Goal: Task Accomplishment & Management: Manage account settings

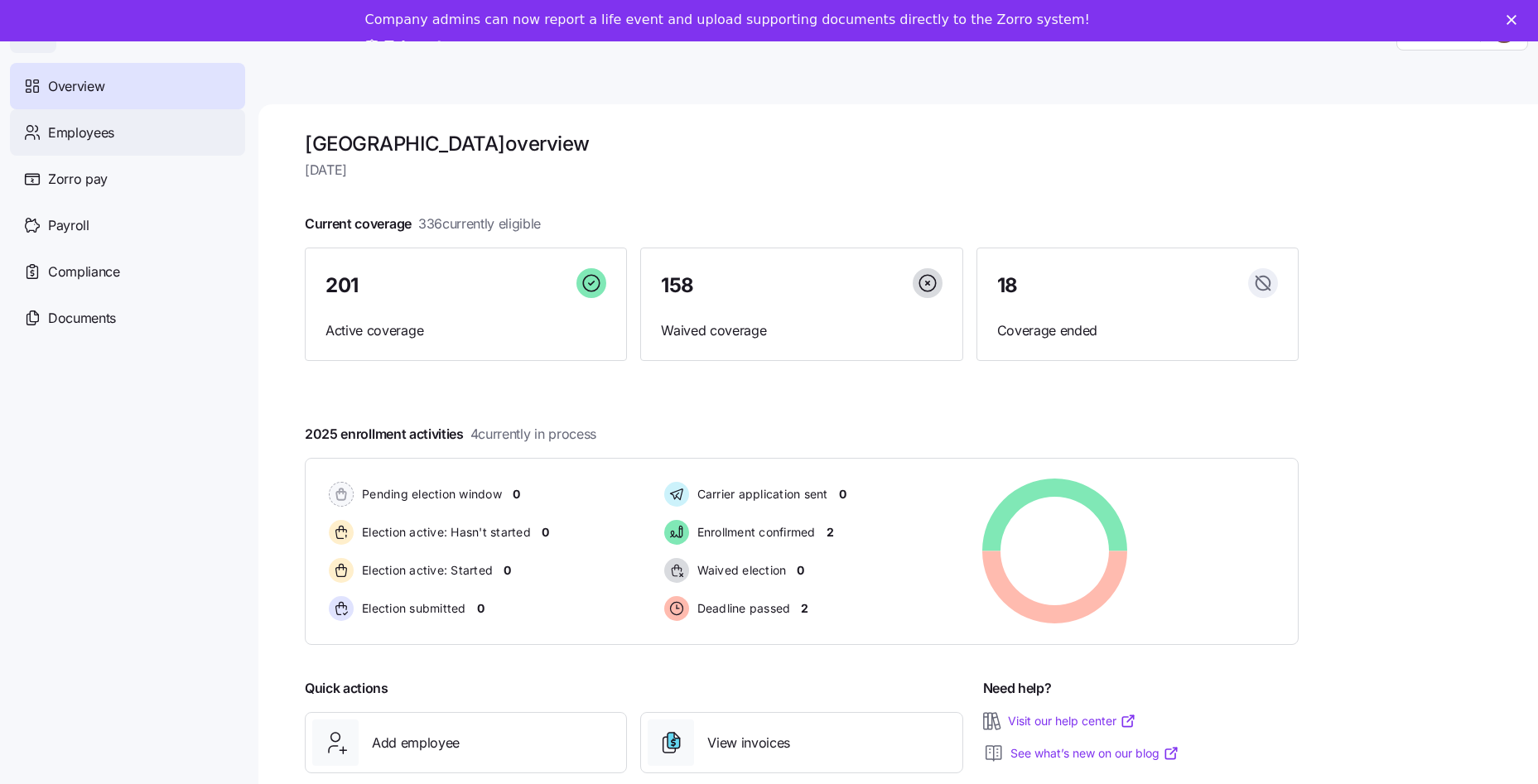
click at [92, 139] on span "Employees" at bounding box center [81, 132] width 66 height 21
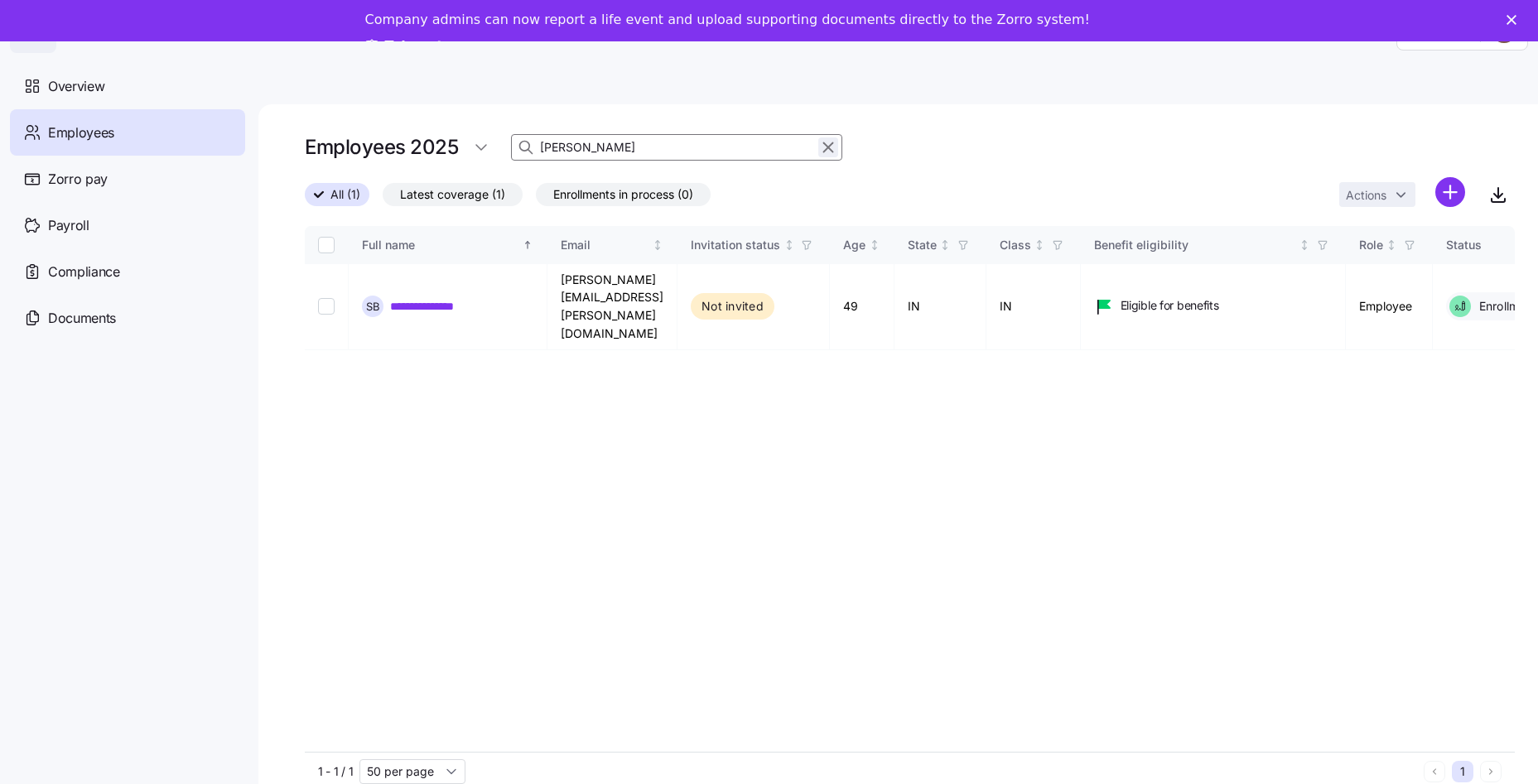
click at [825, 147] on icon "button" at bounding box center [828, 147] width 18 height 20
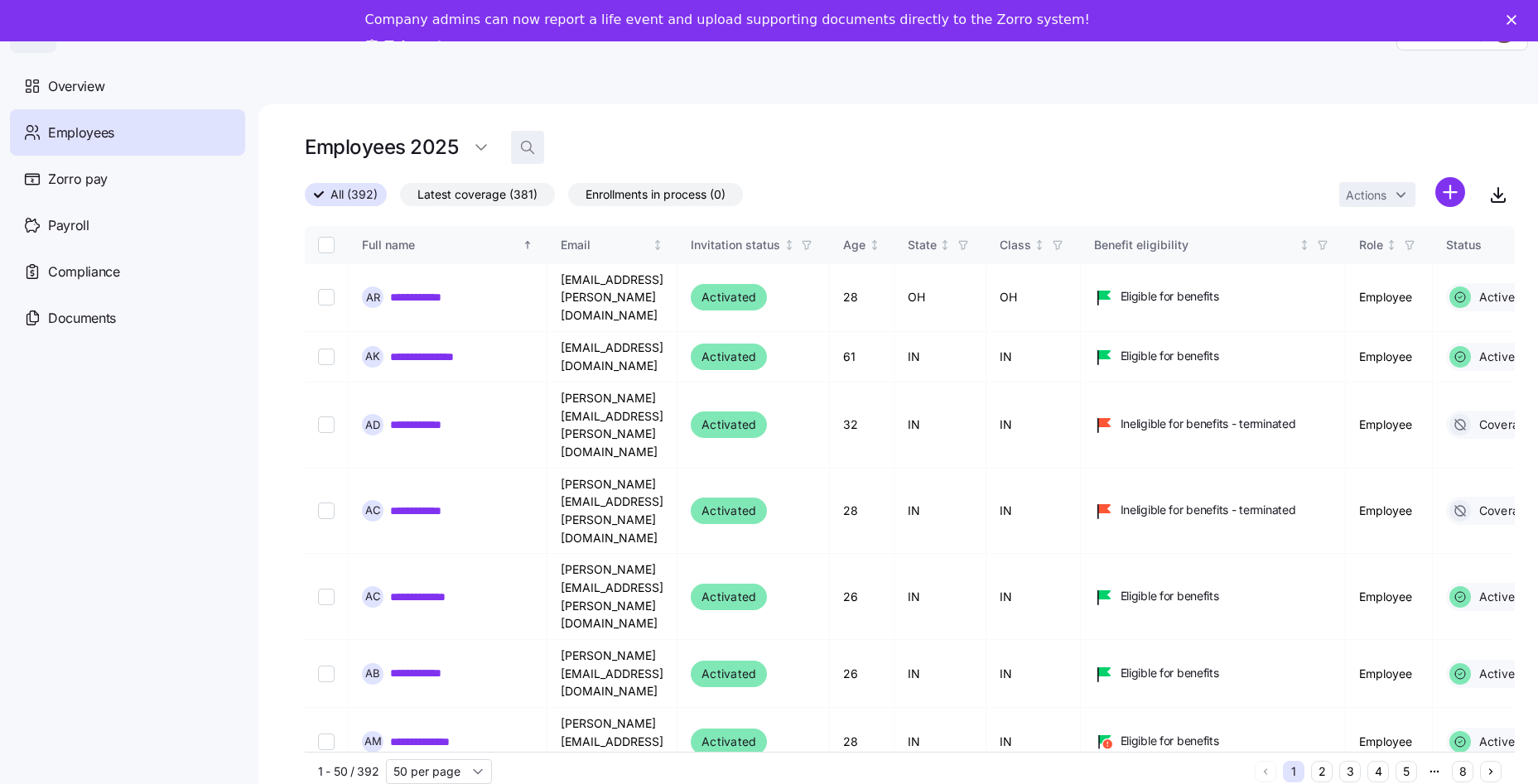
click at [526, 150] on icon "button" at bounding box center [527, 147] width 16 height 16
click at [593, 165] on div "Employees 2025" at bounding box center [909, 154] width 1210 height 47
click at [610, 146] on input at bounding box center [676, 147] width 331 height 27
click at [608, 149] on input at bounding box center [676, 147] width 331 height 27
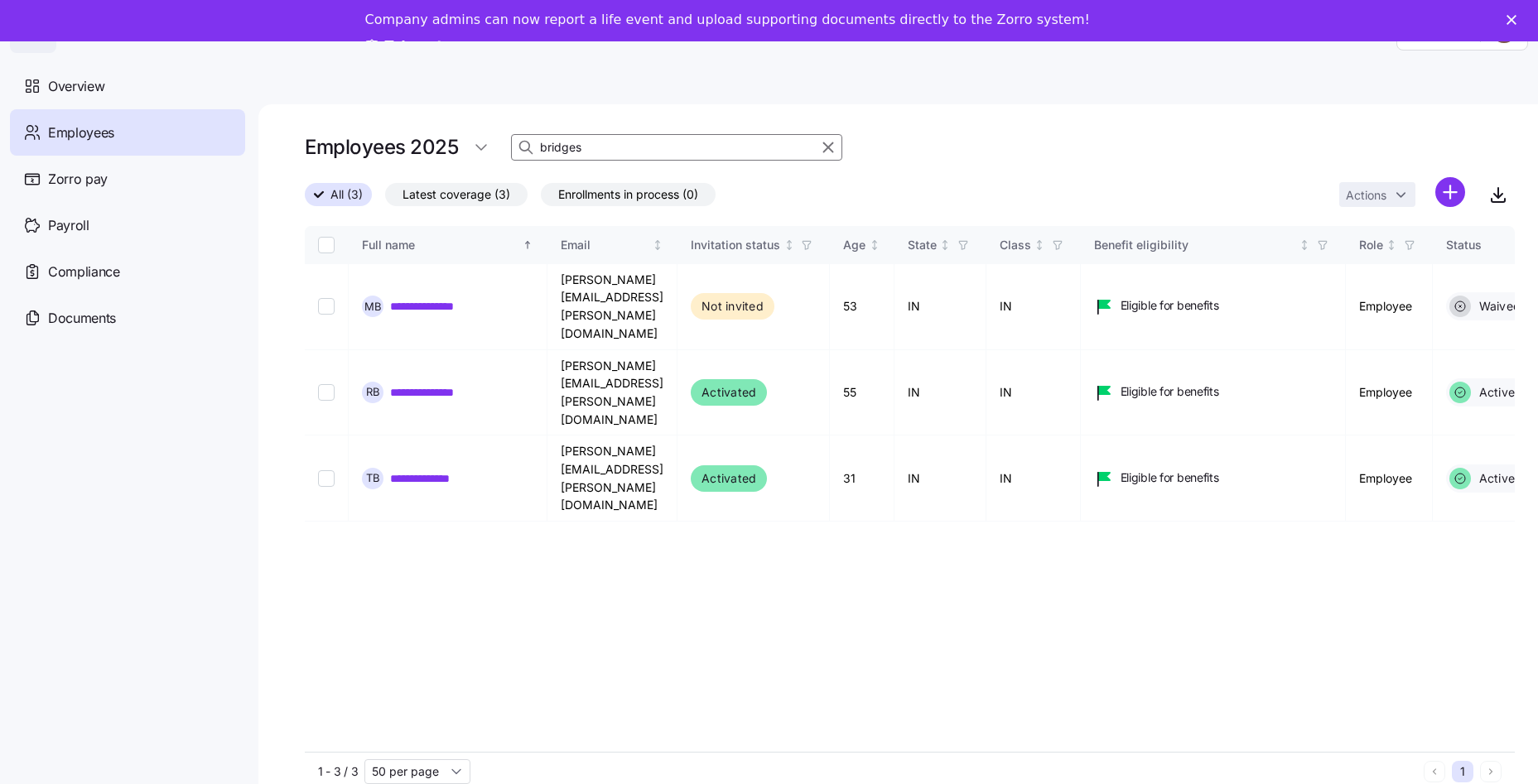
click at [652, 138] on input "bridges" at bounding box center [676, 147] width 331 height 27
click at [650, 137] on input "bridges" at bounding box center [676, 147] width 331 height 27
click at [645, 154] on input "bridges" at bounding box center [676, 147] width 331 height 27
type input "bridges"
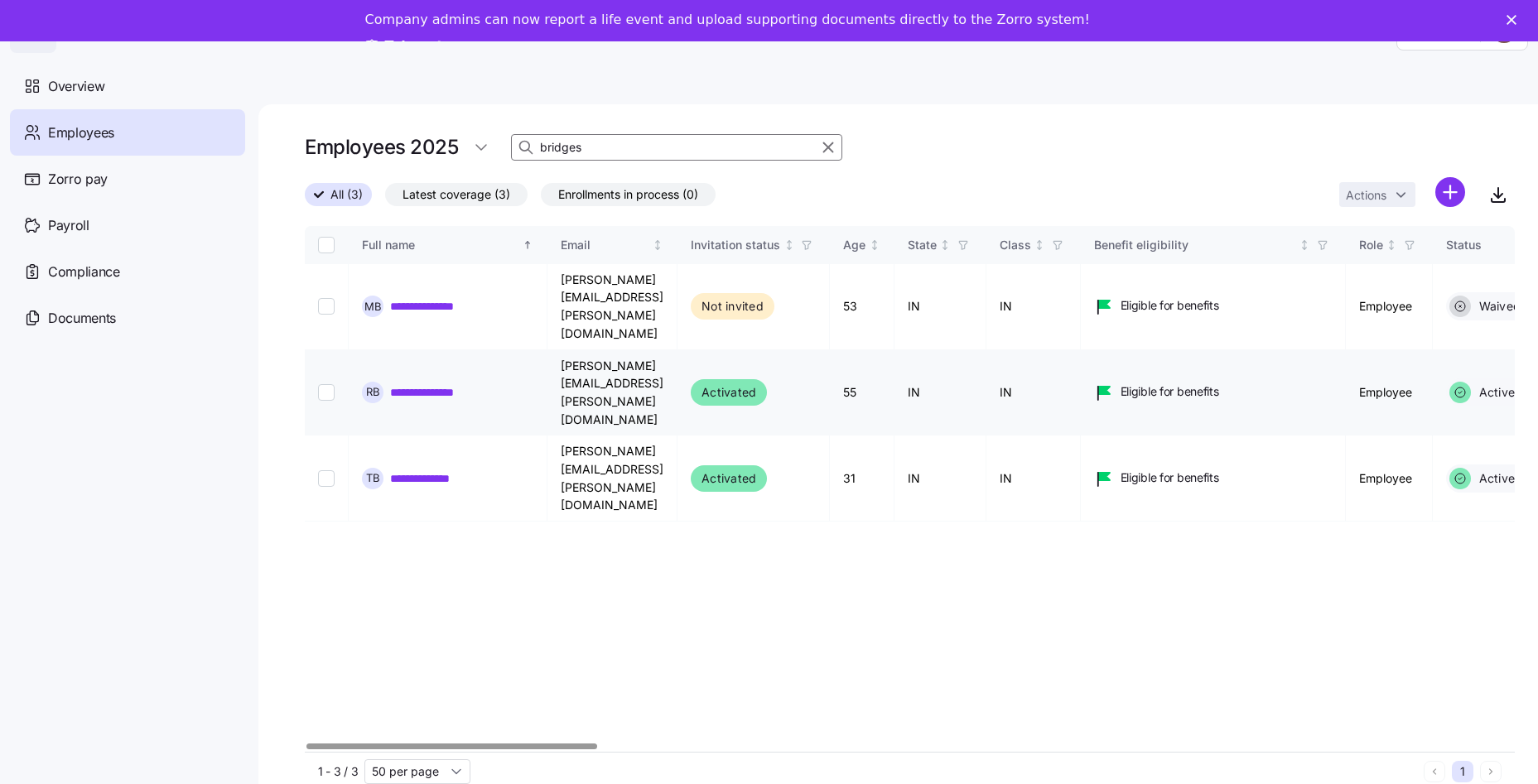
click at [328, 384] on input "Select record 2" at bounding box center [326, 392] width 16 height 16
checkbox input "true"
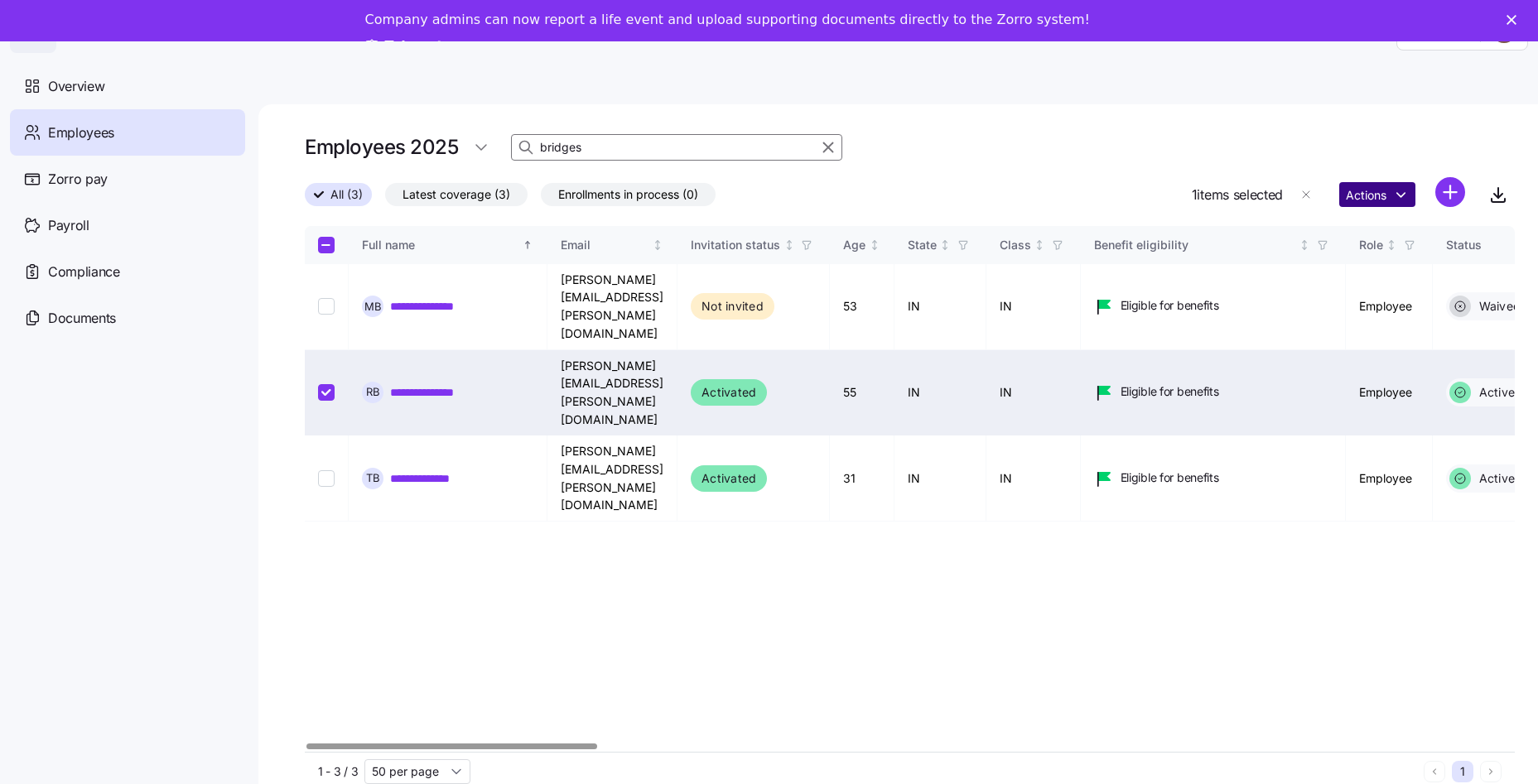
click at [1391, 193] on html "**********" at bounding box center [769, 408] width 1538 height 815
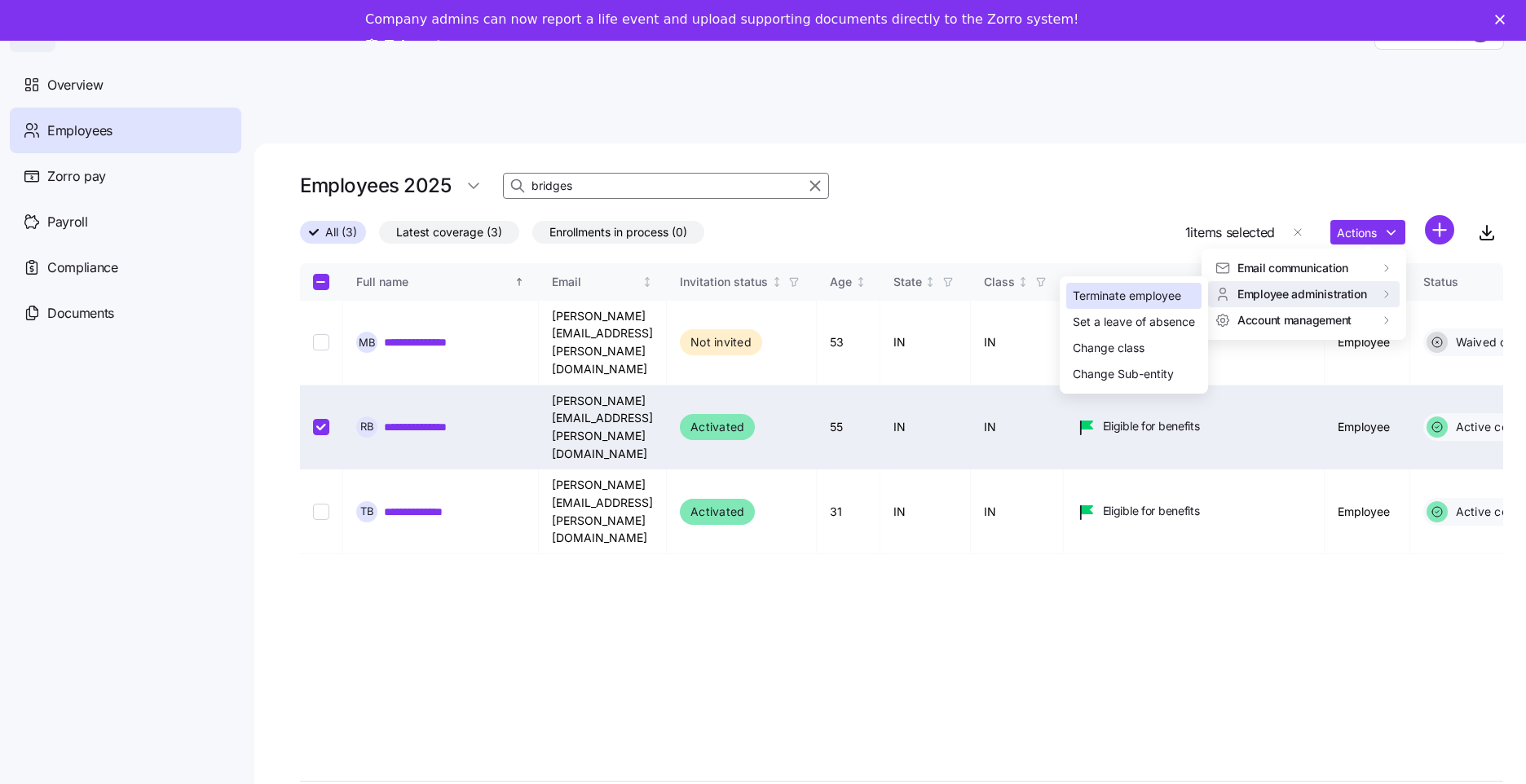
click at [1152, 292] on div "Terminate employee" at bounding box center [1127, 296] width 109 height 18
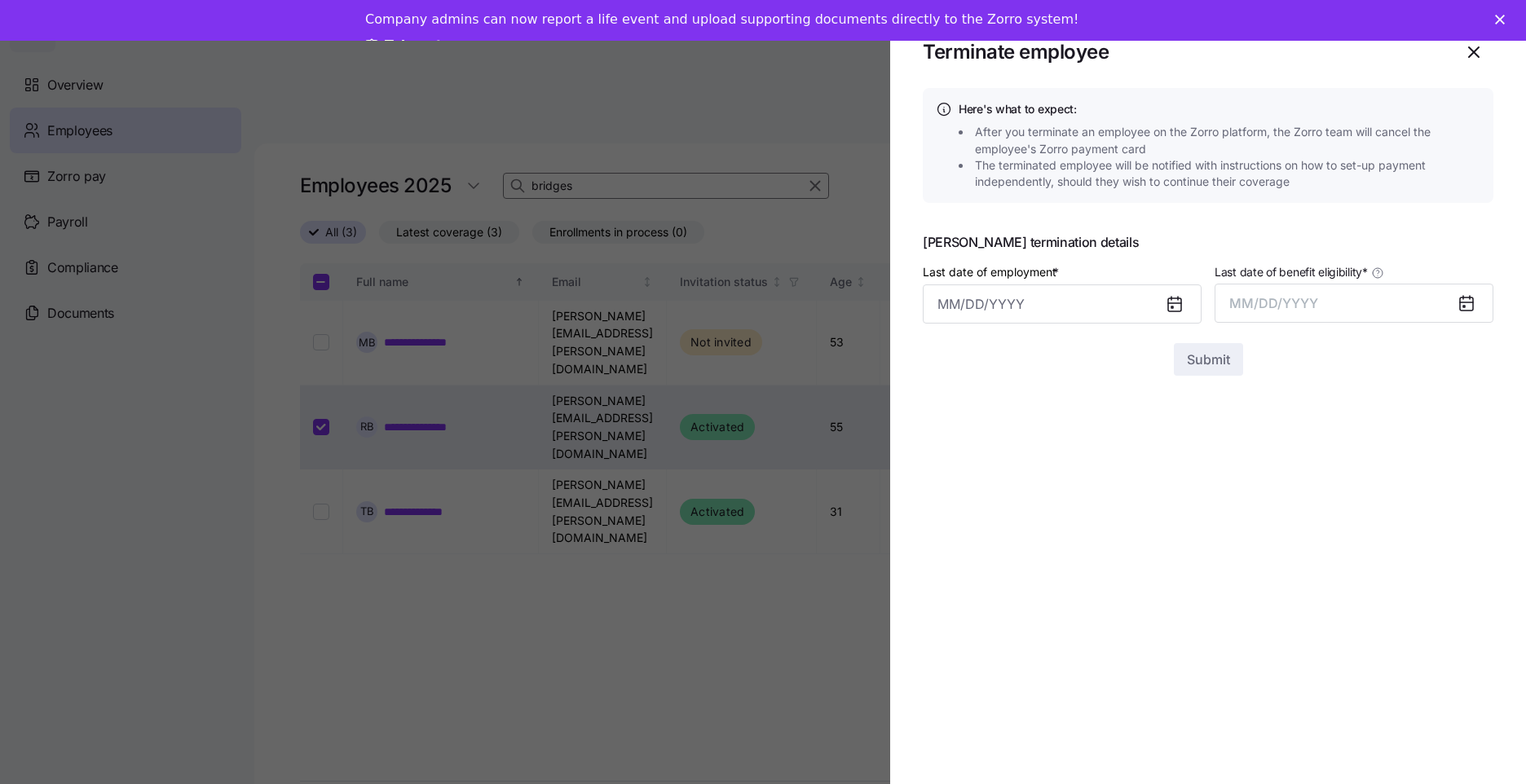
click at [1167, 308] on icon at bounding box center [1175, 304] width 19 height 19
click at [1073, 309] on input "Last date of employment *" at bounding box center [1062, 304] width 278 height 39
click at [1111, 561] on button "22" at bounding box center [1117, 559] width 39 height 39
type input "[DATE]"
click at [1468, 301] on icon at bounding box center [1467, 304] width 13 height 13
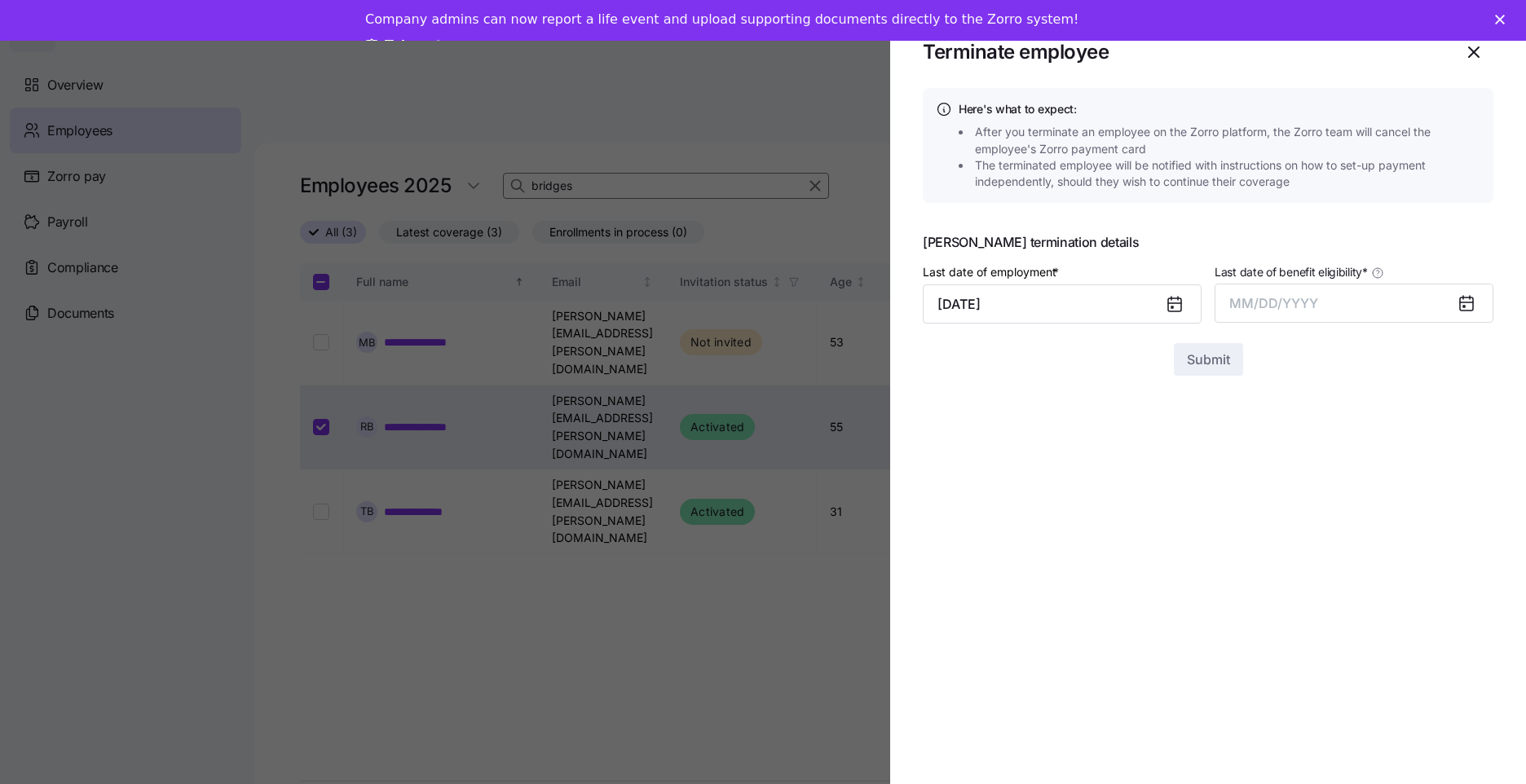
click at [1458, 310] on icon at bounding box center [1467, 303] width 19 height 19
click at [1466, 298] on icon at bounding box center [1467, 304] width 13 height 13
click at [1372, 304] on button "MM/DD/YYYY" at bounding box center [1354, 303] width 278 height 39
click at [1393, 486] on button "Aug" at bounding box center [1369, 485] width 93 height 39
click at [1182, 385] on section "Terminate employee Here's what to expect: After you terminate an employee on th…" at bounding box center [1208, 392] width 636 height 784
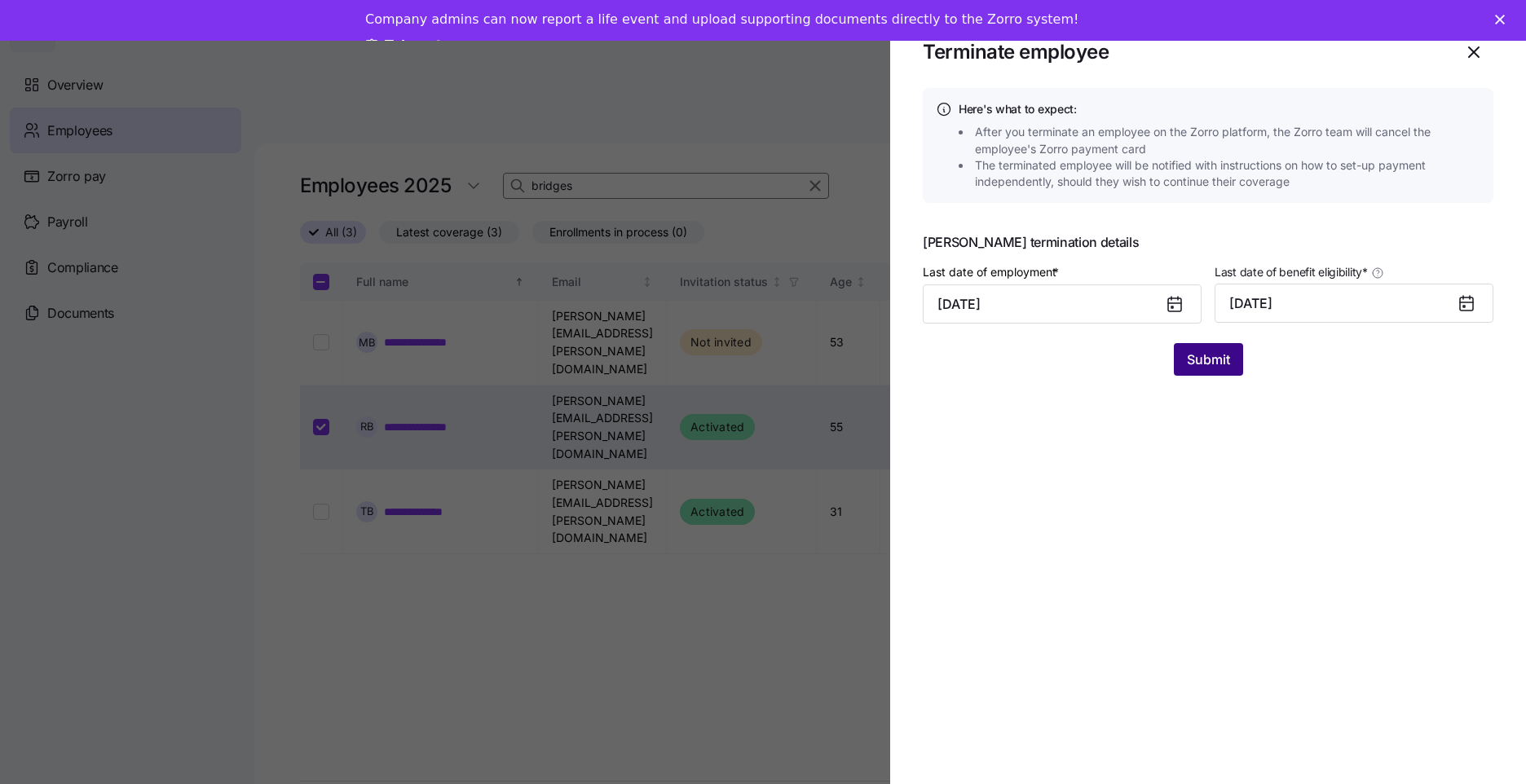
click at [1196, 364] on span "Submit" at bounding box center [1209, 360] width 43 height 19
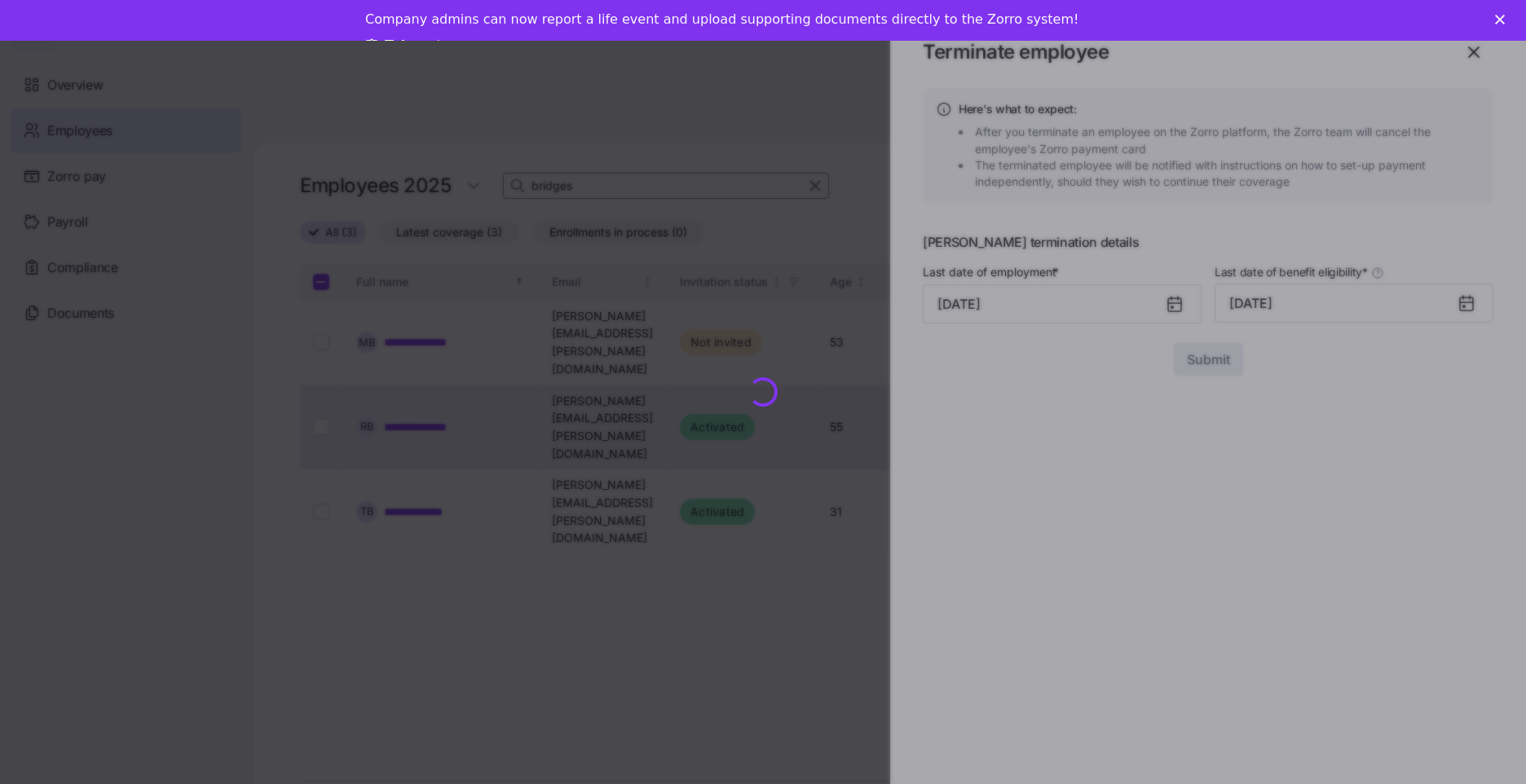
checkbox input "false"
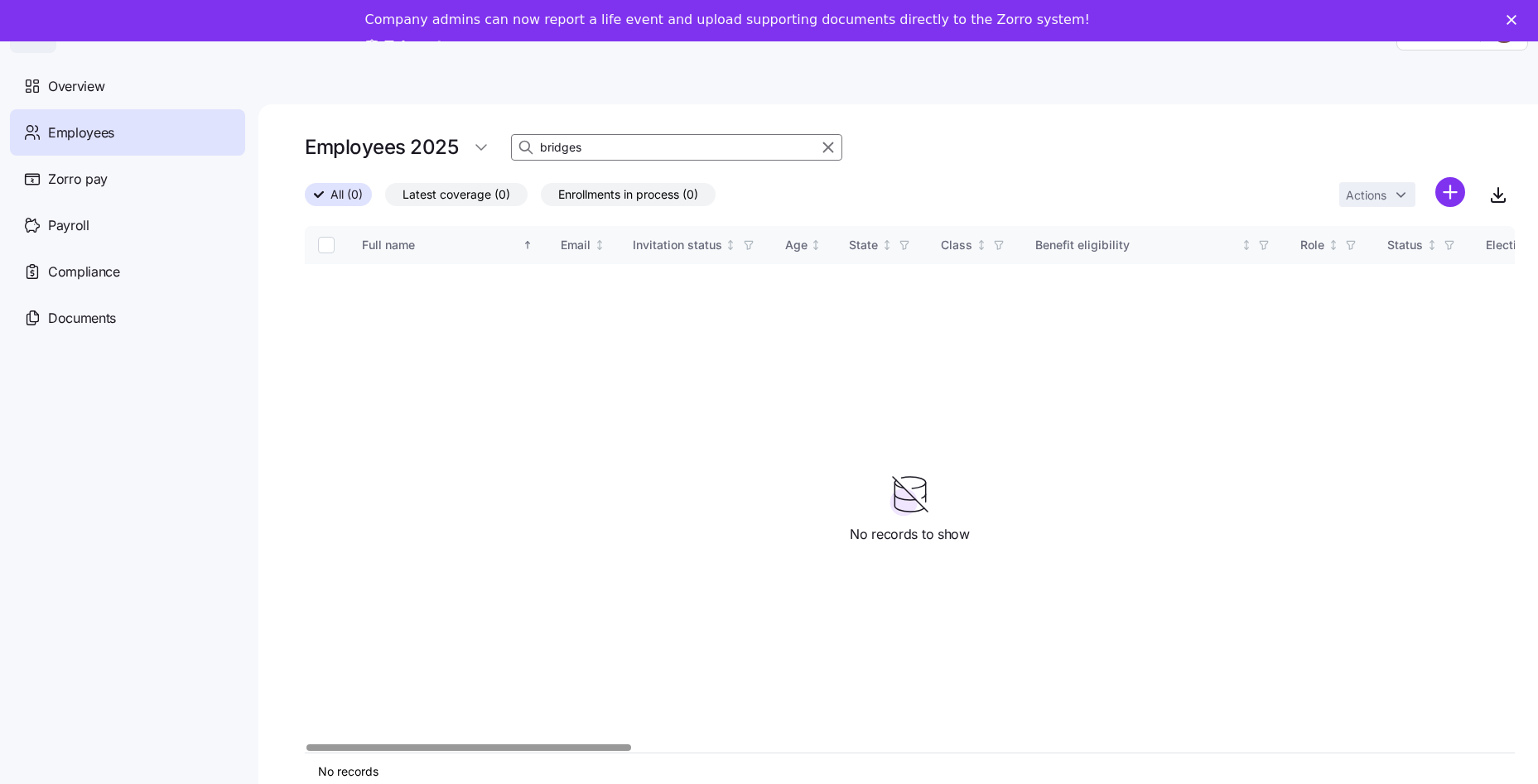
click at [633, 151] on input "bridges" at bounding box center [676, 147] width 331 height 27
drag, startPoint x: 835, startPoint y: 150, endPoint x: 626, endPoint y: 142, distance: 209.2
click at [835, 150] on icon "button" at bounding box center [828, 147] width 18 height 20
click at [1516, 16] on polygon "Close" at bounding box center [1511, 20] width 10 height 10
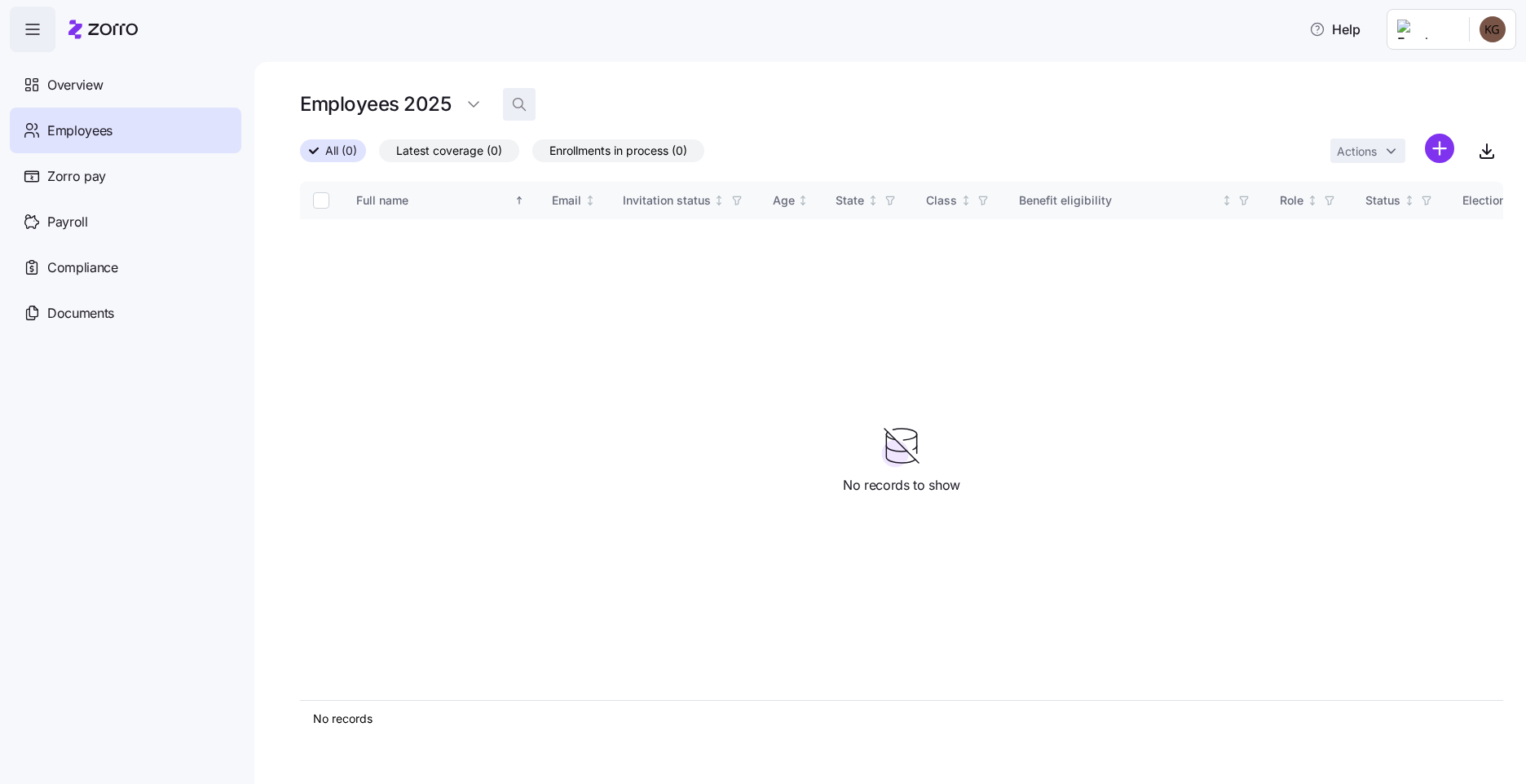
click at [511, 104] on icon "button" at bounding box center [519, 104] width 16 height 16
click at [567, 100] on input "rmasey" at bounding box center [666, 104] width 326 height 27
drag, startPoint x: 586, startPoint y: 107, endPoint x: 477, endPoint y: 96, distance: 109.6
click at [477, 96] on div "Employees 2025 rmasey" at bounding box center [564, 104] width 529 height 33
type input "[PERSON_NAME]"
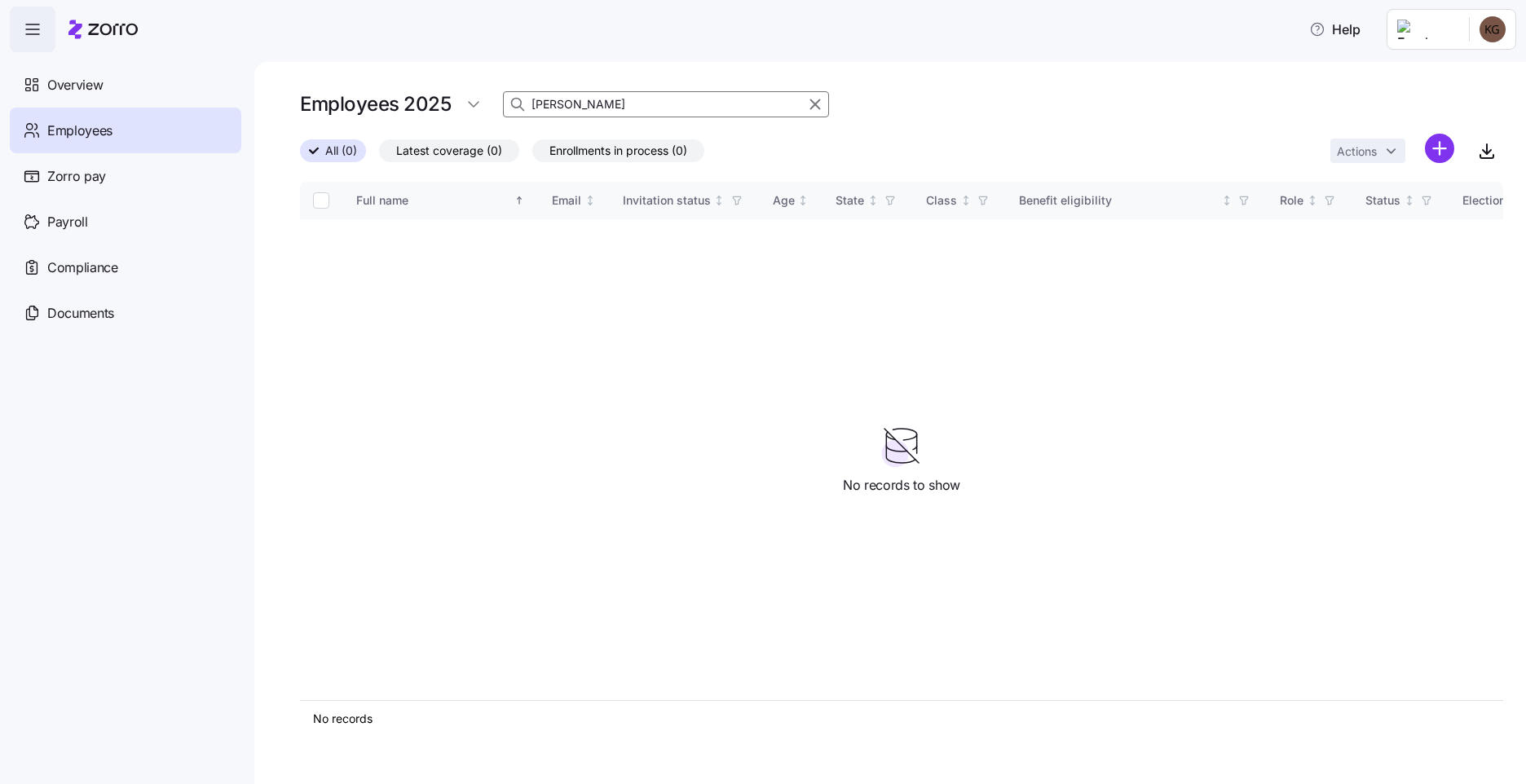
click at [947, 118] on div "Employees 2025 [PERSON_NAME]" at bounding box center [901, 111] width 1203 height 46
click at [691, 98] on input "[PERSON_NAME]" at bounding box center [666, 104] width 326 height 27
click at [811, 103] on icon "button" at bounding box center [815, 104] width 18 height 19
click at [1440, 152] on html "Help Overview Employees Zorro pay Payroll Compliance Documents Employees 2025 A…" at bounding box center [763, 387] width 1526 height 774
click at [1406, 222] on span "Add a new employee" at bounding box center [1387, 218] width 110 height 16
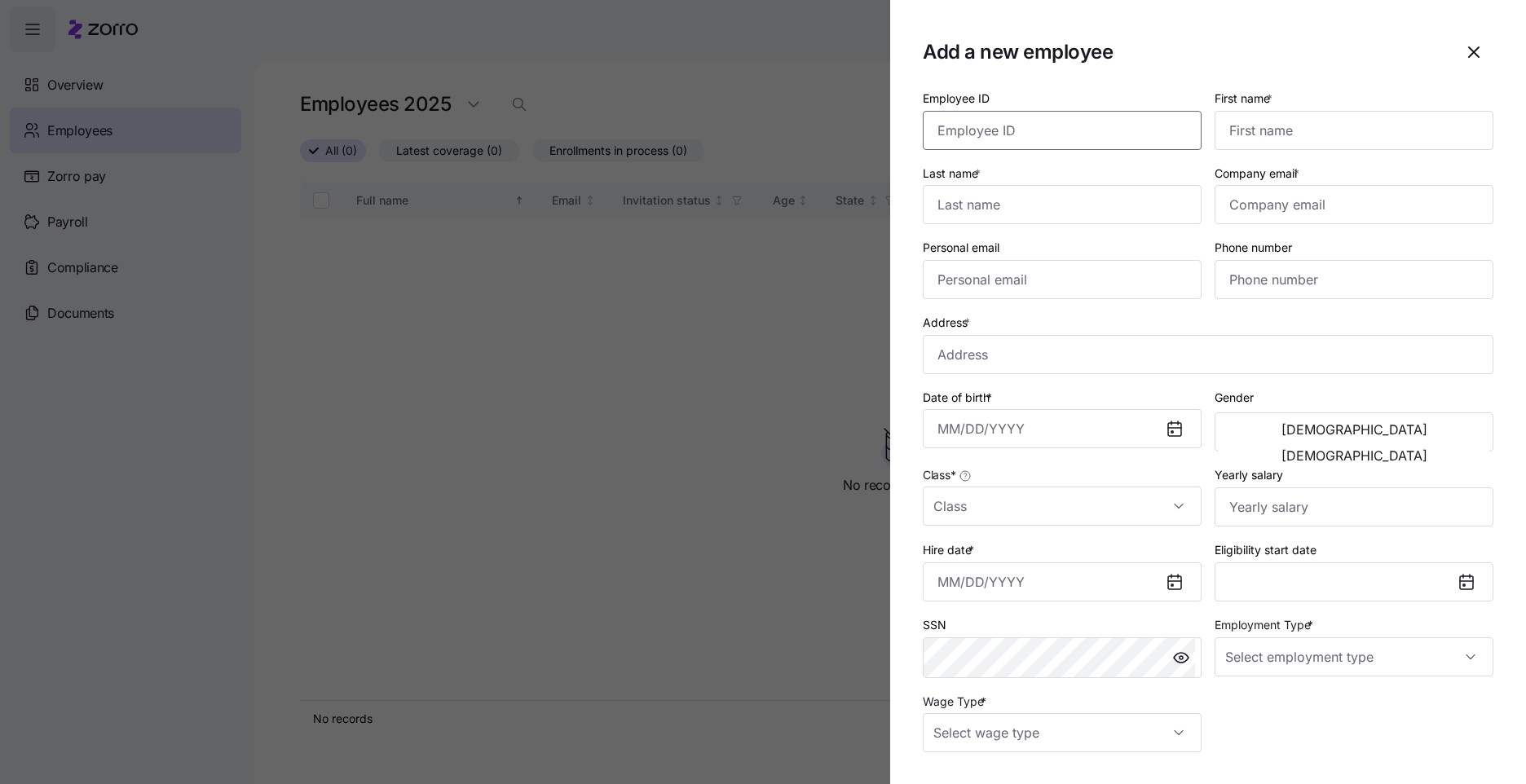
click at [1092, 138] on input "Employee ID" at bounding box center [1062, 130] width 278 height 39
type input "2578"
type input "[PERSON_NAME]"
type input "T"
type input "[PERSON_NAME]"
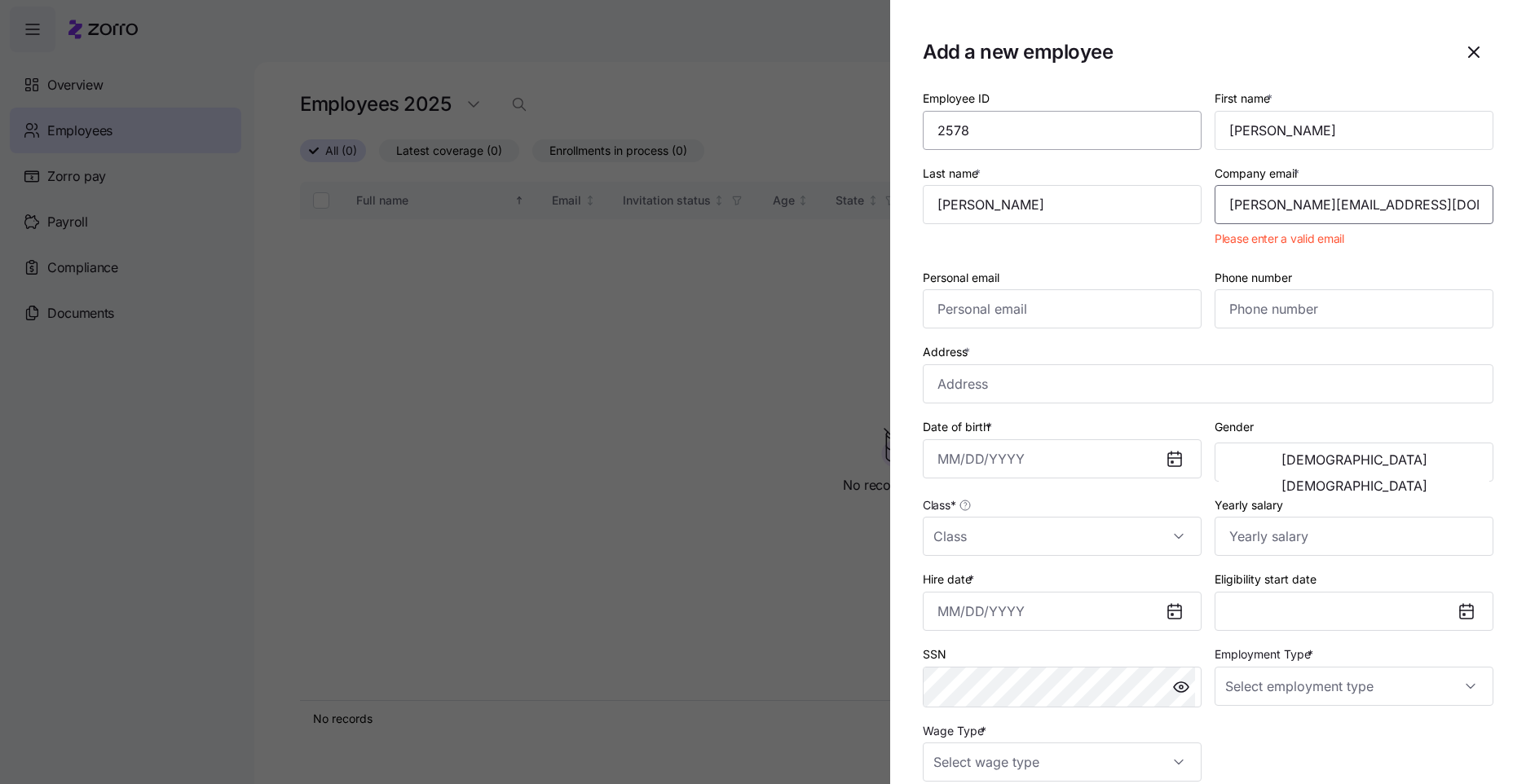
type input "[PERSON_NAME][EMAIL_ADDRESS][DOMAIN_NAME]"
click at [1113, 376] on input "Address *" at bounding box center [1208, 384] width 570 height 39
type input "[STREET_ADDRESS]"
click at [930, 468] on input "Date of birth *" at bounding box center [1062, 459] width 278 height 39
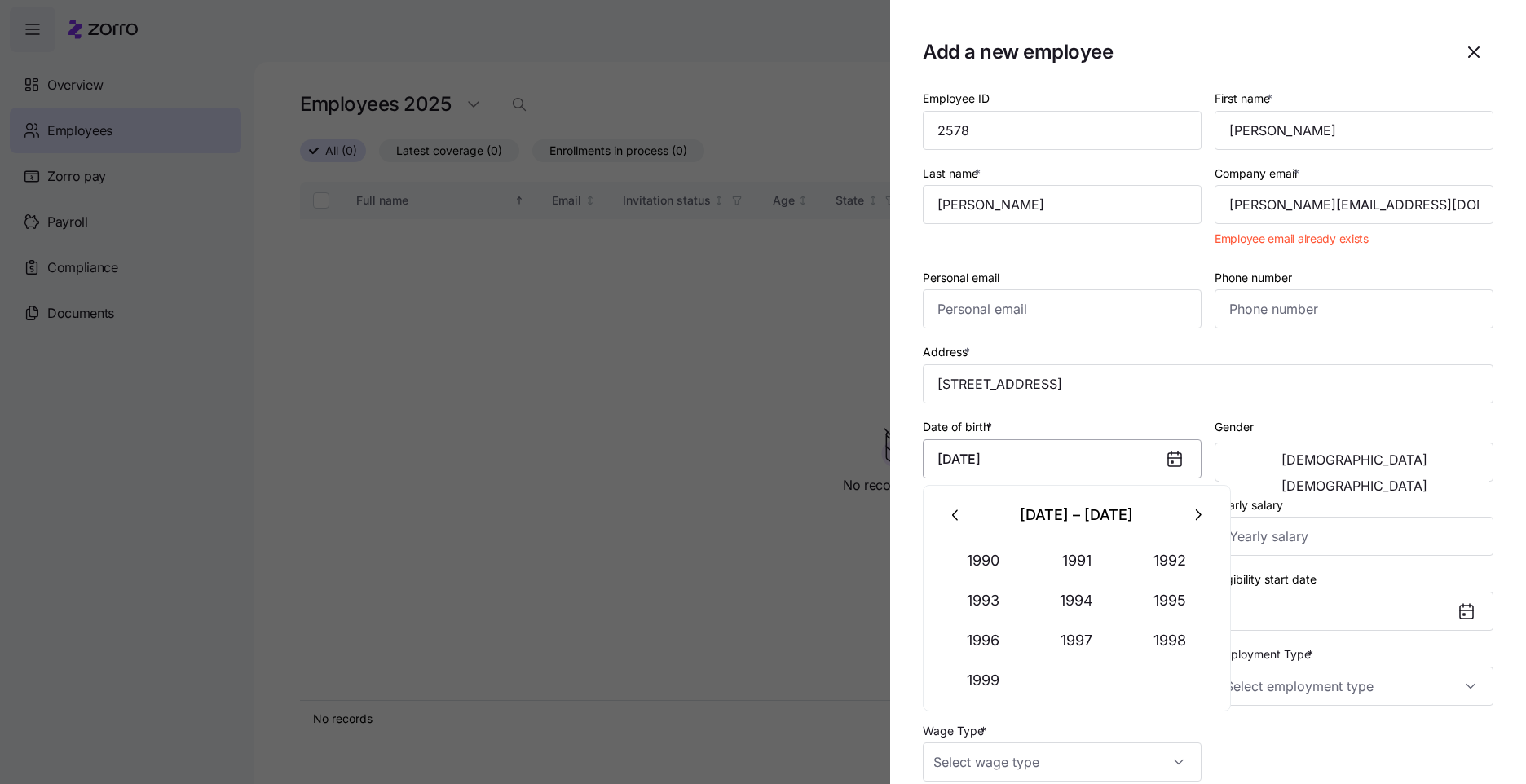
type input "[DATE]"
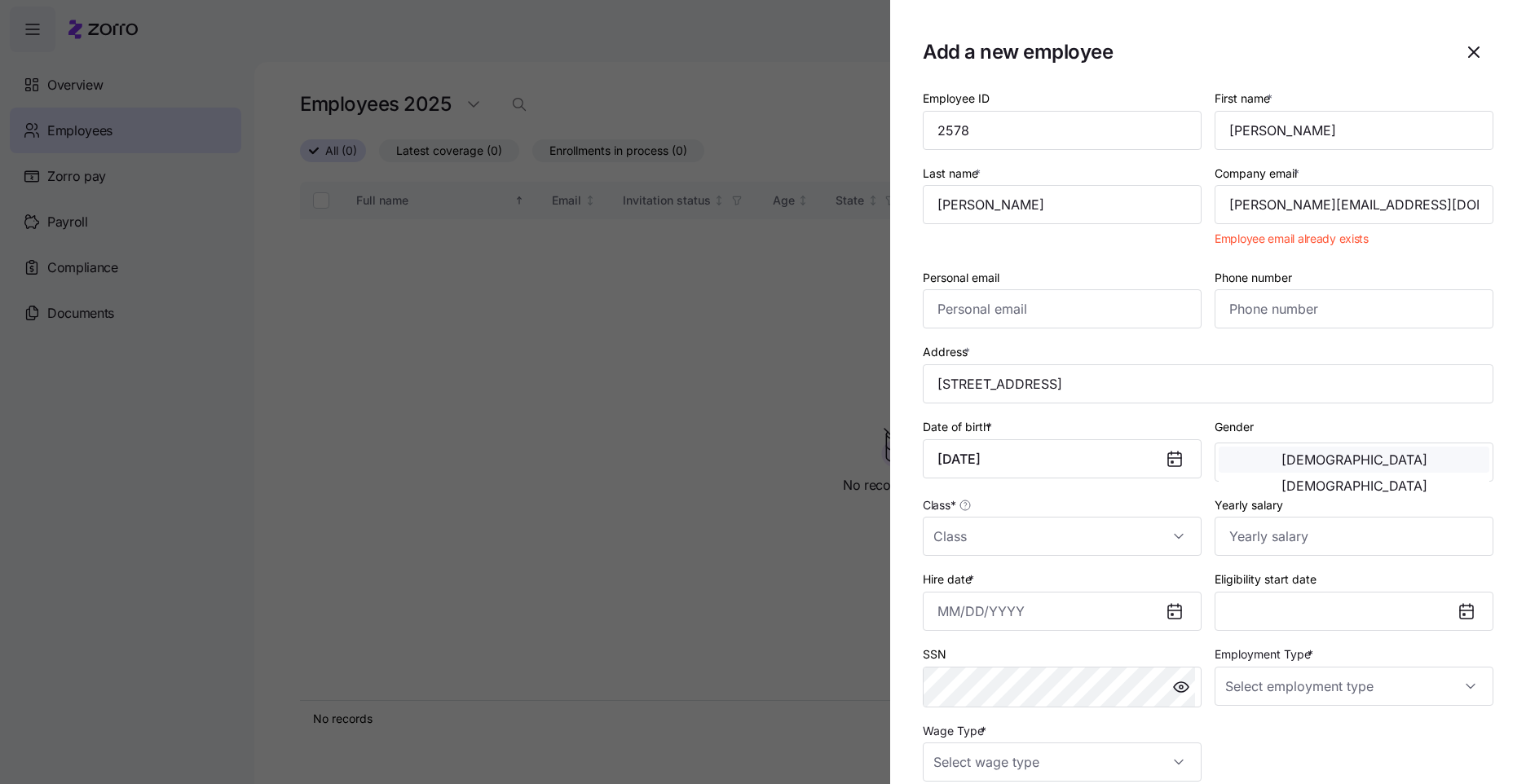
drag, startPoint x: 1411, startPoint y: 466, endPoint x: 1229, endPoint y: 475, distance: 182.2
click at [1409, 479] on span "[DEMOGRAPHIC_DATA]" at bounding box center [1354, 485] width 146 height 13
click at [948, 529] on input "Class *" at bounding box center [1062, 537] width 278 height 39
click at [957, 591] on div "IN" at bounding box center [1059, 586] width 260 height 34
type input "IN"
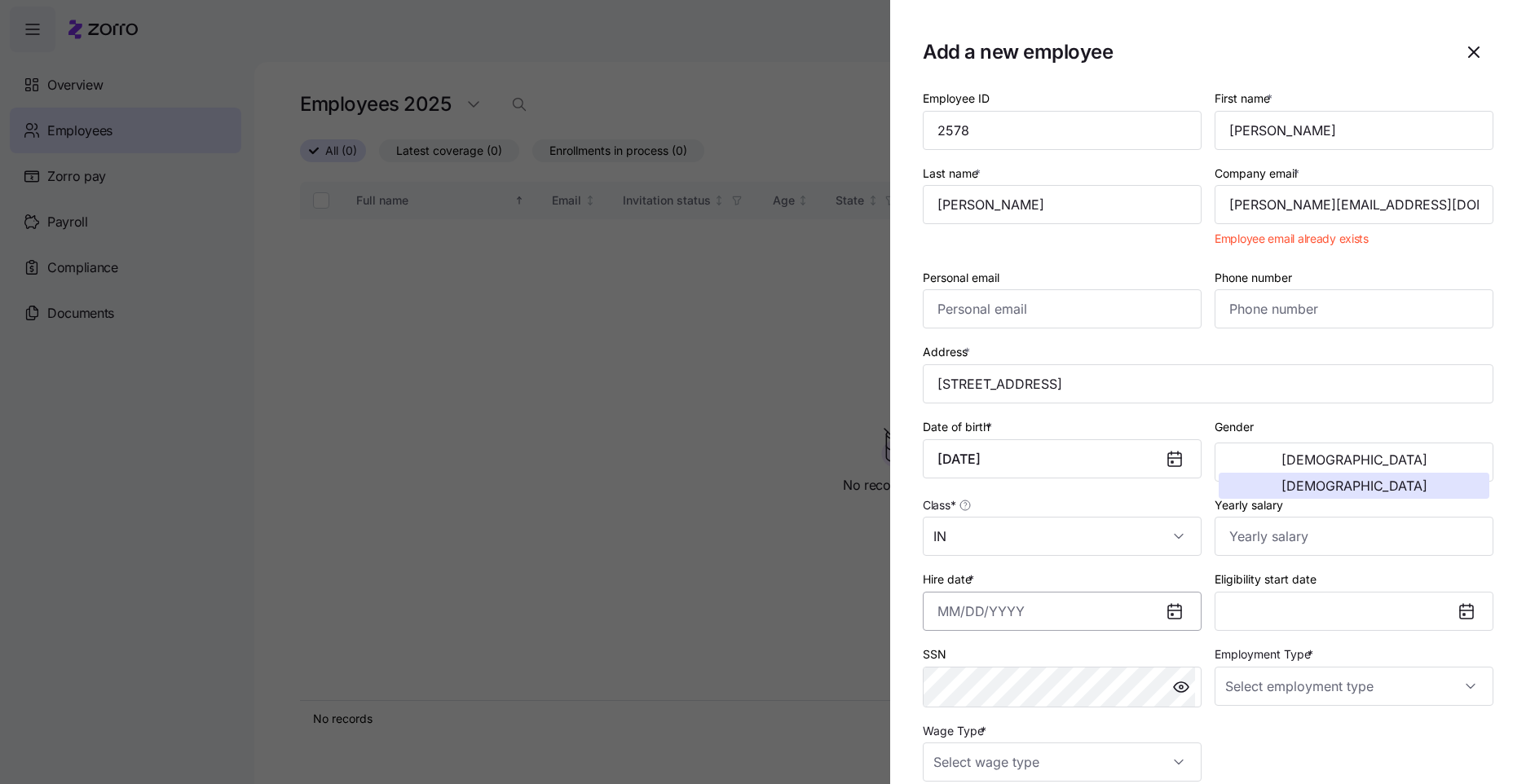
click at [956, 619] on input "Hire date *" at bounding box center [1062, 611] width 278 height 39
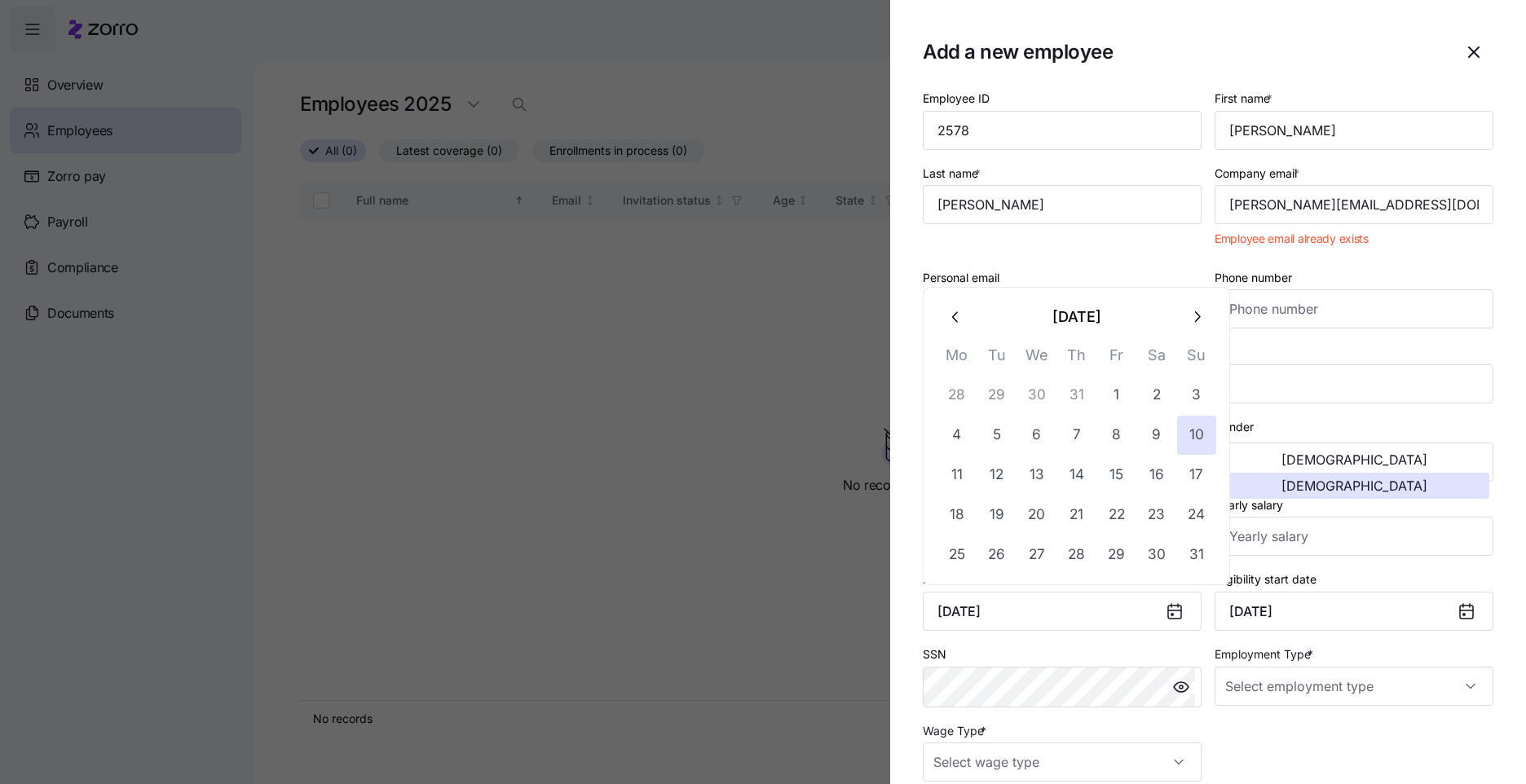
type input "[DATE]"
click at [1284, 730] on div "Employee ID 2578 First name * [PERSON_NAME] Last name * [PERSON_NAME] Company e…" at bounding box center [1208, 434] width 584 height 706
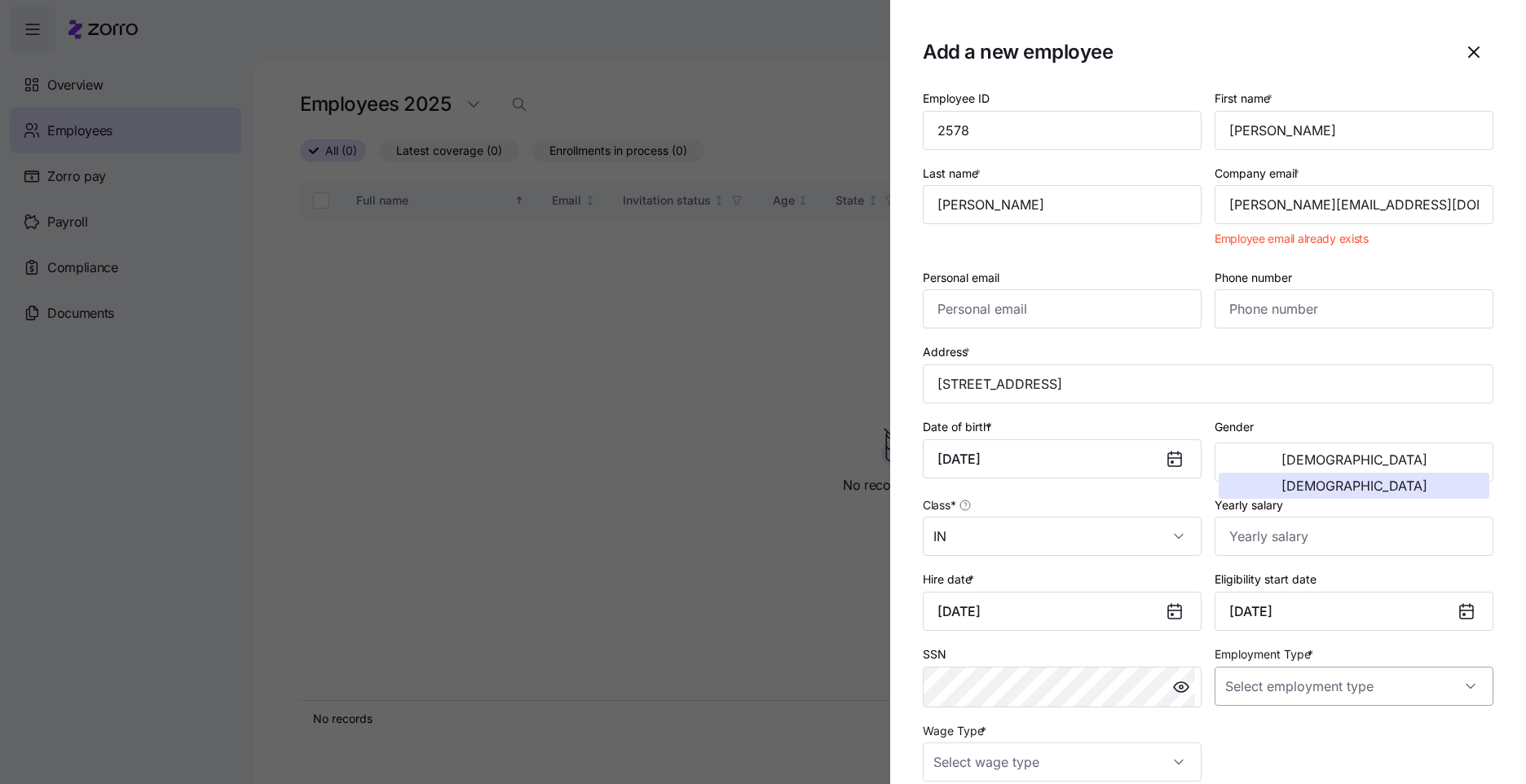
click at [1284, 697] on input "Employment Type *" at bounding box center [1354, 686] width 278 height 39
click at [1283, 608] on div "Full Time" at bounding box center [1346, 602] width 260 height 34
type input "Full Time"
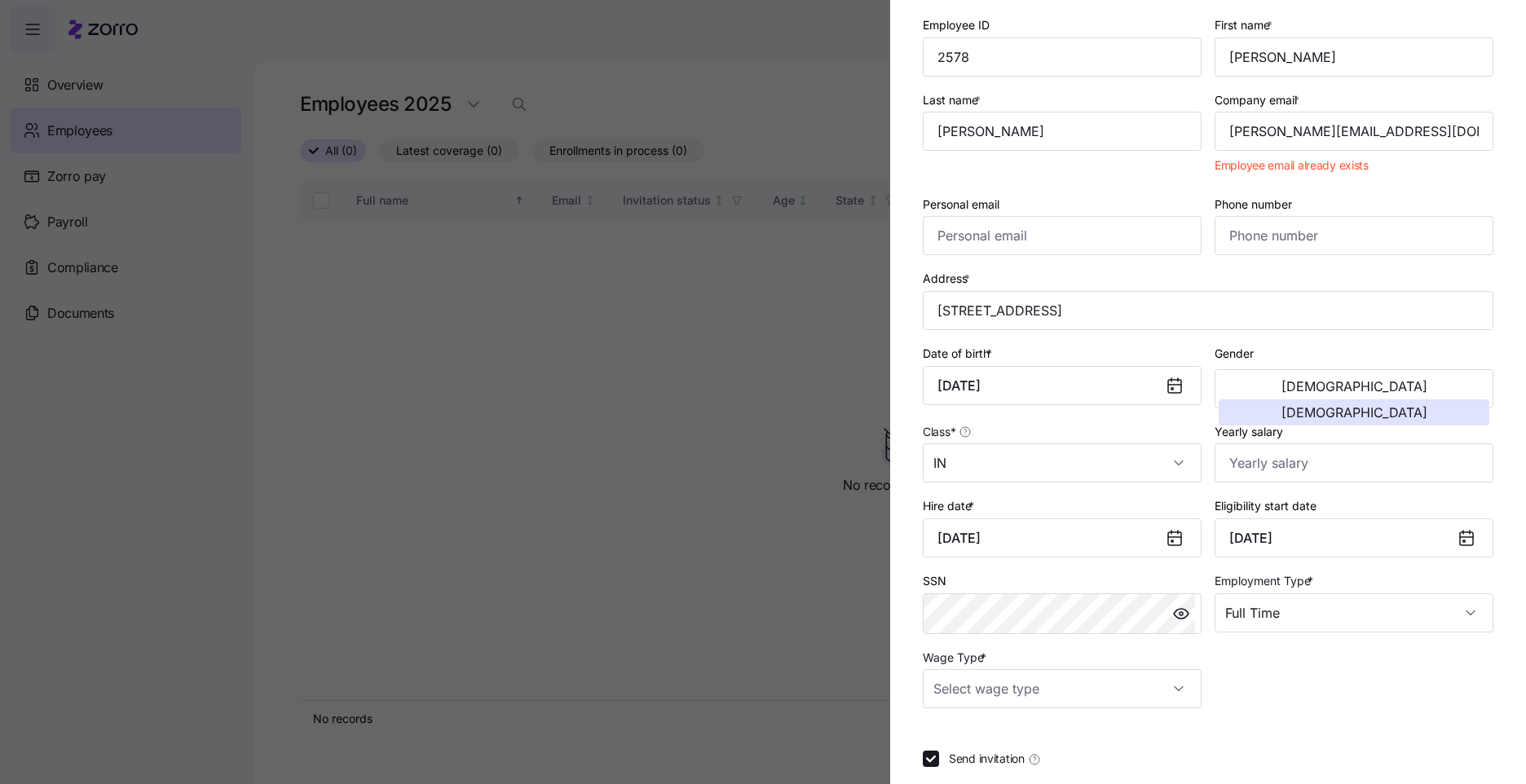
scroll to position [163, 0]
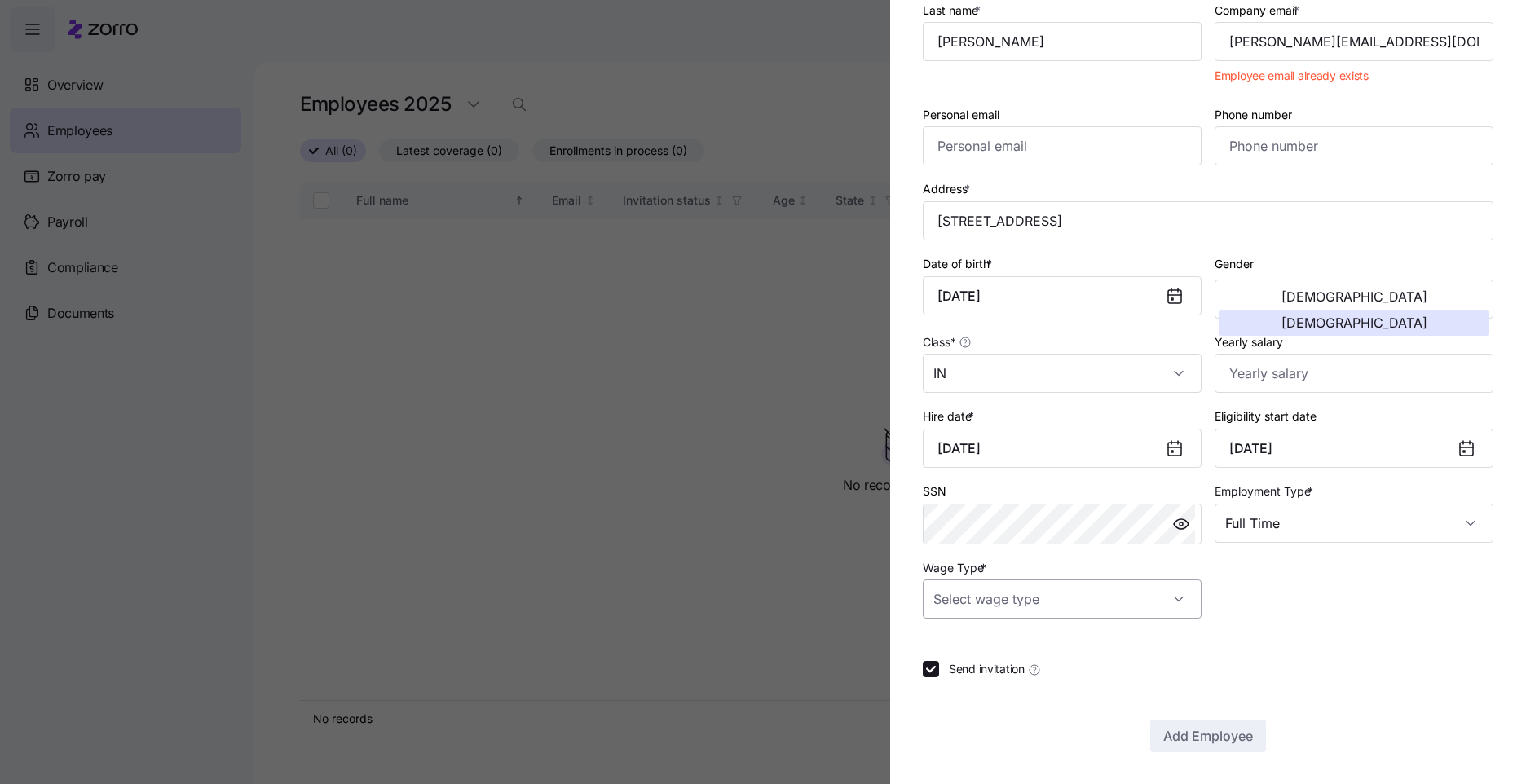
click at [1100, 610] on input "Wage Type *" at bounding box center [1062, 599] width 278 height 39
drag, startPoint x: 1084, startPoint y: 644, endPoint x: 1068, endPoint y: 681, distance: 40.3
click at [1072, 684] on div "Salary Hourly" at bounding box center [1059, 666] width 260 height 68
click at [1068, 681] on div "Hourly" at bounding box center [1059, 682] width 260 height 34
type input "Hourly"
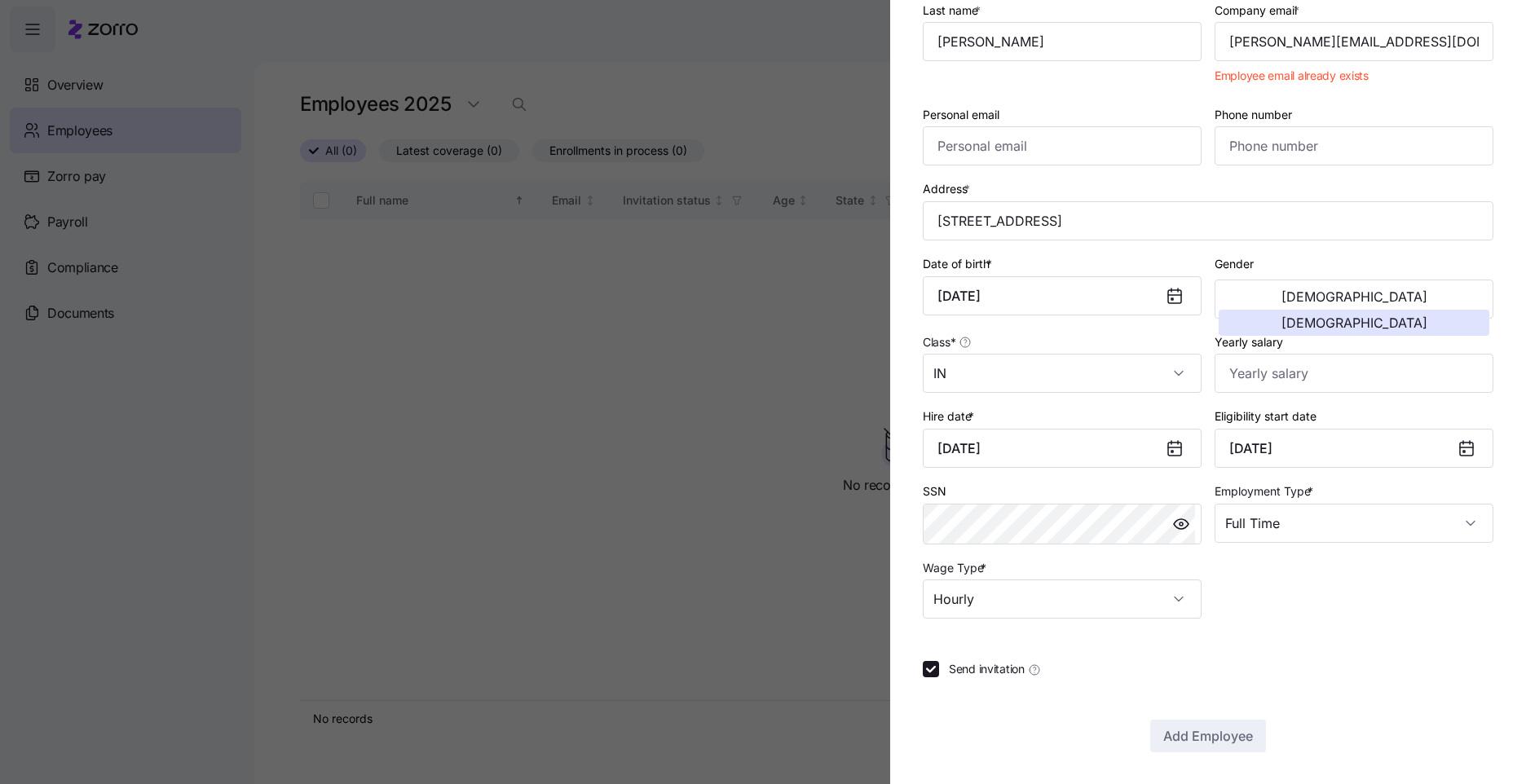
click at [1365, 661] on div "Send invitation" at bounding box center [1208, 669] width 570 height 16
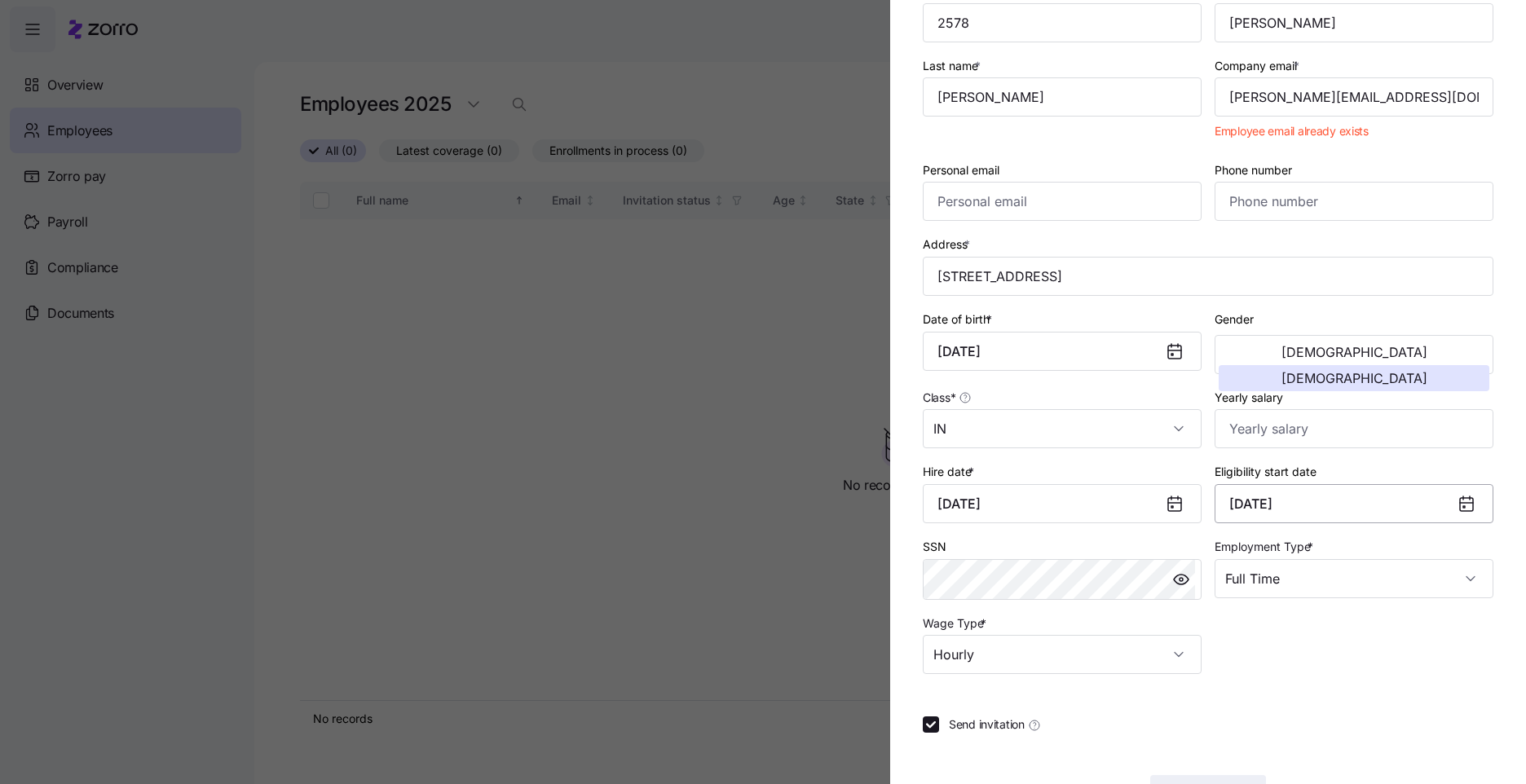
scroll to position [0, 0]
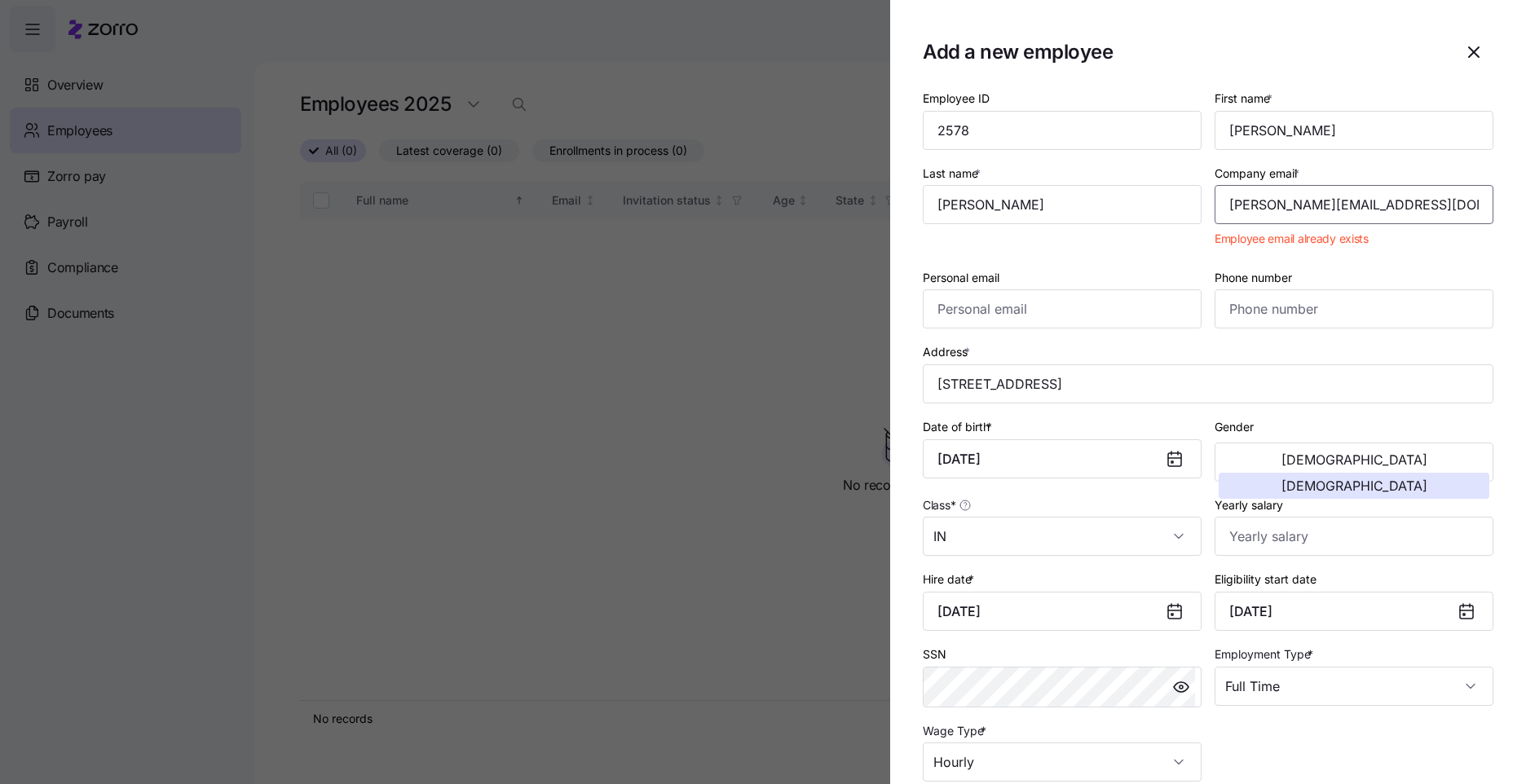
click at [1393, 197] on input "[PERSON_NAME][EMAIL_ADDRESS][DOMAIN_NAME]" at bounding box center [1354, 204] width 278 height 39
click at [1477, 217] on input "[PERSON_NAME][EMAIL_ADDRESS][DOMAIN_NAME]" at bounding box center [1354, 204] width 278 height 39
click at [1397, 336] on div "Address * [STREET_ADDRESS]" at bounding box center [1208, 372] width 584 height 75
click at [1423, 230] on div "Company email * [PERSON_NAME][EMAIL_ADDRESS][DOMAIN_NAME] Employee email alread…" at bounding box center [1354, 209] width 292 height 104
click at [1469, 56] on icon "button" at bounding box center [1474, 51] width 10 height 10
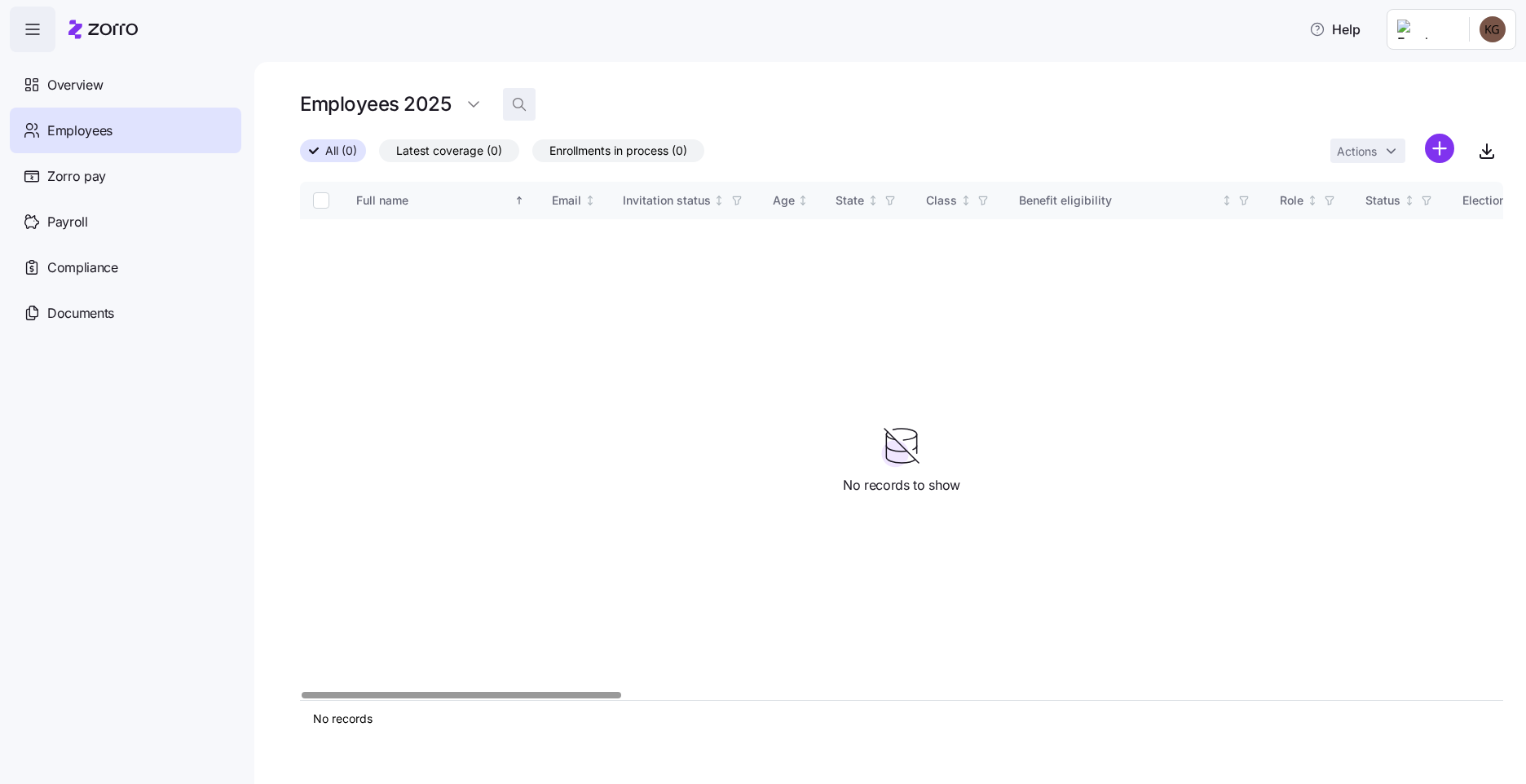
click at [511, 104] on icon "button" at bounding box center [519, 104] width 16 height 16
click at [568, 95] on input at bounding box center [666, 104] width 326 height 27
type input "t"
type input "[PERSON_NAME]"
click at [473, 104] on html "Help Overview Employees Zorro pay Payroll Compliance Documents Employees 2025 […" at bounding box center [763, 387] width 1526 height 774
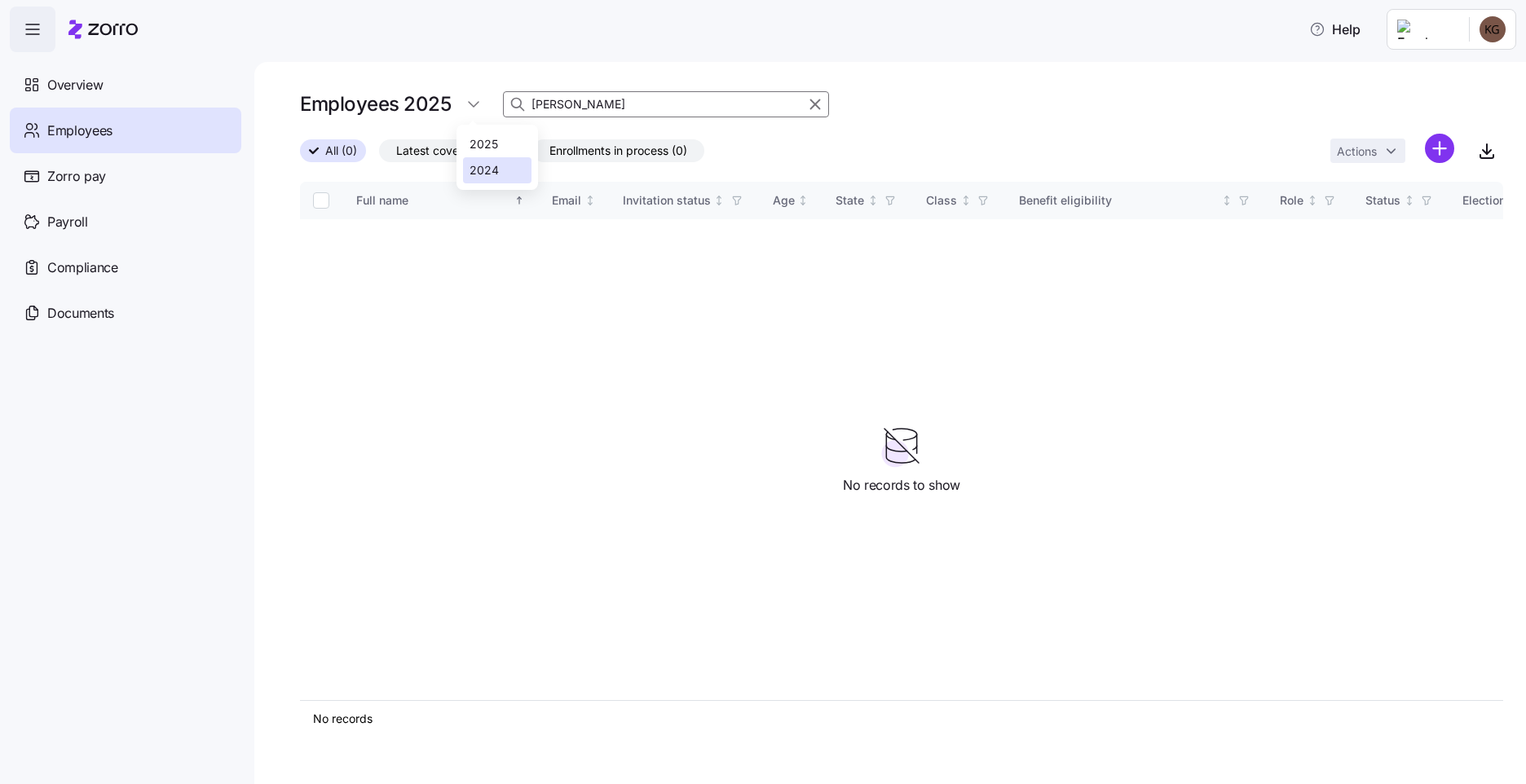
click at [489, 166] on div "2024" at bounding box center [484, 171] width 29 height 18
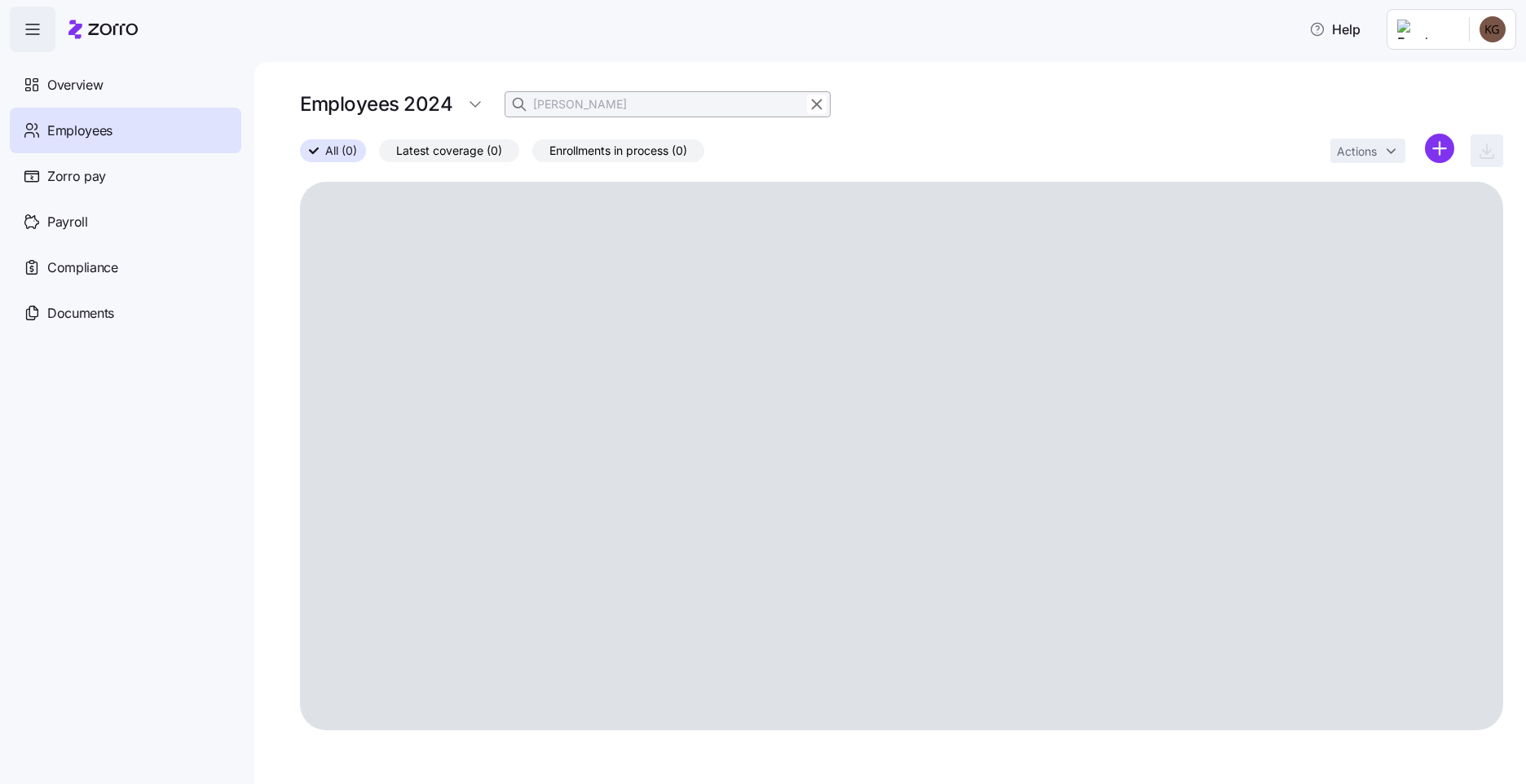
click at [1021, 106] on div "Employees 2024 [PERSON_NAME]" at bounding box center [901, 111] width 1203 height 46
click at [621, 110] on input "[PERSON_NAME]" at bounding box center [668, 104] width 326 height 27
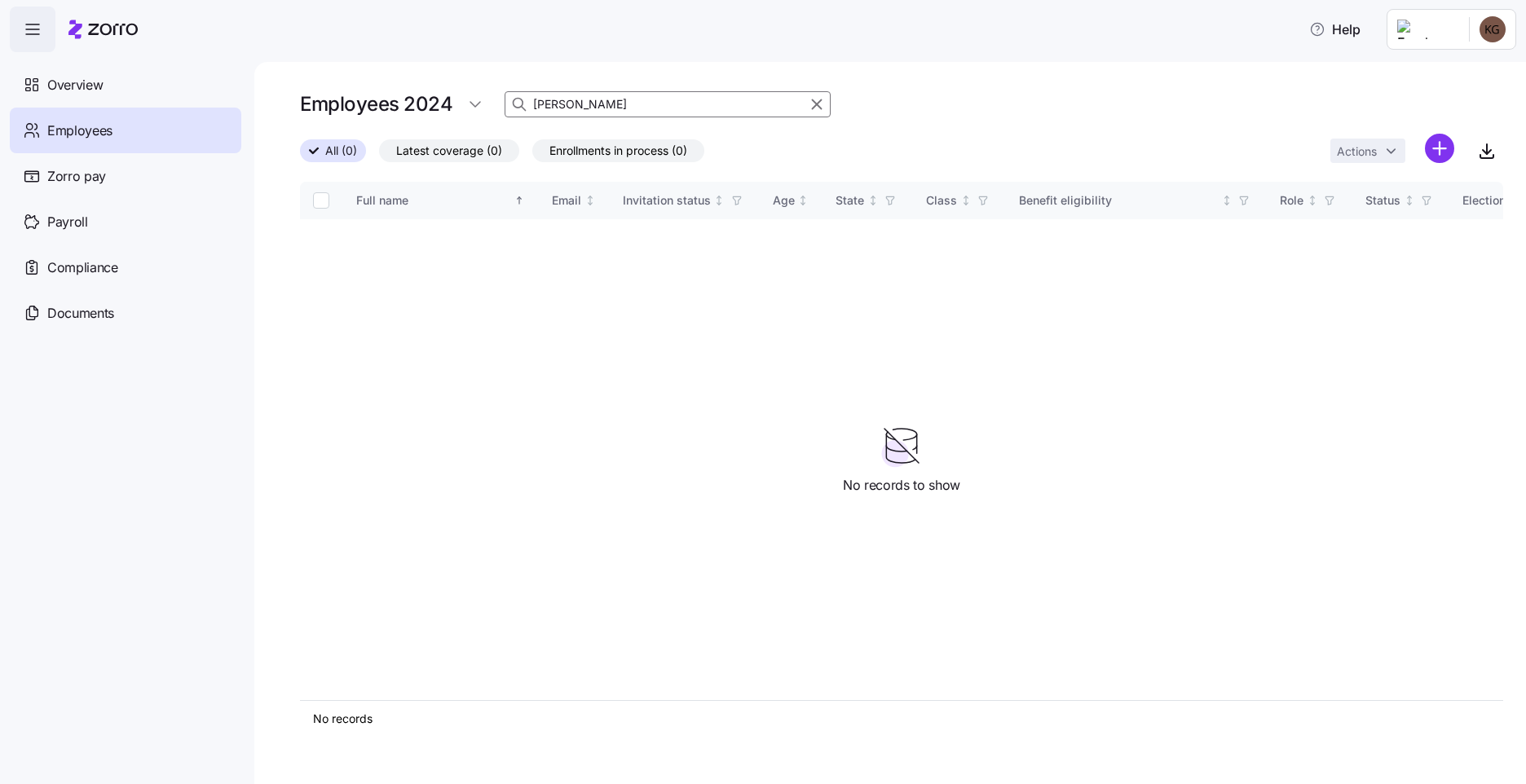
click at [629, 103] on input "[PERSON_NAME]" at bounding box center [668, 104] width 326 height 27
click at [487, 103] on html "Help Overview Employees Zorro pay Payroll Compliance Documents Employees 2024 […" at bounding box center [763, 387] width 1526 height 774
click at [651, 109] on html "Help Overview Employees Zorro pay Payroll Compliance Documents Employees 2024 […" at bounding box center [763, 387] width 1526 height 774
click at [819, 104] on icon "button" at bounding box center [817, 104] width 18 height 19
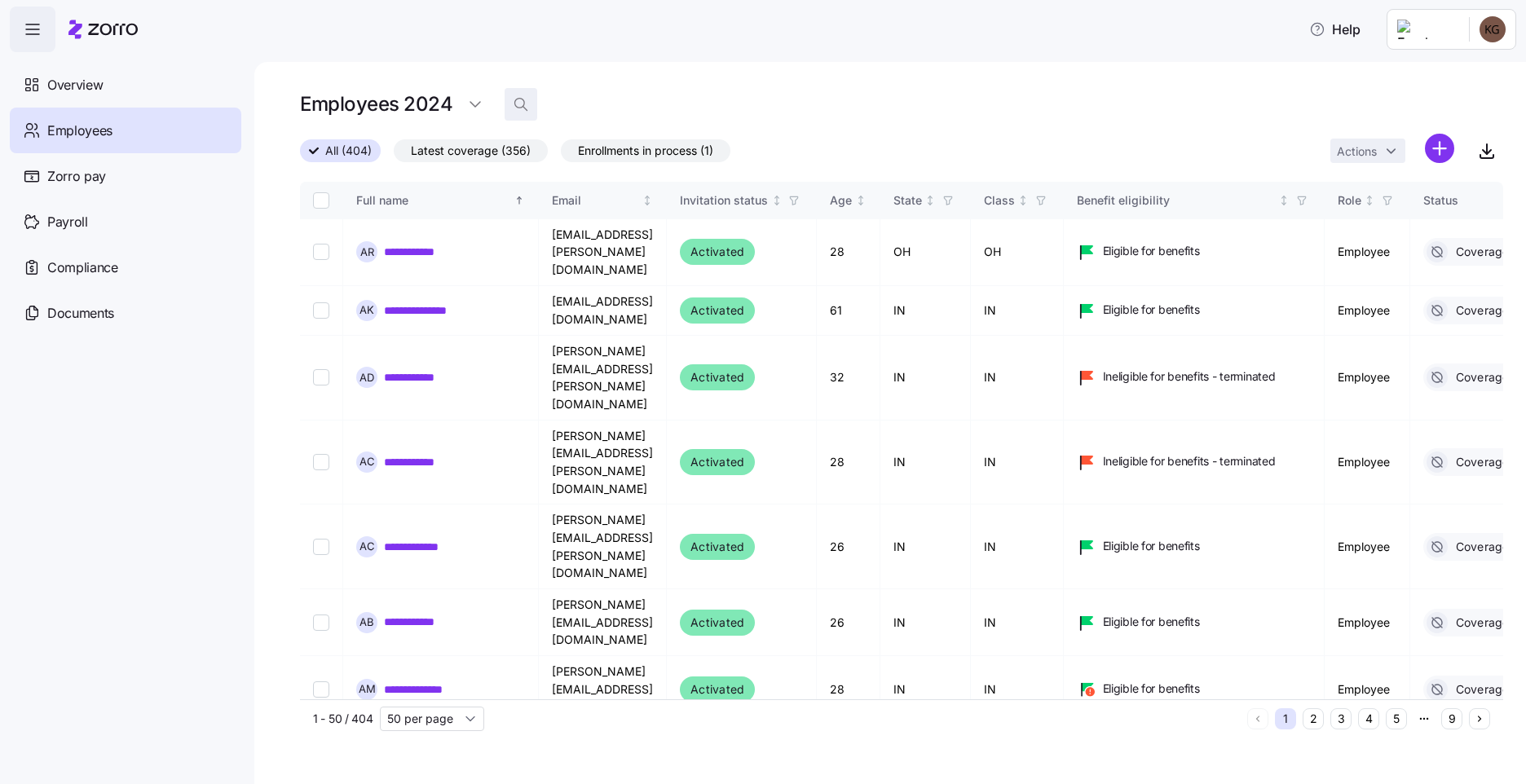
click at [518, 99] on icon "button" at bounding box center [520, 103] width 10 height 10
click at [572, 107] on input at bounding box center [668, 104] width 326 height 27
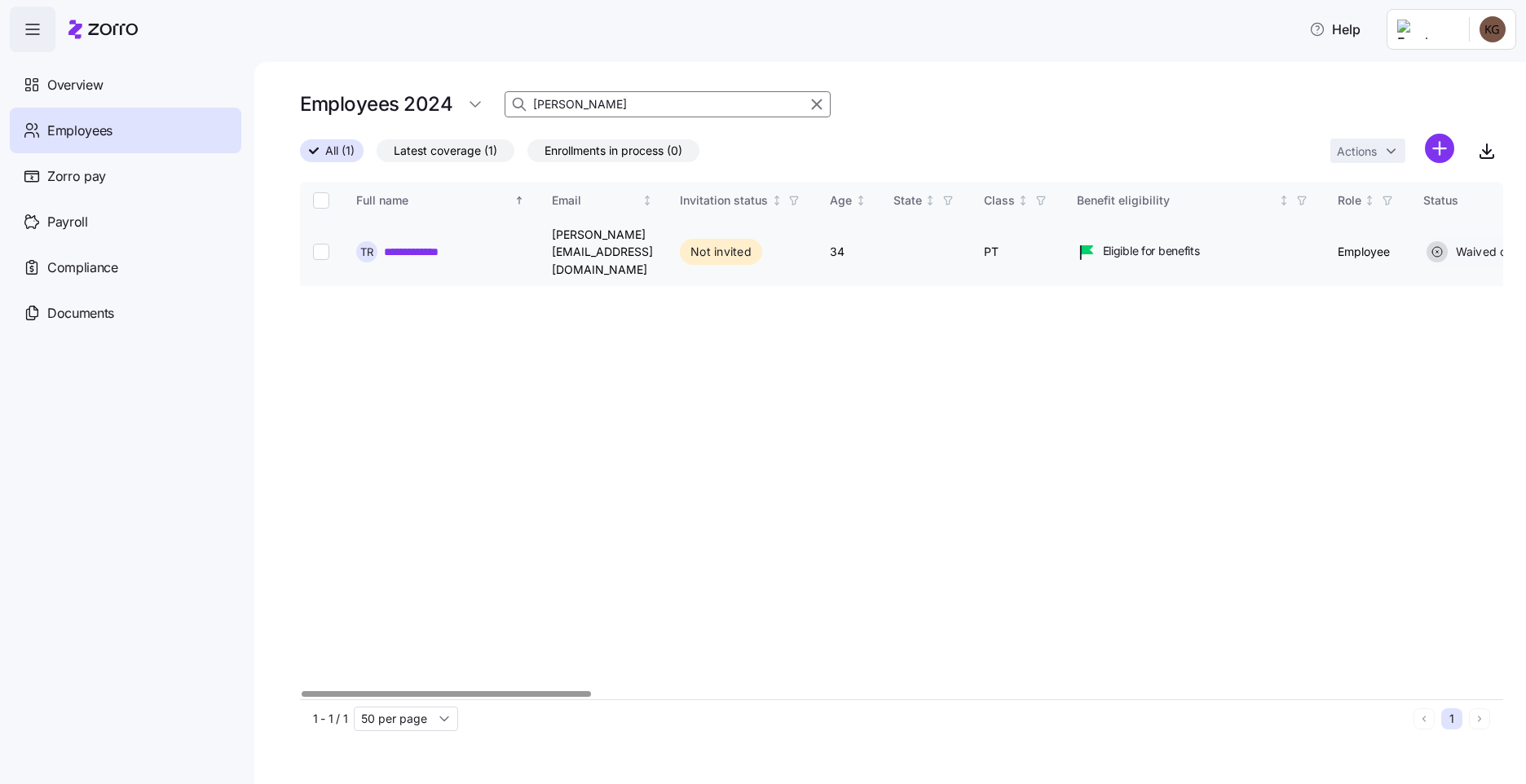
type input "[PERSON_NAME]"
click at [320, 244] on input "Select record 1" at bounding box center [321, 252] width 16 height 16
checkbox input "true"
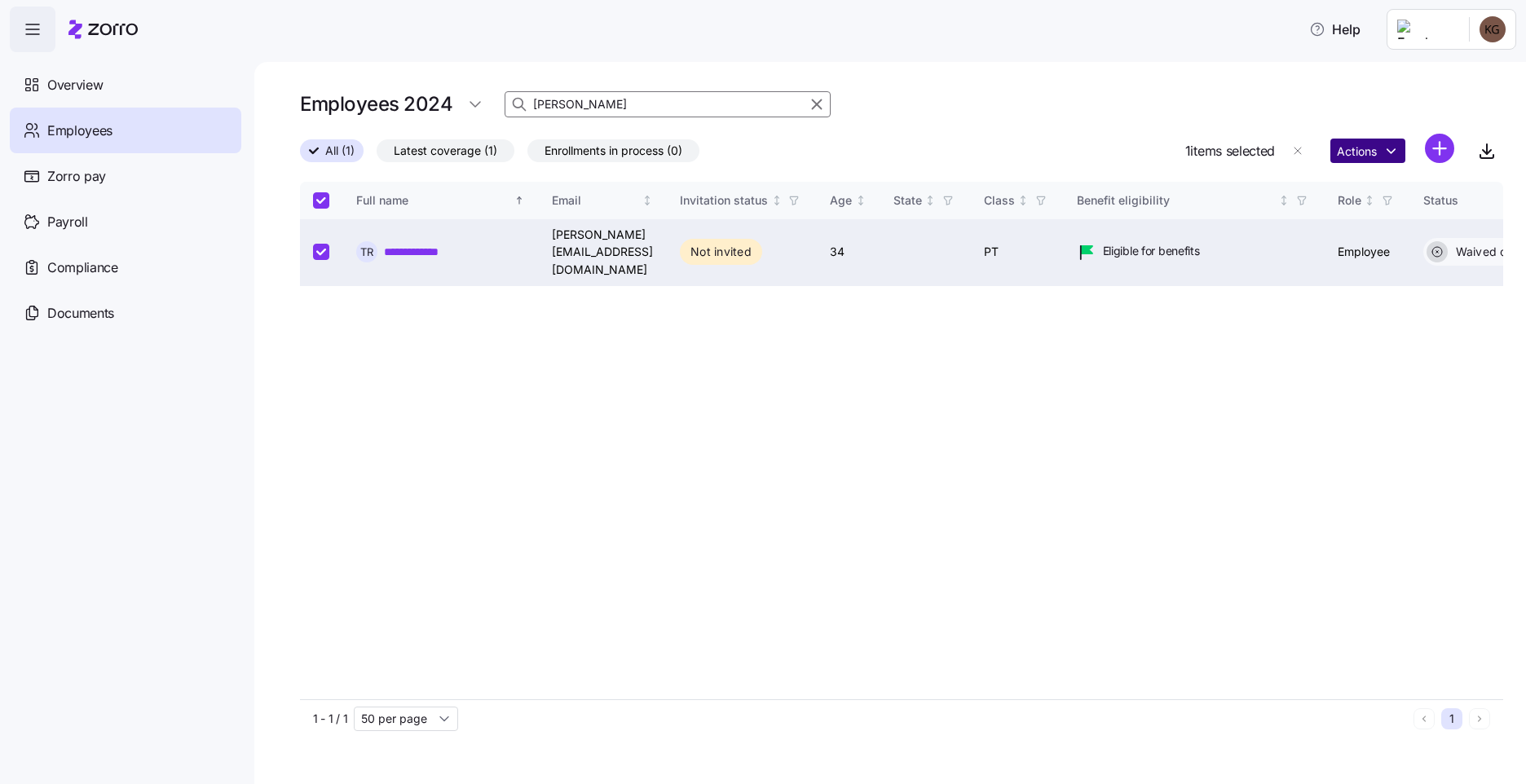
click at [1394, 153] on html "**********" at bounding box center [763, 387] width 1526 height 774
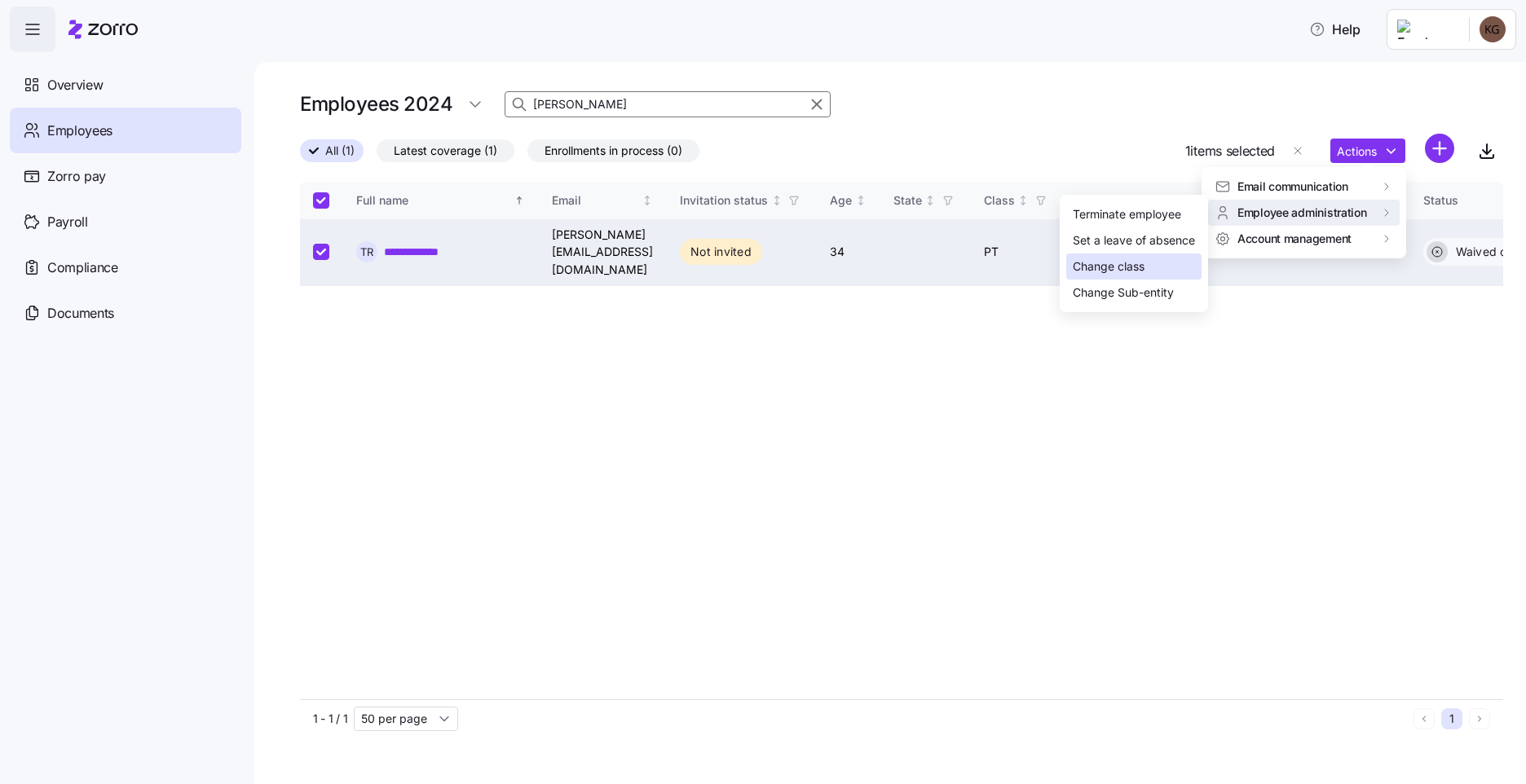
click at [1133, 265] on div "Change class" at bounding box center [1109, 266] width 72 height 18
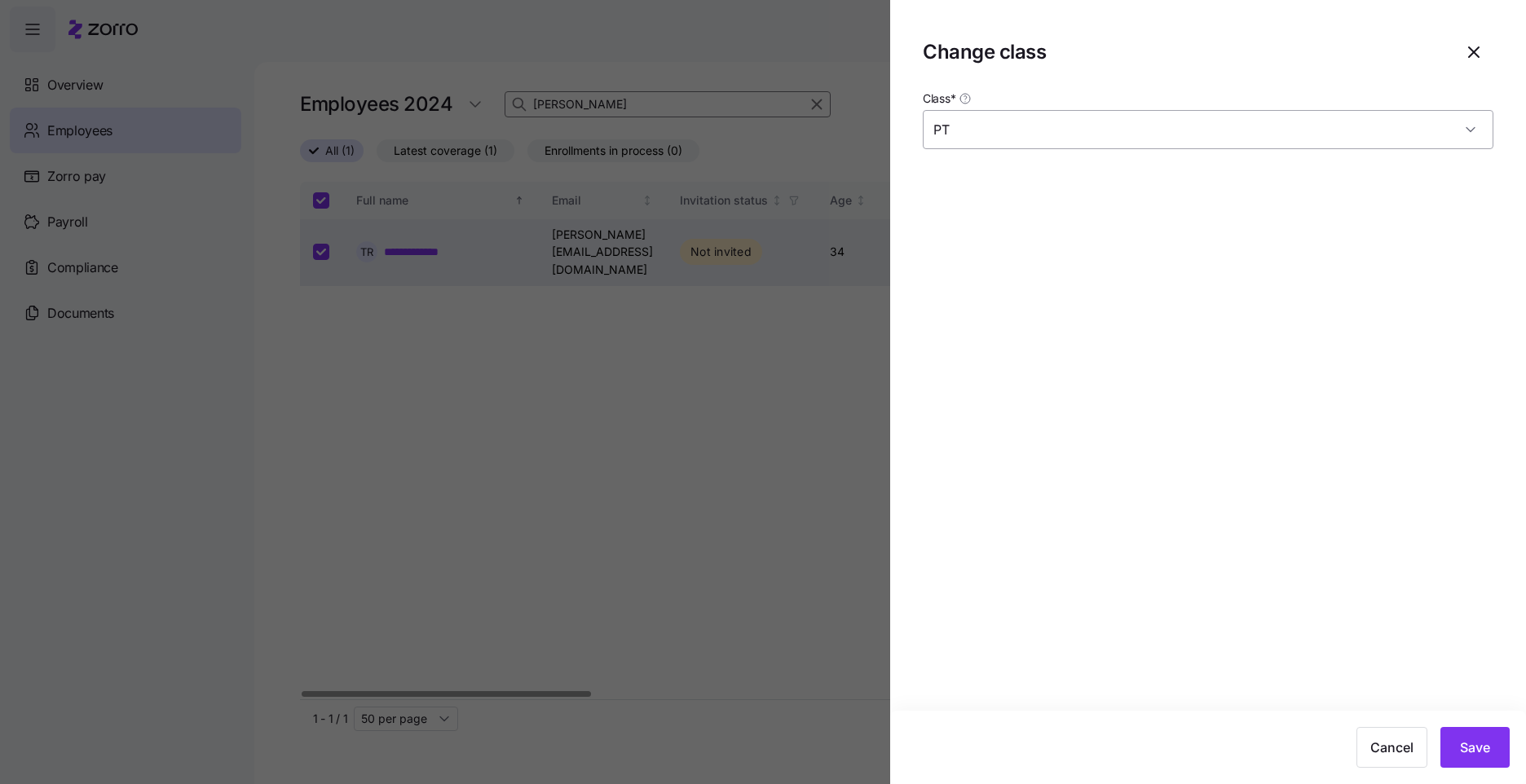
click at [1044, 132] on input "PT" at bounding box center [1208, 129] width 570 height 39
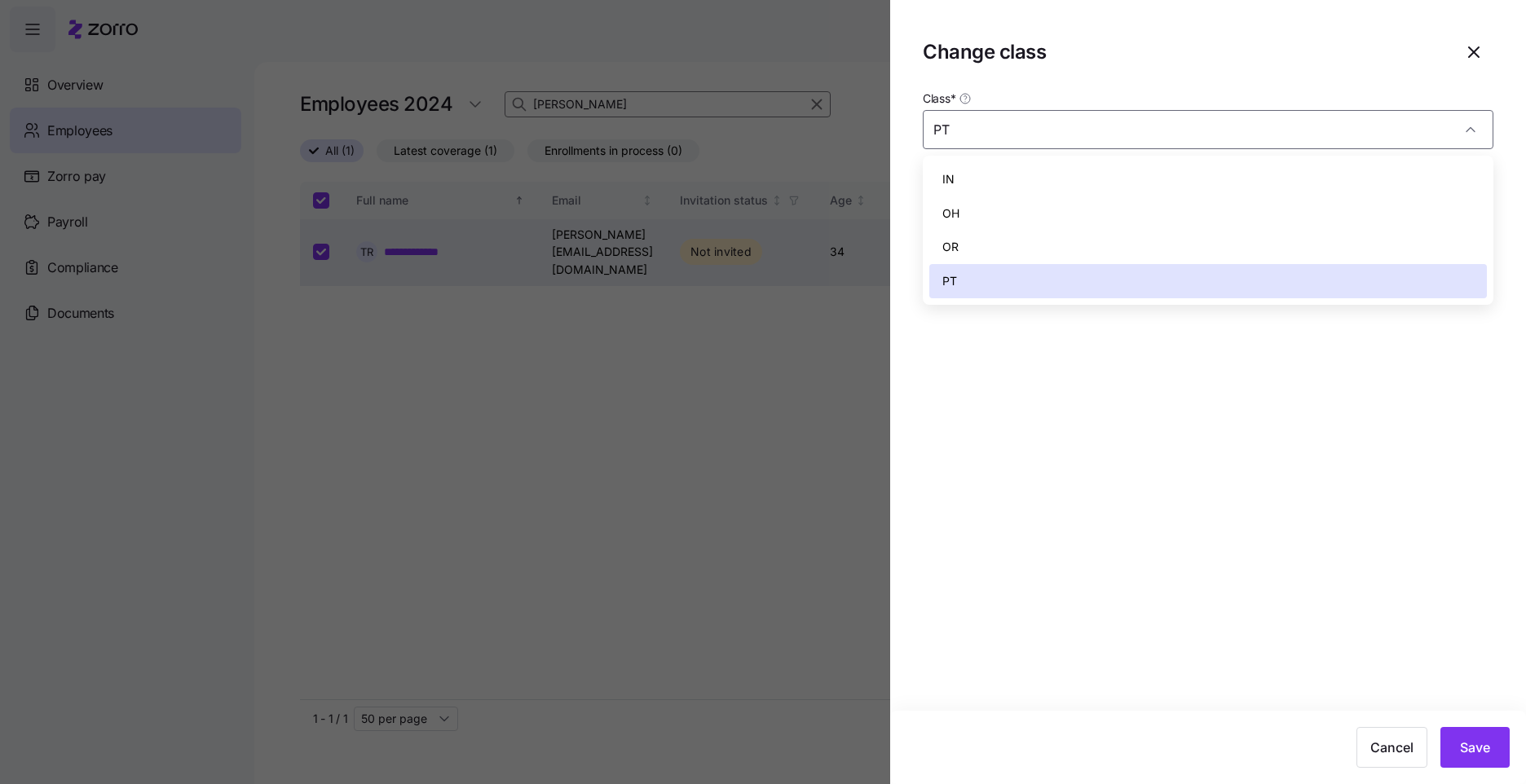
click at [1035, 172] on div "IN" at bounding box center [1208, 179] width 558 height 34
type input "IN"
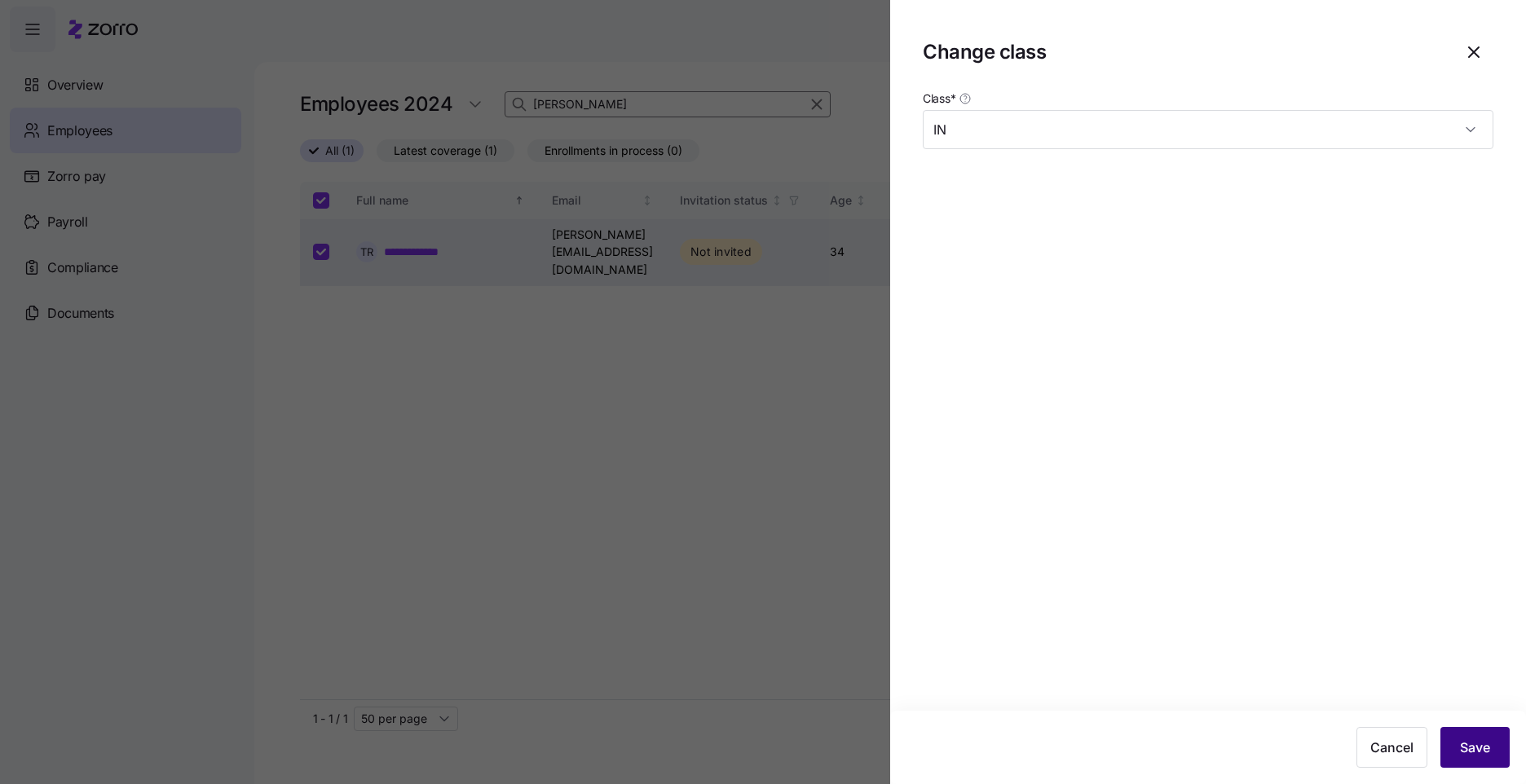
click at [1477, 754] on span "Save" at bounding box center [1476, 748] width 30 height 19
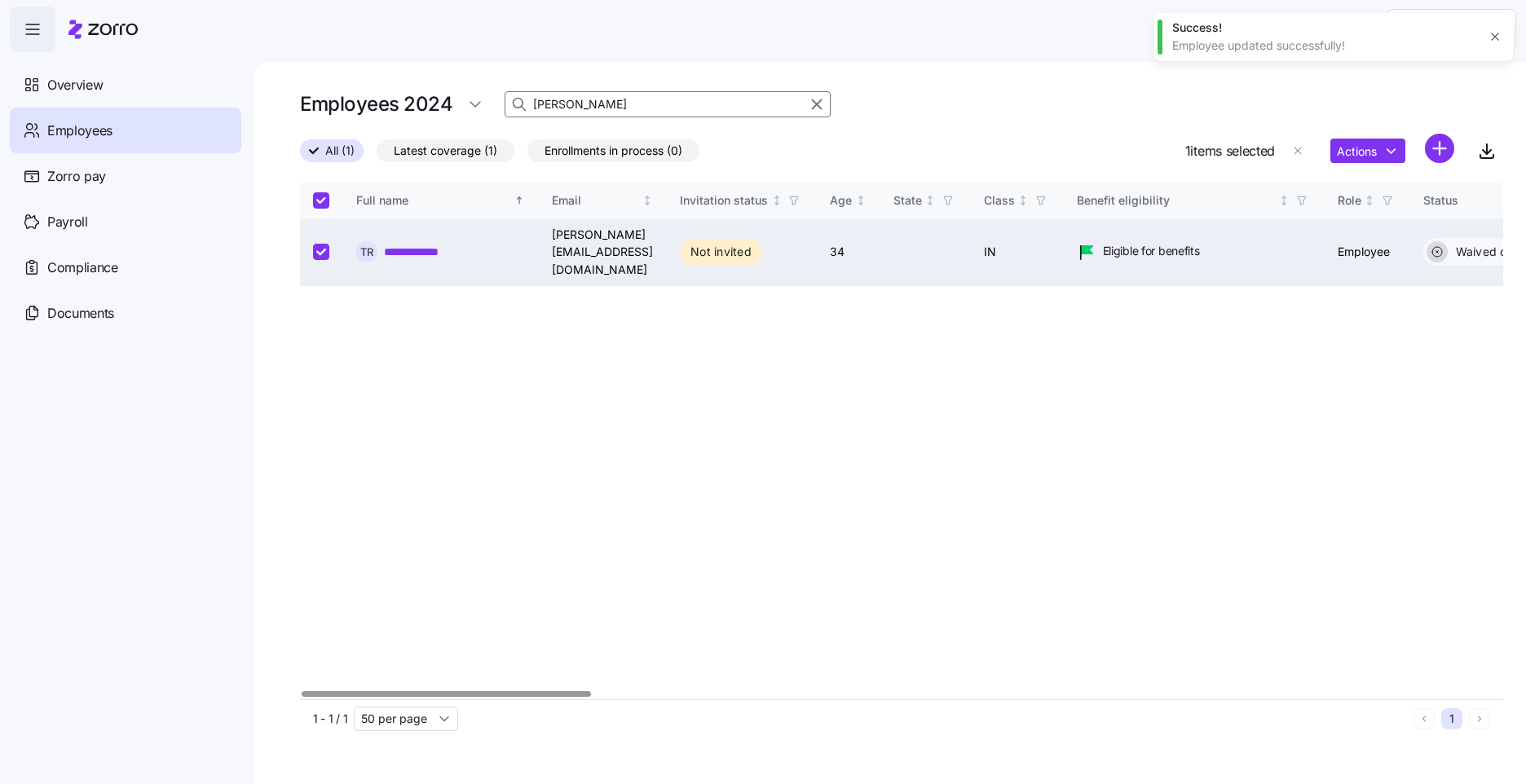
click at [1391, 159] on html "**********" at bounding box center [763, 387] width 1526 height 774
drag, startPoint x: 1381, startPoint y: 146, endPoint x: 1377, endPoint y: 213, distance: 67.1
click at [1381, 145] on html "**********" at bounding box center [763, 387] width 1526 height 774
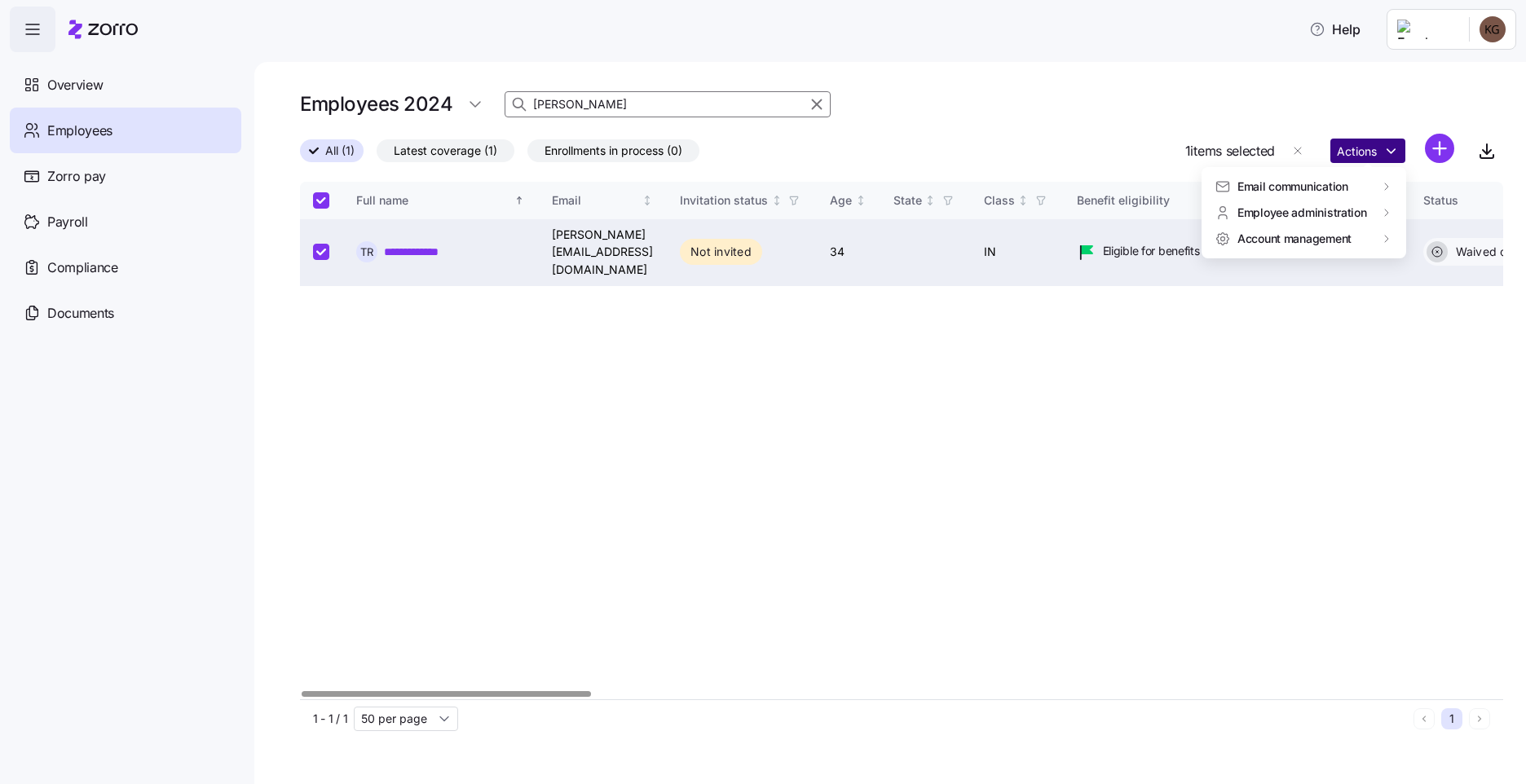
click at [1388, 155] on html "**********" at bounding box center [763, 387] width 1526 height 774
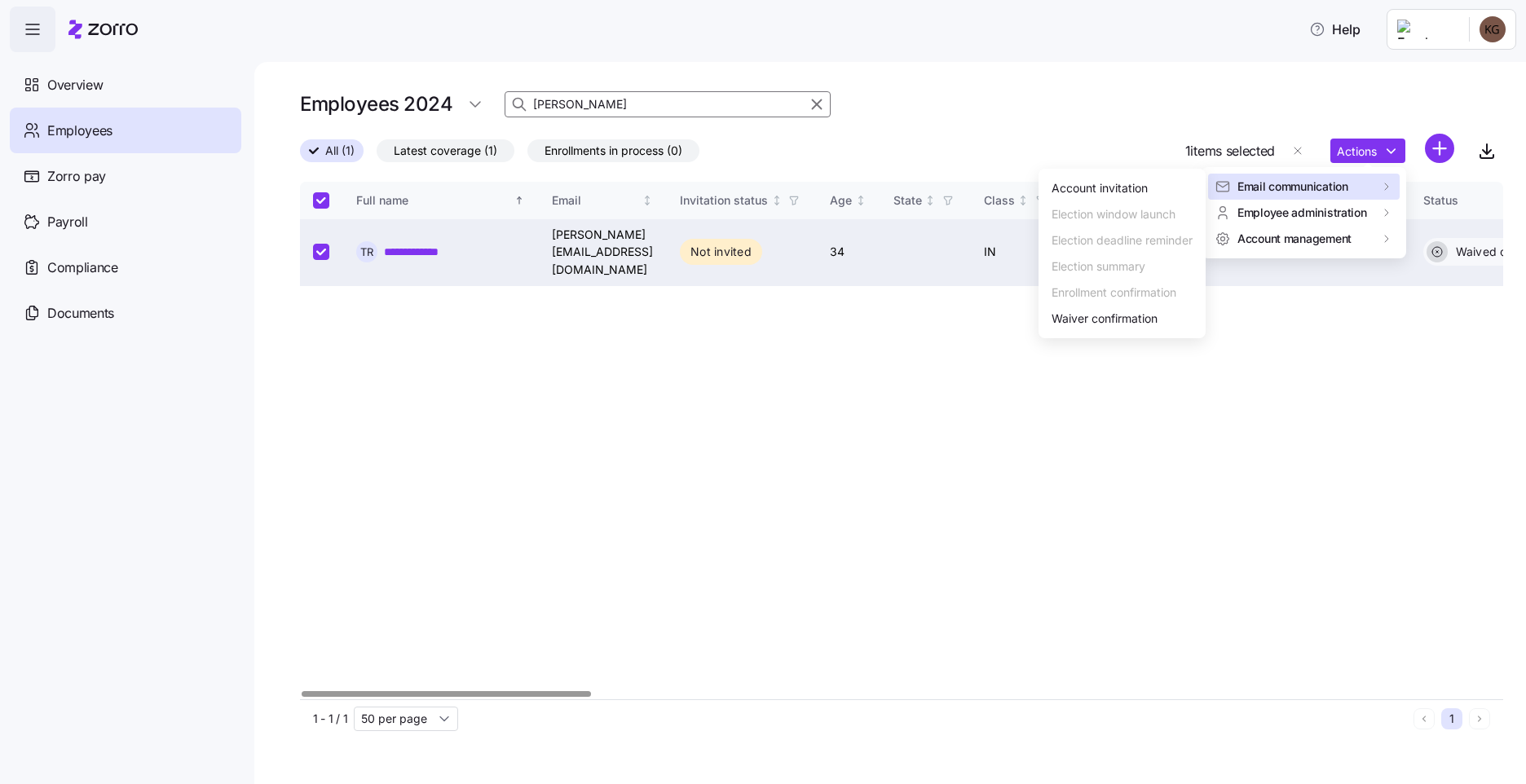
click at [1377, 186] on div "Email communication" at bounding box center [1304, 186] width 179 height 16
click at [1130, 186] on div "Account invitation" at bounding box center [1100, 188] width 96 height 18
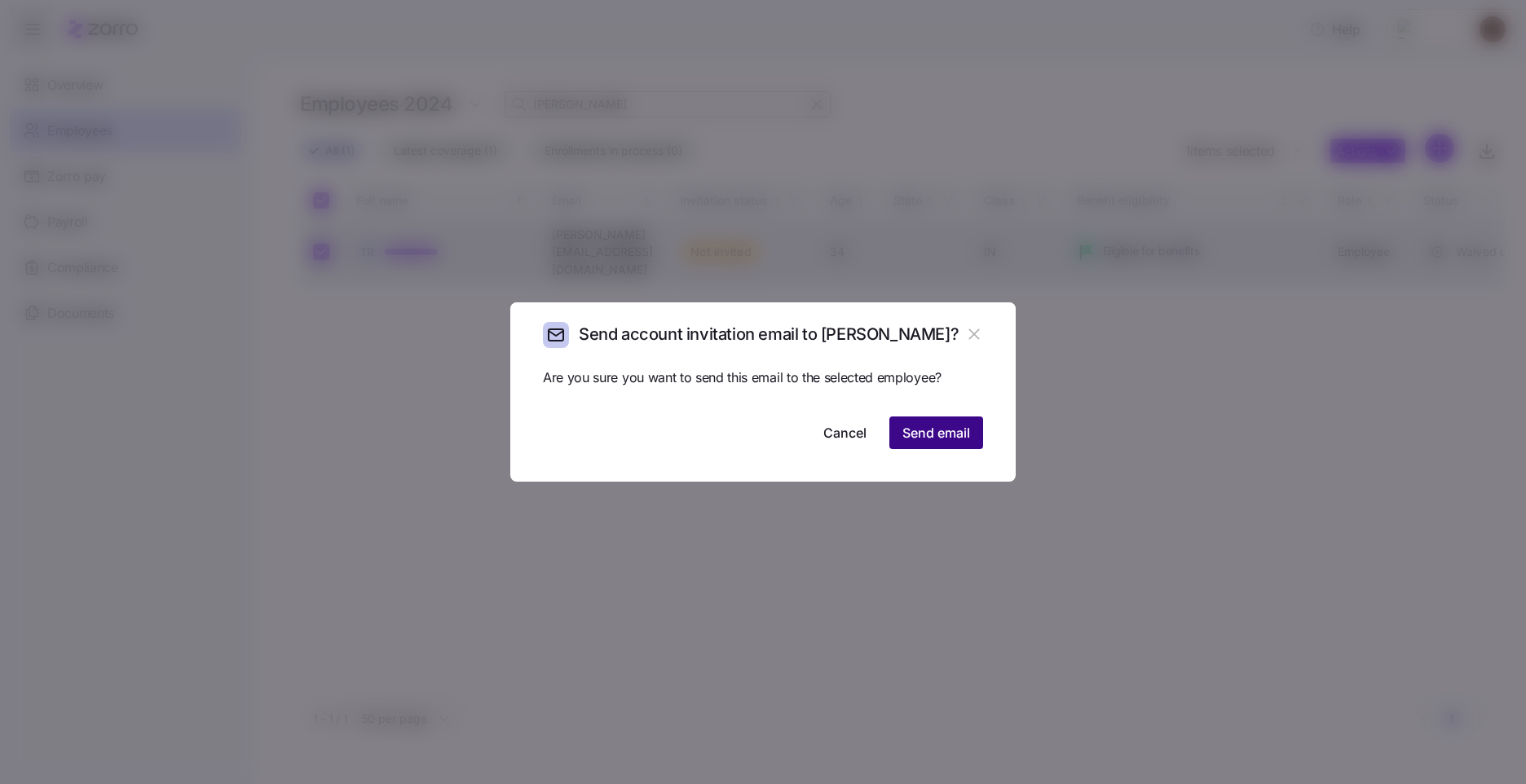
click at [943, 434] on span "Send email" at bounding box center [936, 433] width 68 height 19
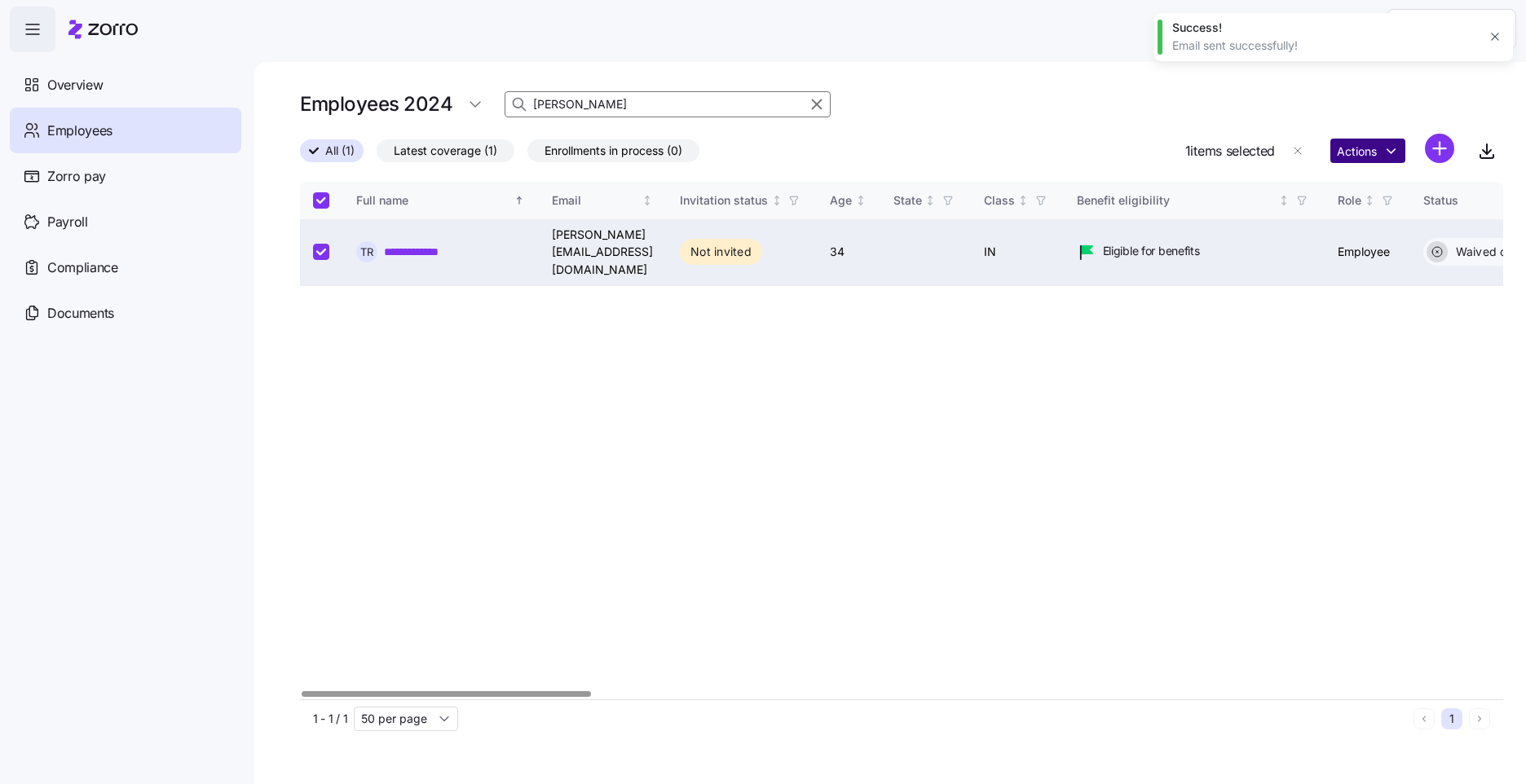
click at [1390, 153] on html "**********" at bounding box center [763, 387] width 1526 height 774
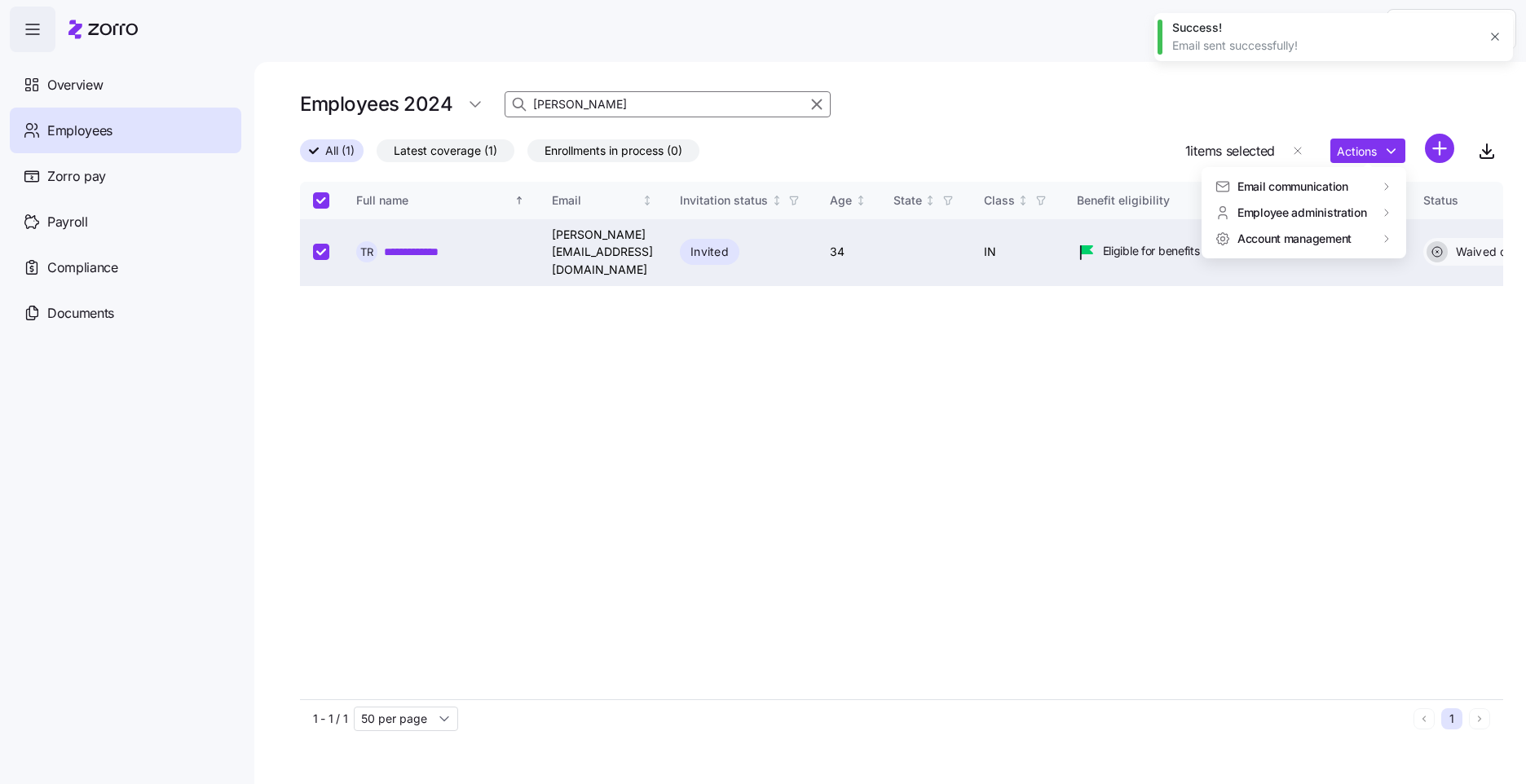
click at [1135, 453] on html "**********" at bounding box center [763, 387] width 1526 height 774
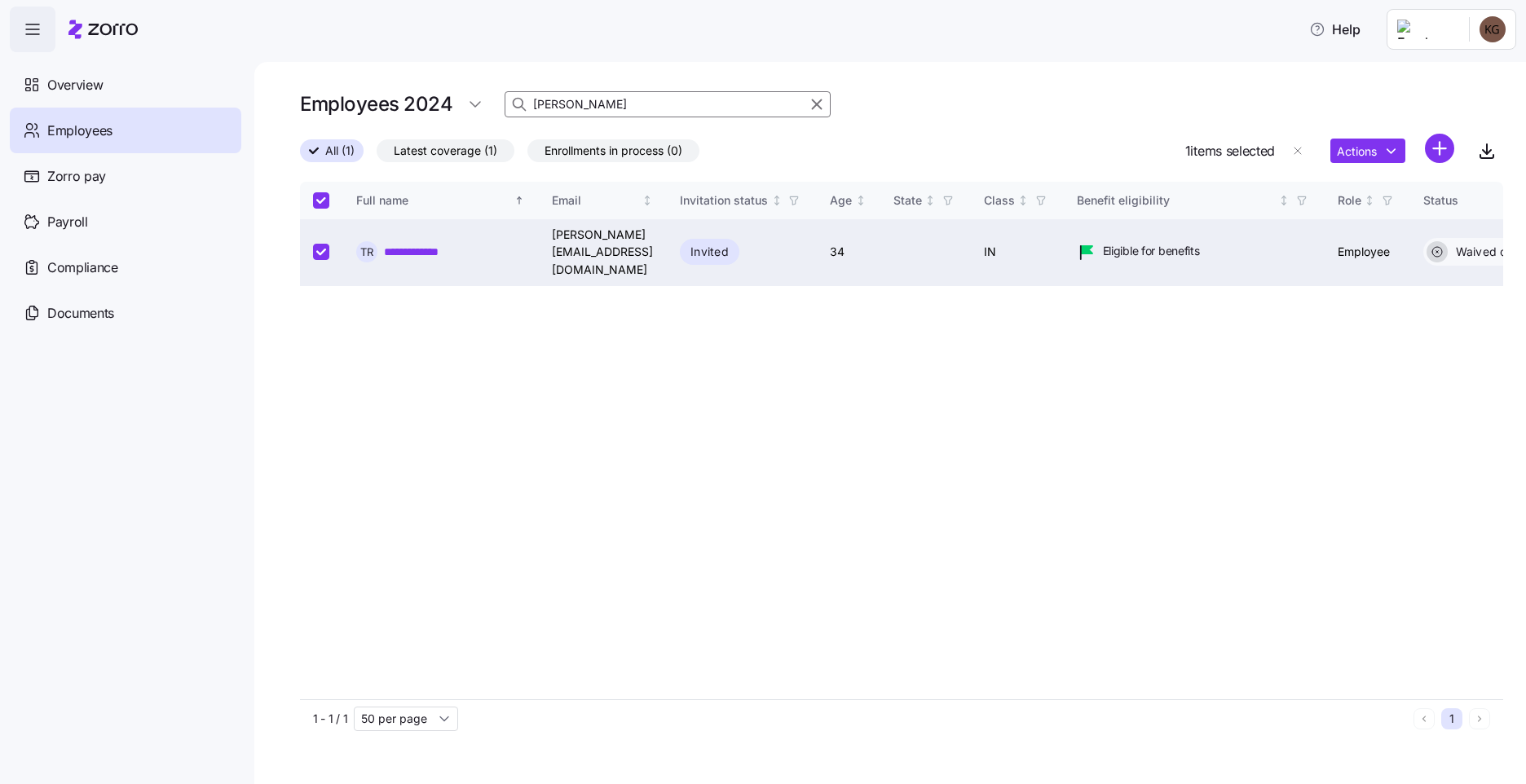
click at [445, 102] on h1 "Employees 2024" at bounding box center [376, 103] width 152 height 26
click at [466, 103] on html "**********" at bounding box center [763, 387] width 1526 height 774
click at [471, 123] on polygon at bounding box center [473, 122] width 8 height 4
click at [480, 132] on div "2025" at bounding box center [498, 144] width 68 height 27
drag, startPoint x: 588, startPoint y: 116, endPoint x: 437, endPoint y: 102, distance: 151.6
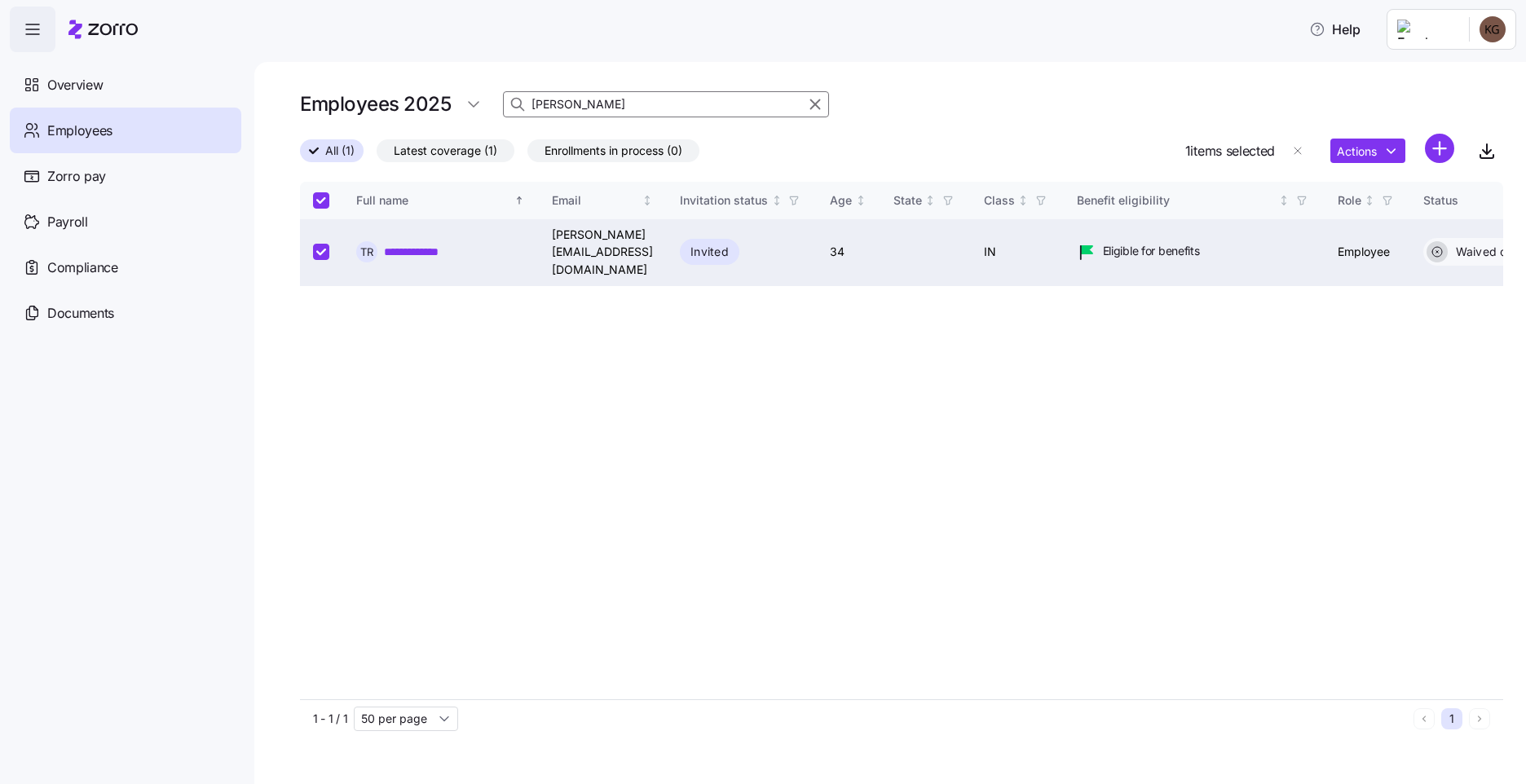
click at [437, 102] on div "Employees 2025 [PERSON_NAME]" at bounding box center [564, 104] width 529 height 33
type input "bi"
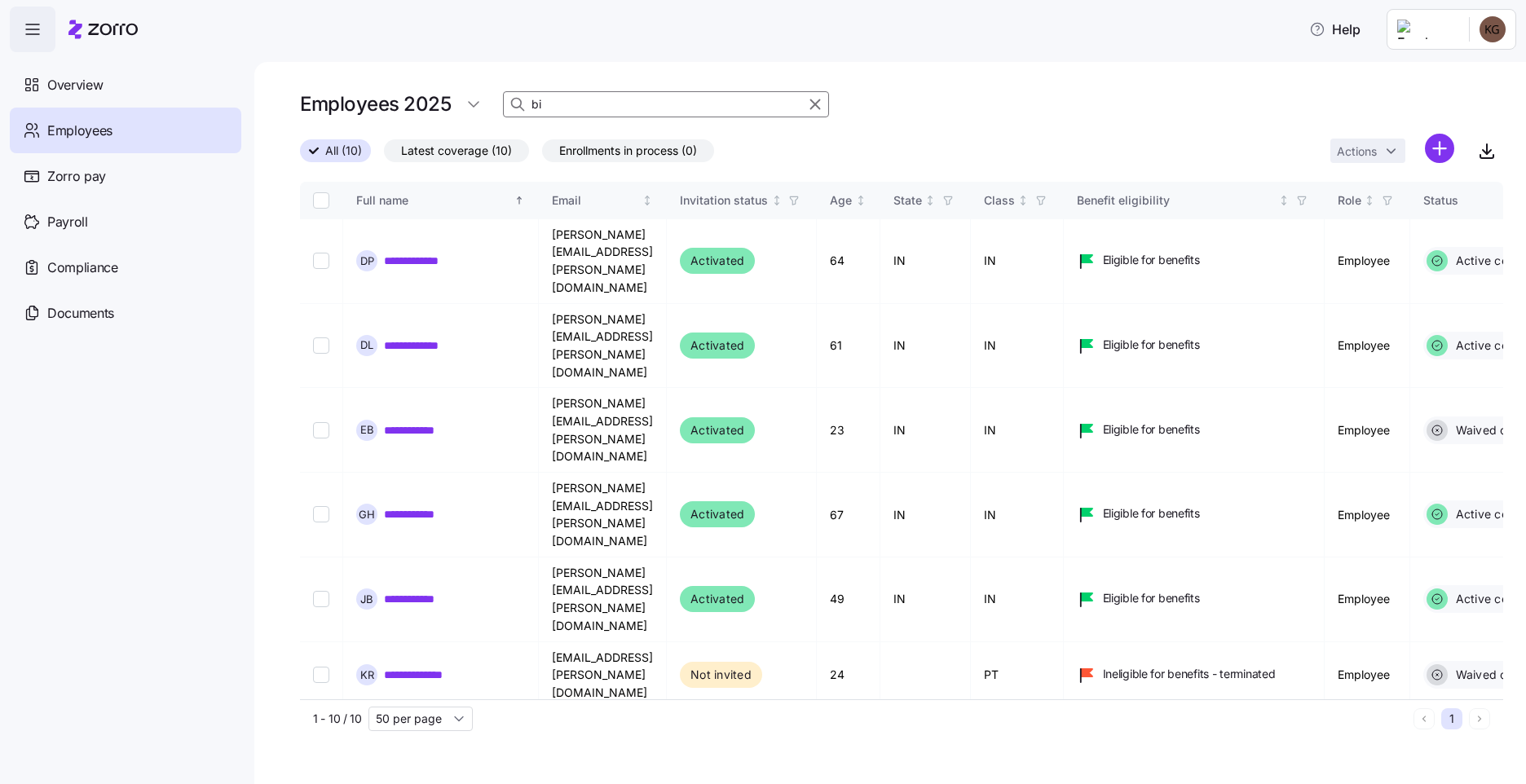
checkbox input "false"
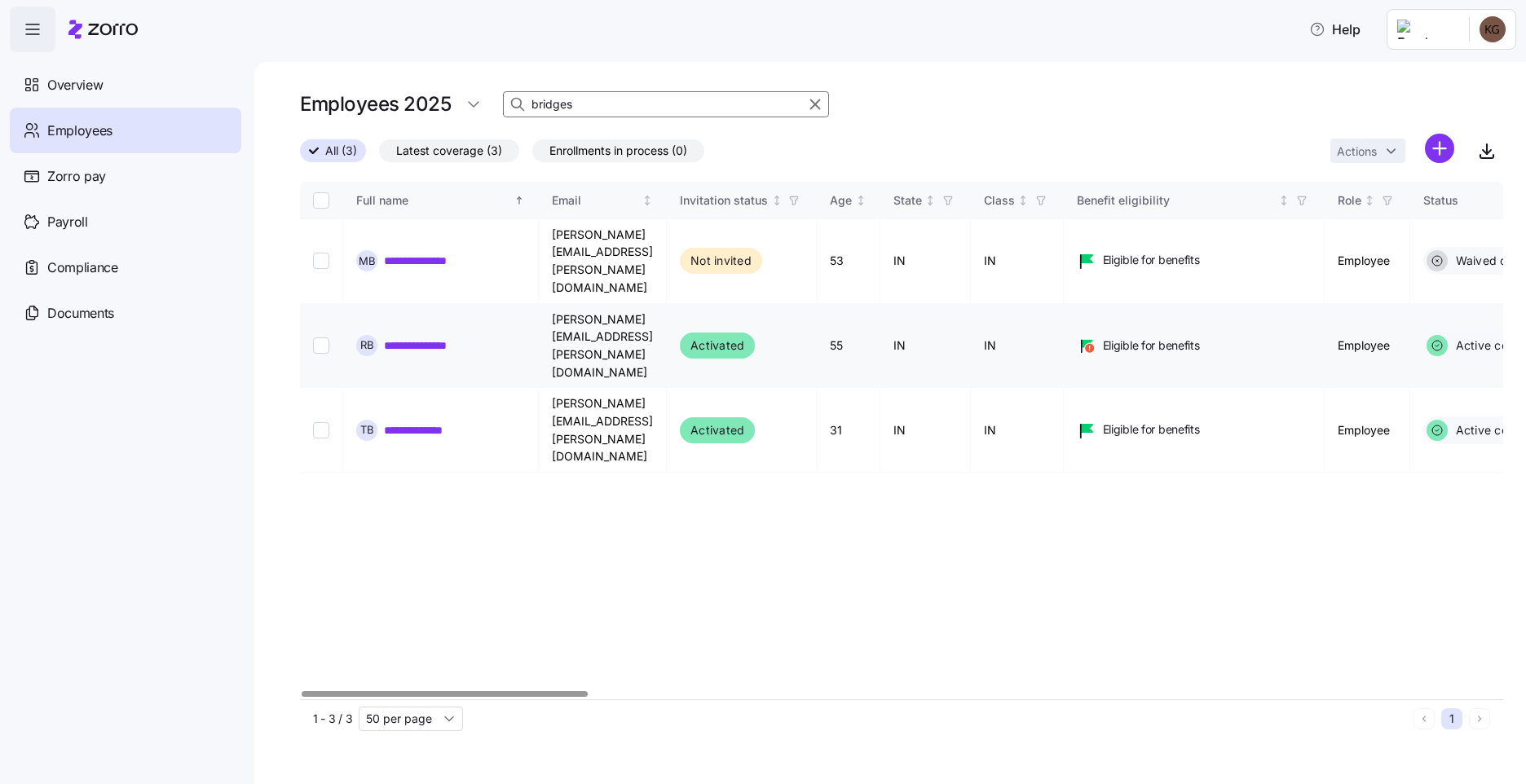
type input "bridges"
click at [667, 304] on td "[PERSON_NAME][EMAIL_ADDRESS][PERSON_NAME][DOMAIN_NAME]" at bounding box center [603, 346] width 128 height 85
click at [434, 338] on link "**********" at bounding box center [425, 346] width 83 height 16
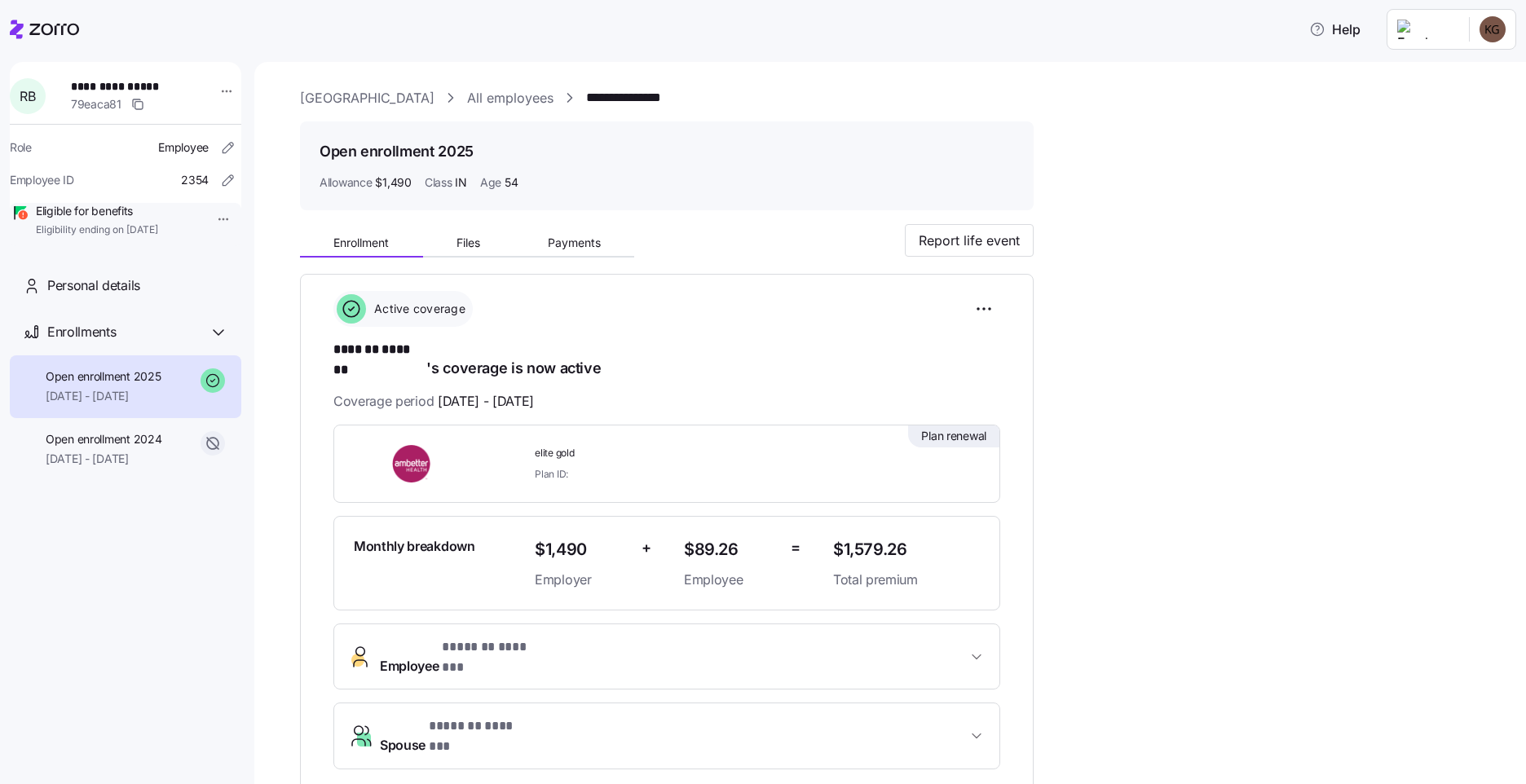
click at [1279, 199] on div "**********" at bounding box center [901, 586] width 1203 height 996
click at [548, 103] on link "All employees" at bounding box center [510, 98] width 87 height 20
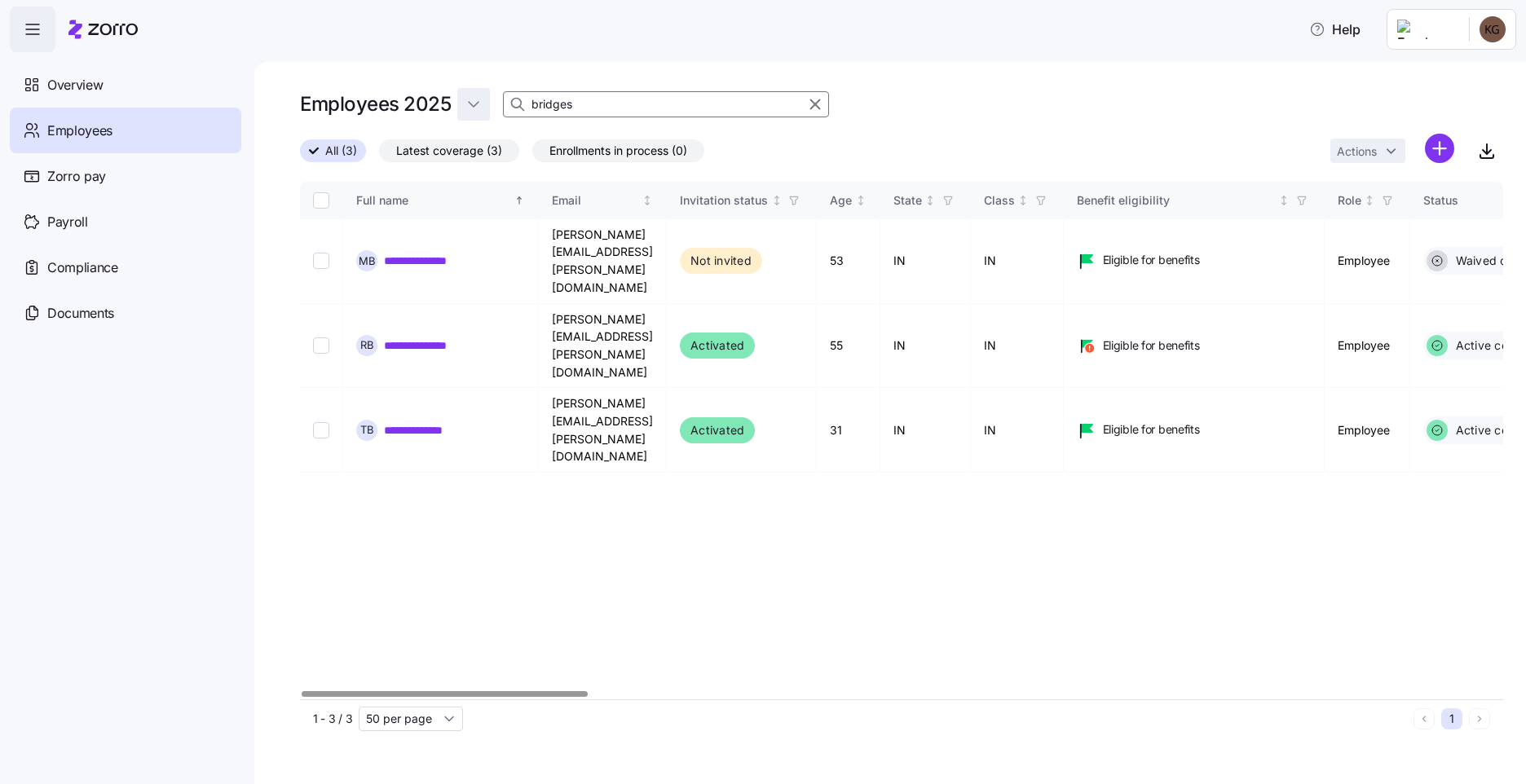
drag, startPoint x: 590, startPoint y: 103, endPoint x: 483, endPoint y: 103, distance: 107.0
click at [483, 103] on div "Employees 2025 bridges" at bounding box center [564, 104] width 529 height 33
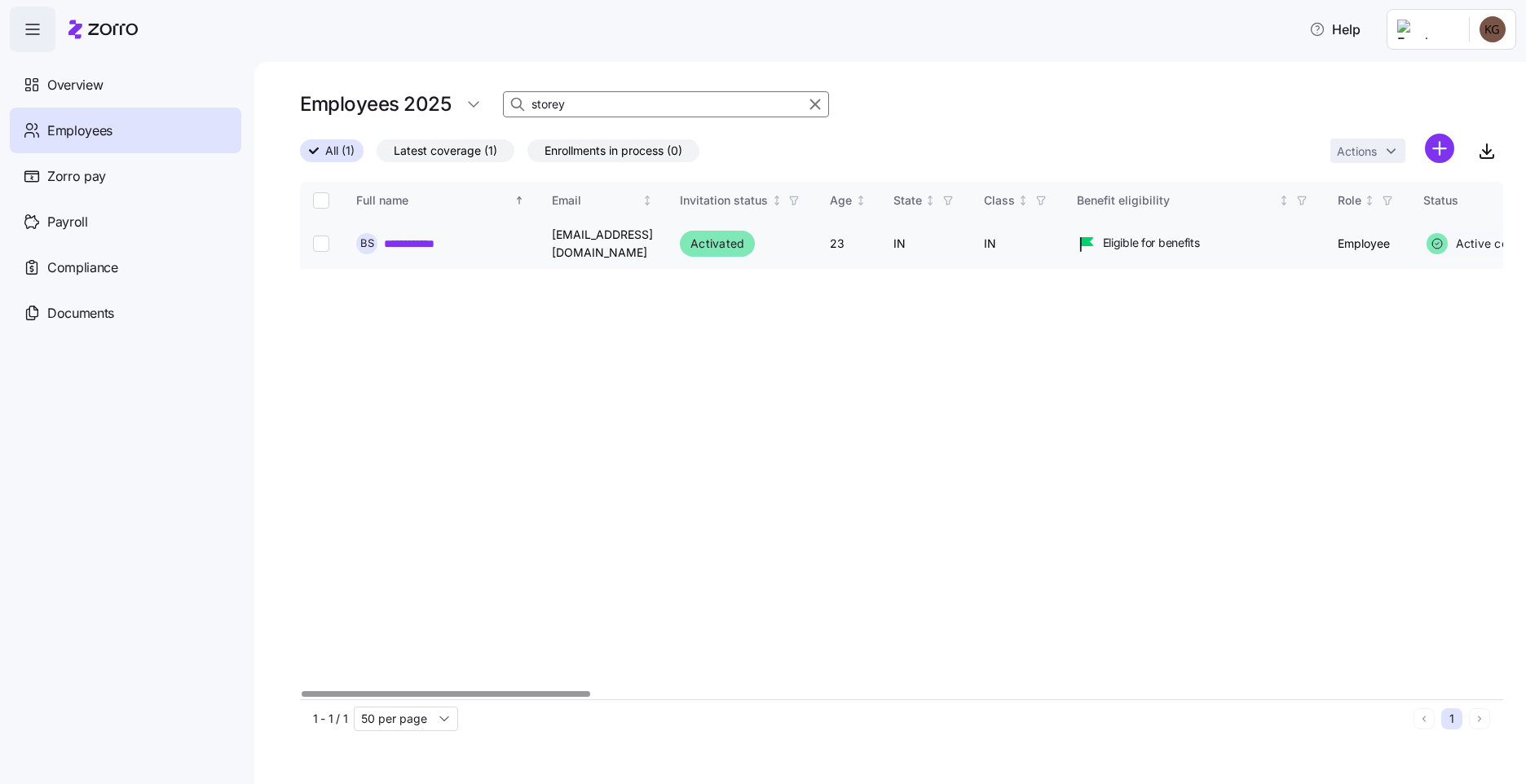
type input "storey"
click at [324, 242] on input "Select record 1" at bounding box center [321, 243] width 16 height 16
checkbox input "true"
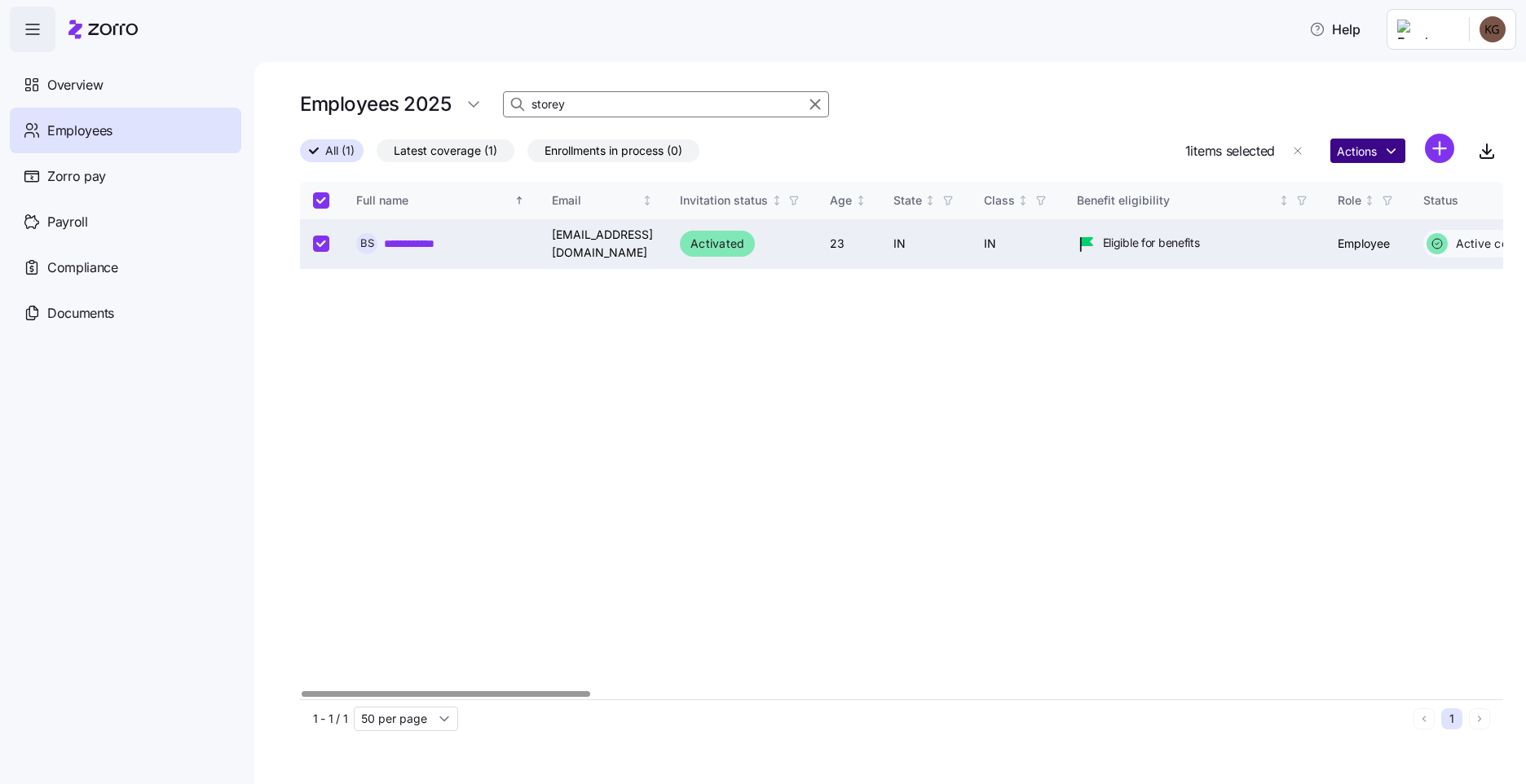
click at [1375, 152] on html "**********" at bounding box center [763, 387] width 1526 height 774
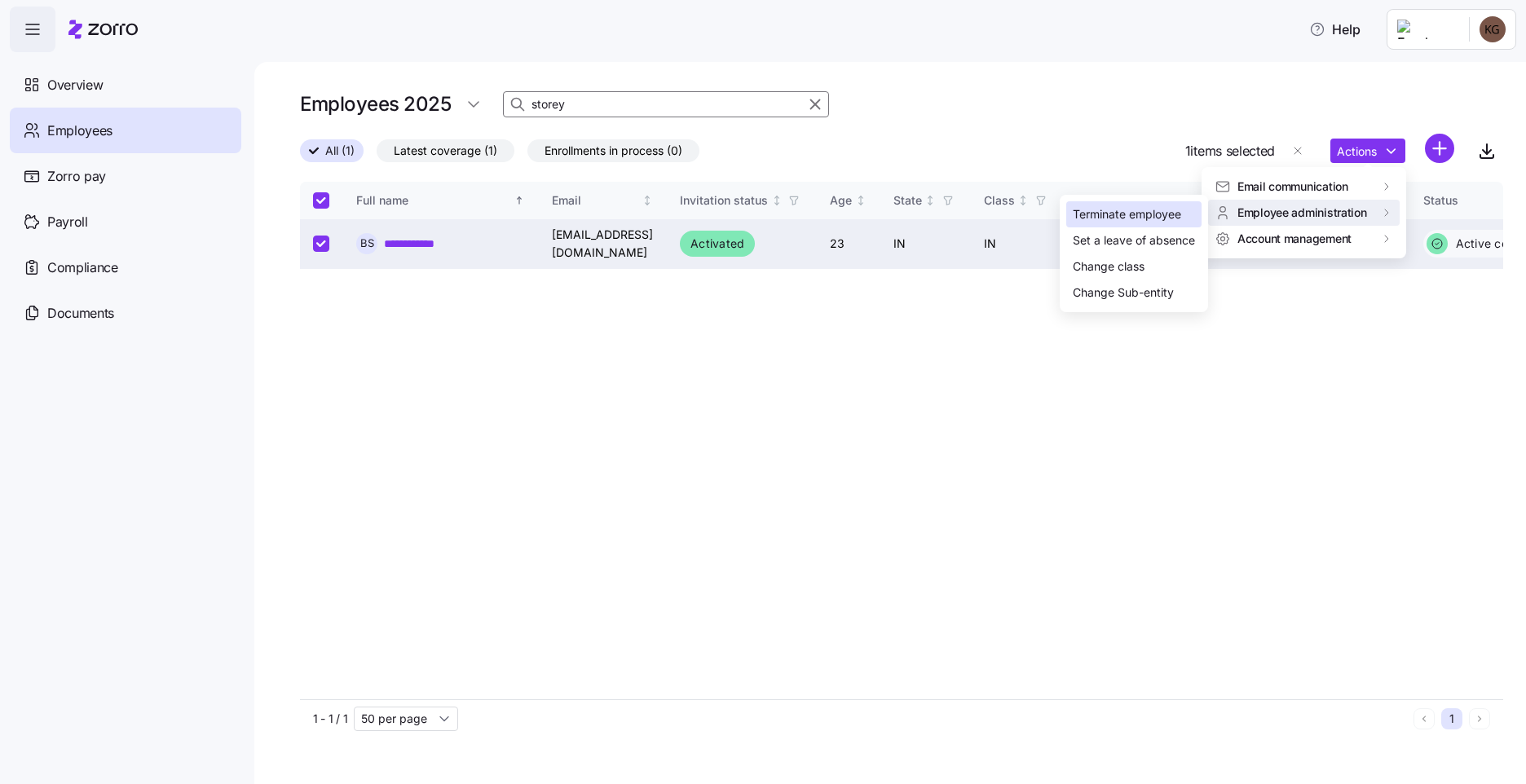
click at [1171, 215] on div "Terminate employee" at bounding box center [1127, 214] width 109 height 18
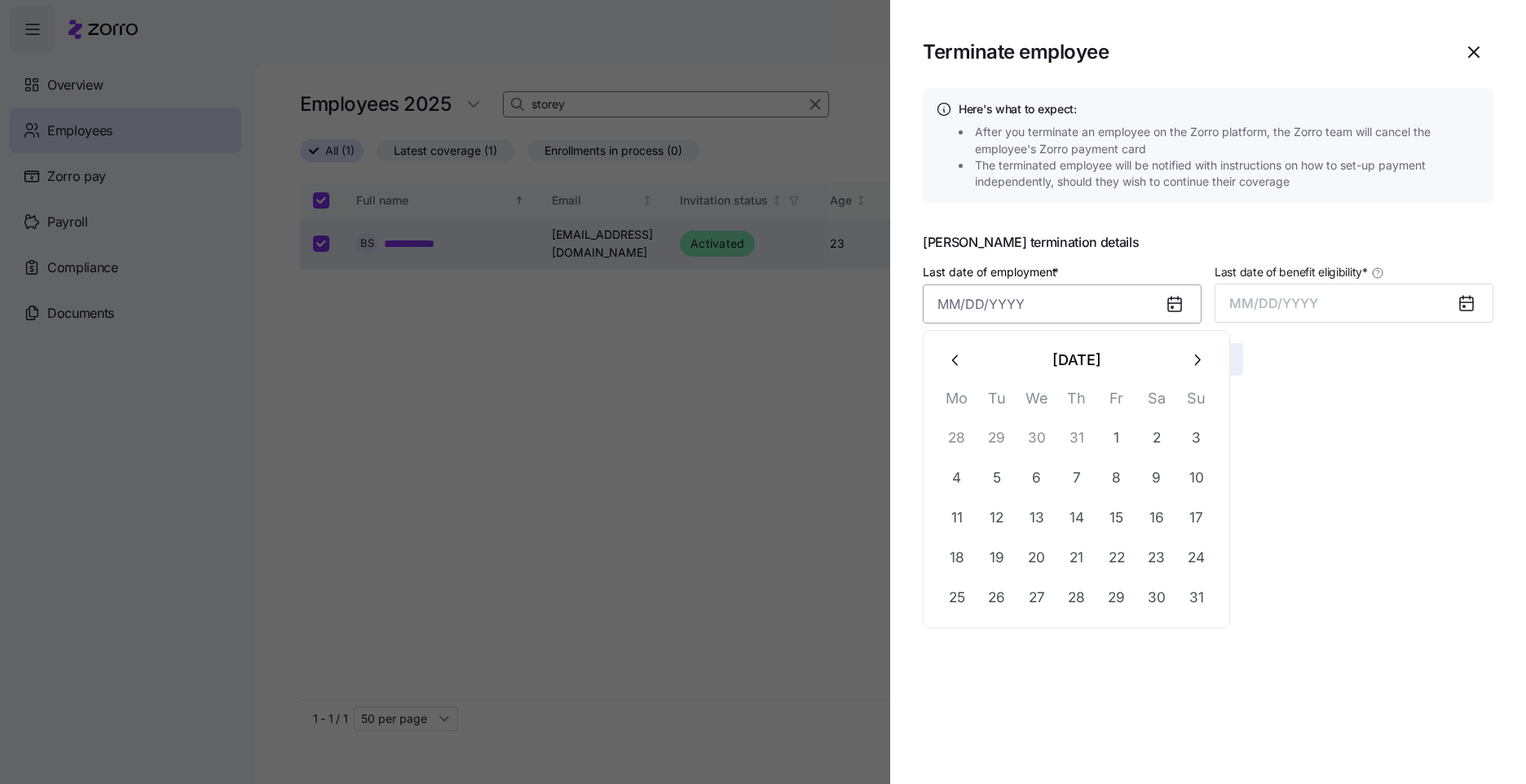
click at [1031, 308] on input "Last date of employment *" at bounding box center [1062, 304] width 278 height 39
click at [1075, 552] on button "21" at bounding box center [1077, 559] width 39 height 39
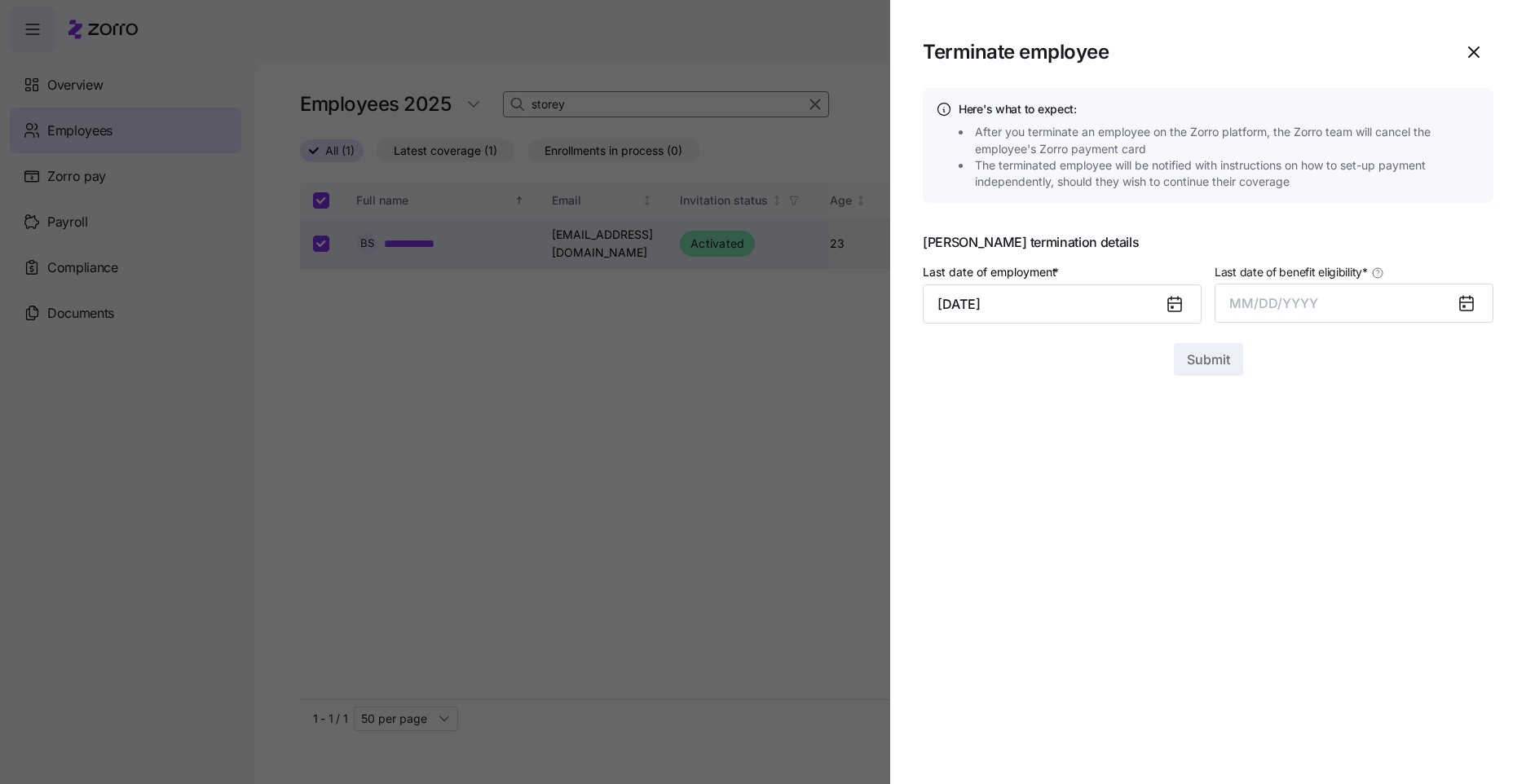
type input "[DATE]"
click at [1485, 294] on div at bounding box center [1473, 303] width 39 height 37
drag, startPoint x: 1472, startPoint y: 304, endPoint x: 1453, endPoint y: 321, distance: 25.5
click at [1471, 304] on icon at bounding box center [1467, 304] width 13 height 13
click at [1367, 306] on button "MM/DD/YYYY" at bounding box center [1354, 303] width 278 height 39
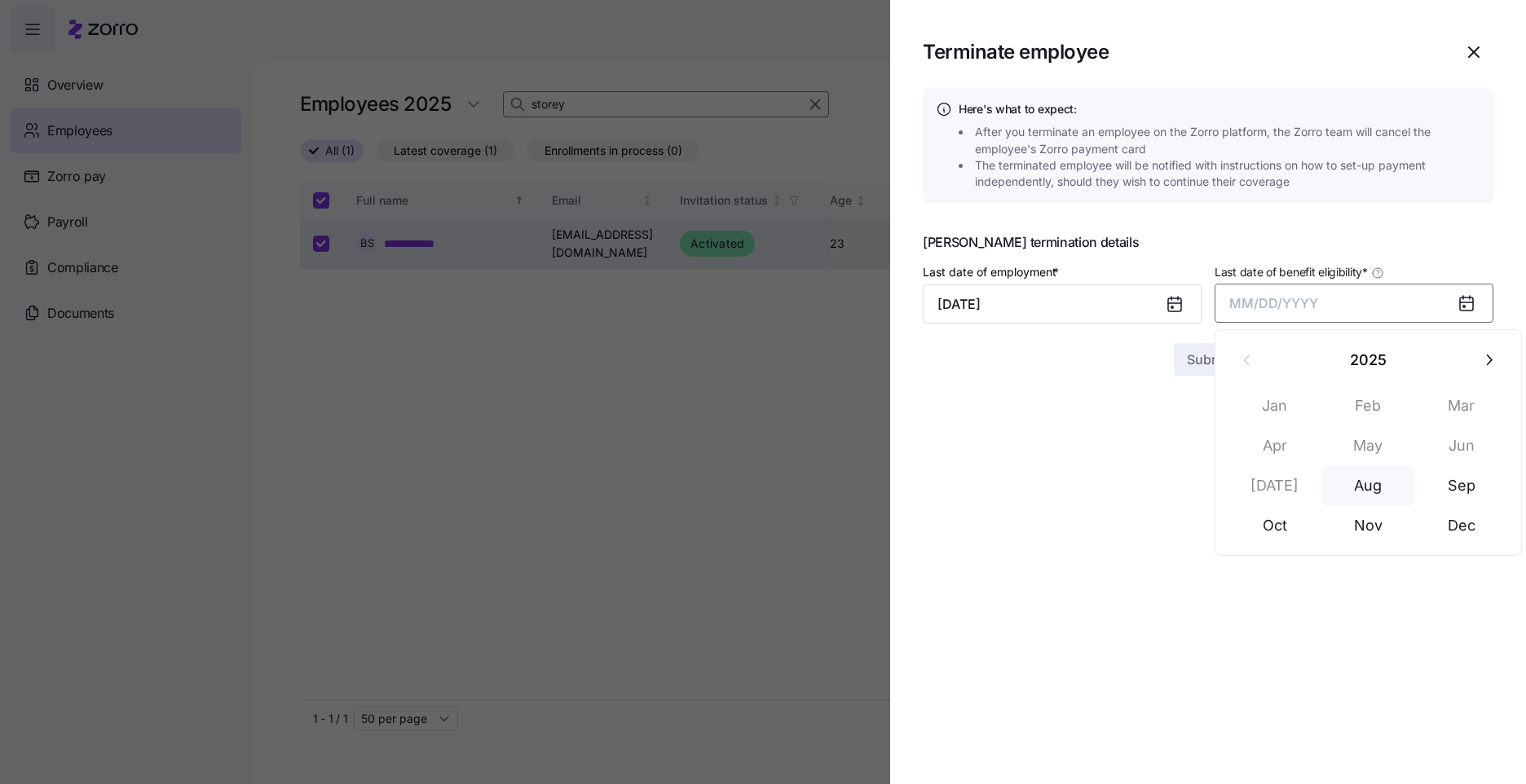
click at [1395, 487] on button "Aug" at bounding box center [1369, 485] width 93 height 39
click at [1217, 353] on span "Submit" at bounding box center [1209, 360] width 43 height 19
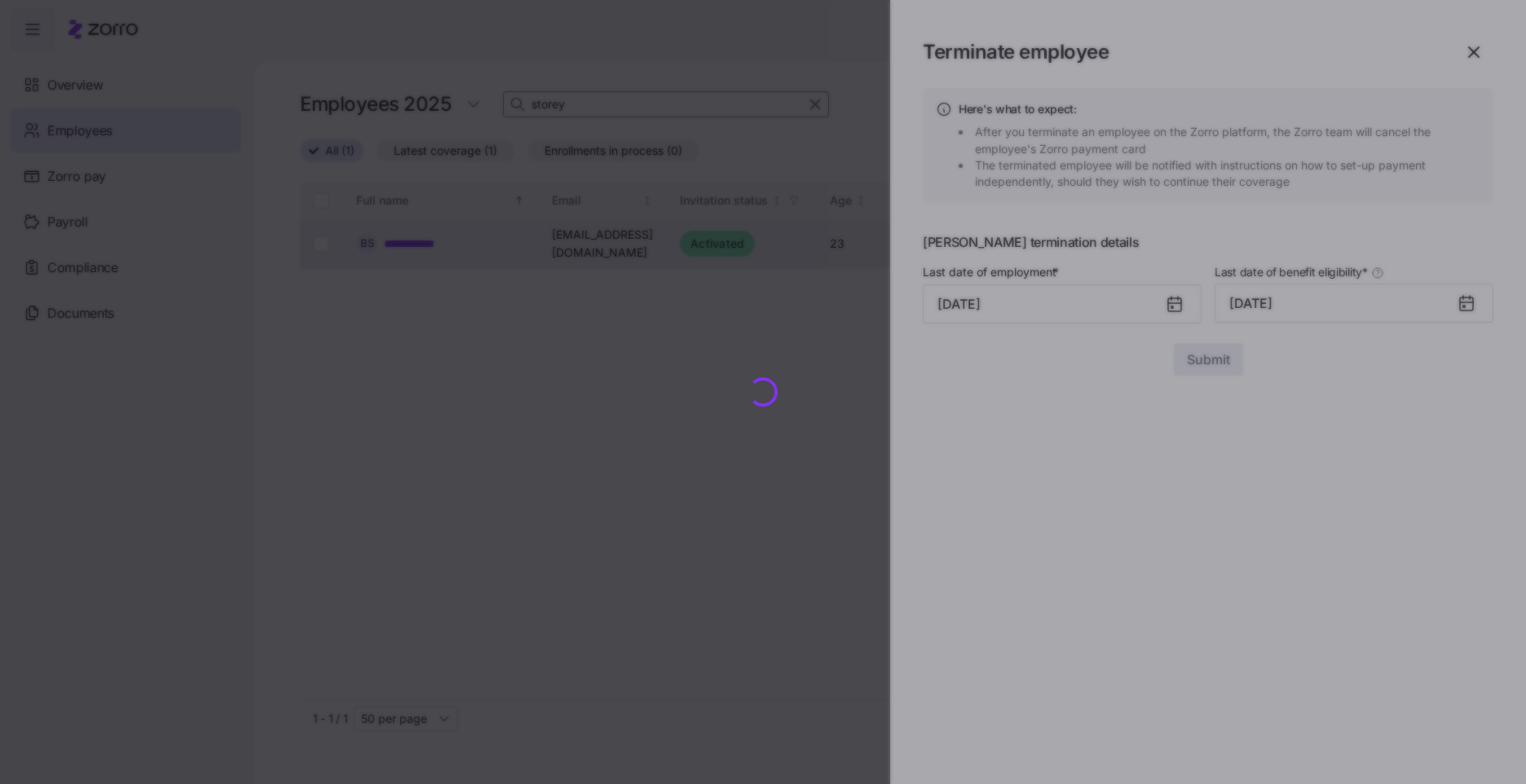
checkbox input "false"
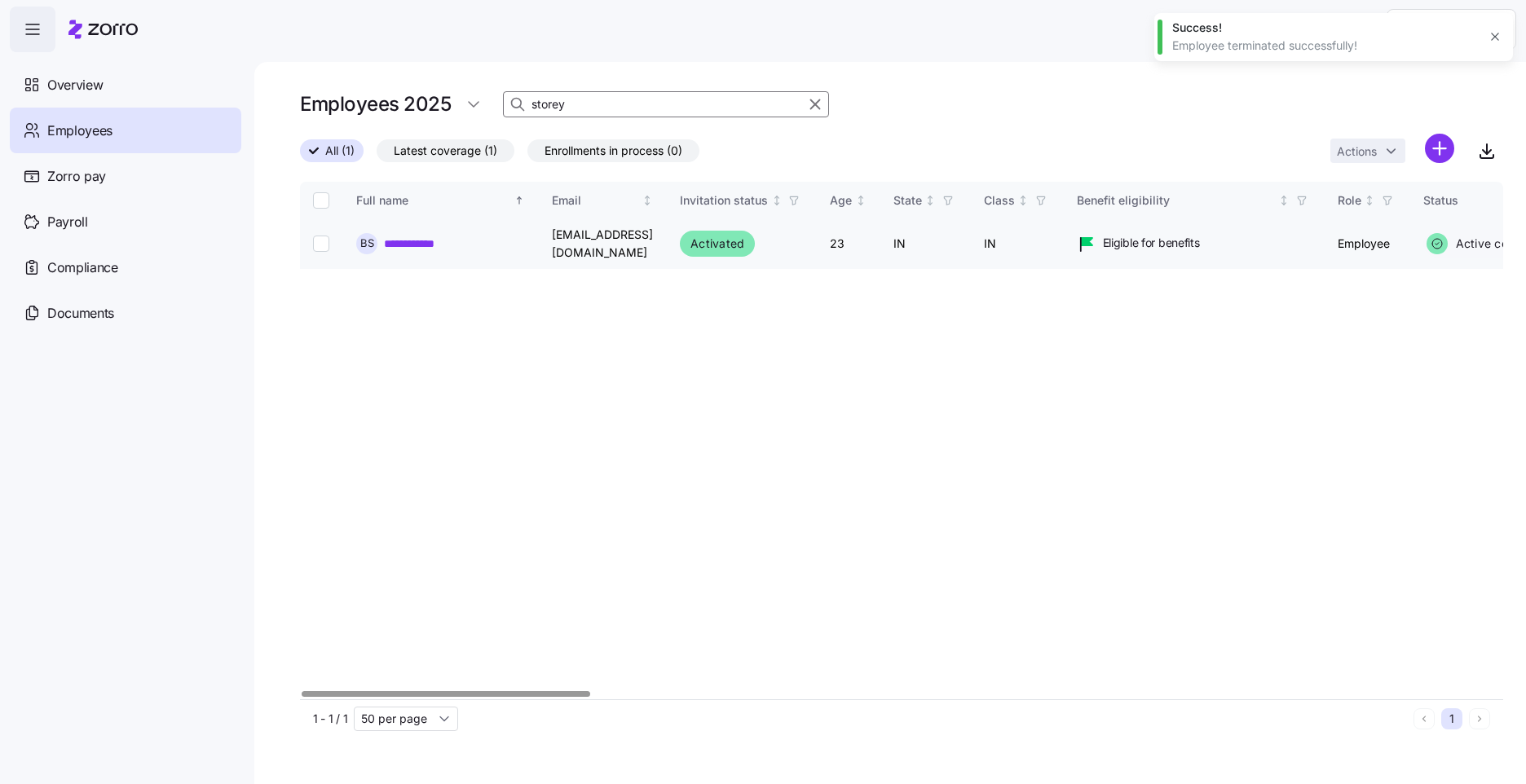
click at [424, 240] on link "**********" at bounding box center [416, 243] width 65 height 16
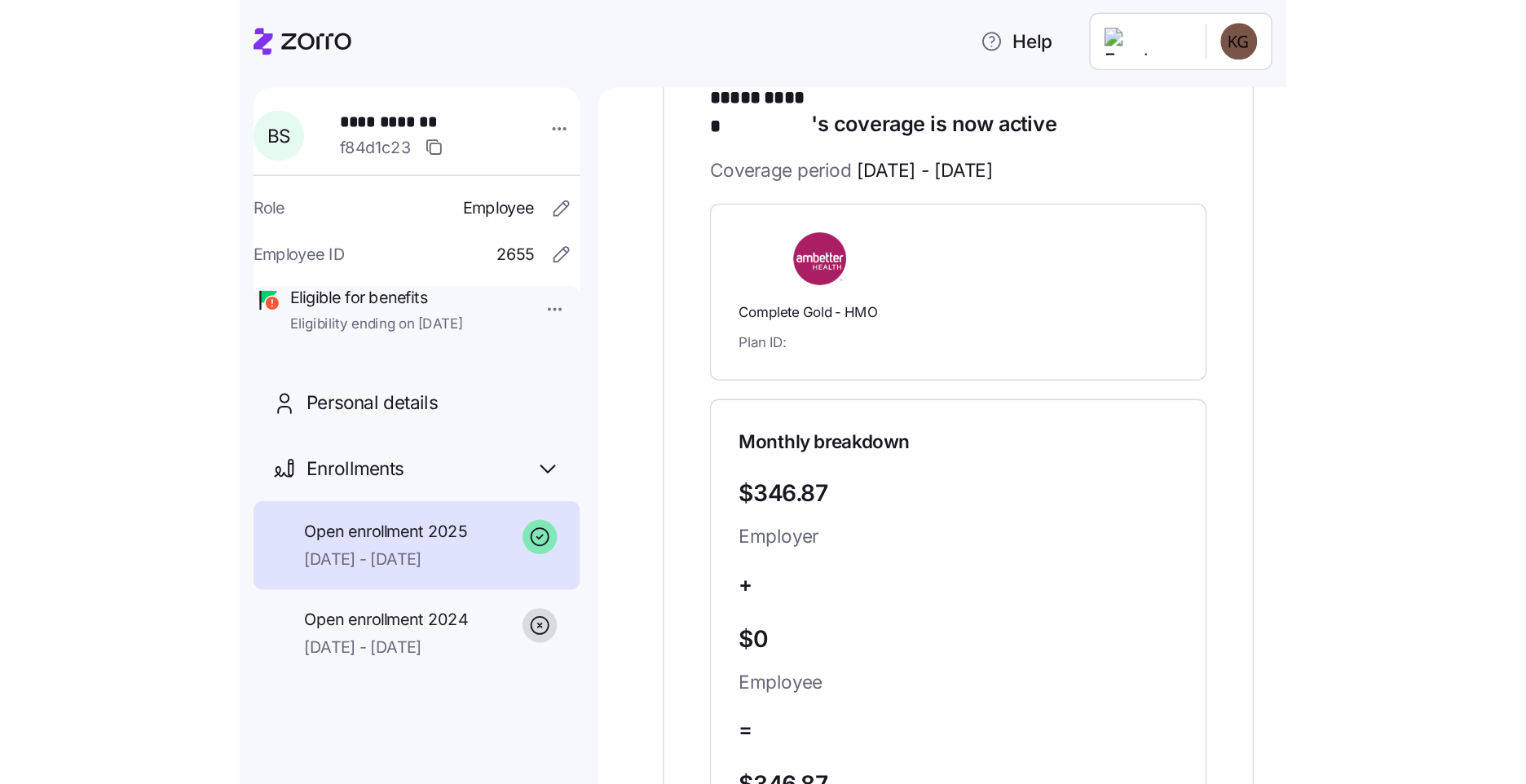
scroll to position [209, 0]
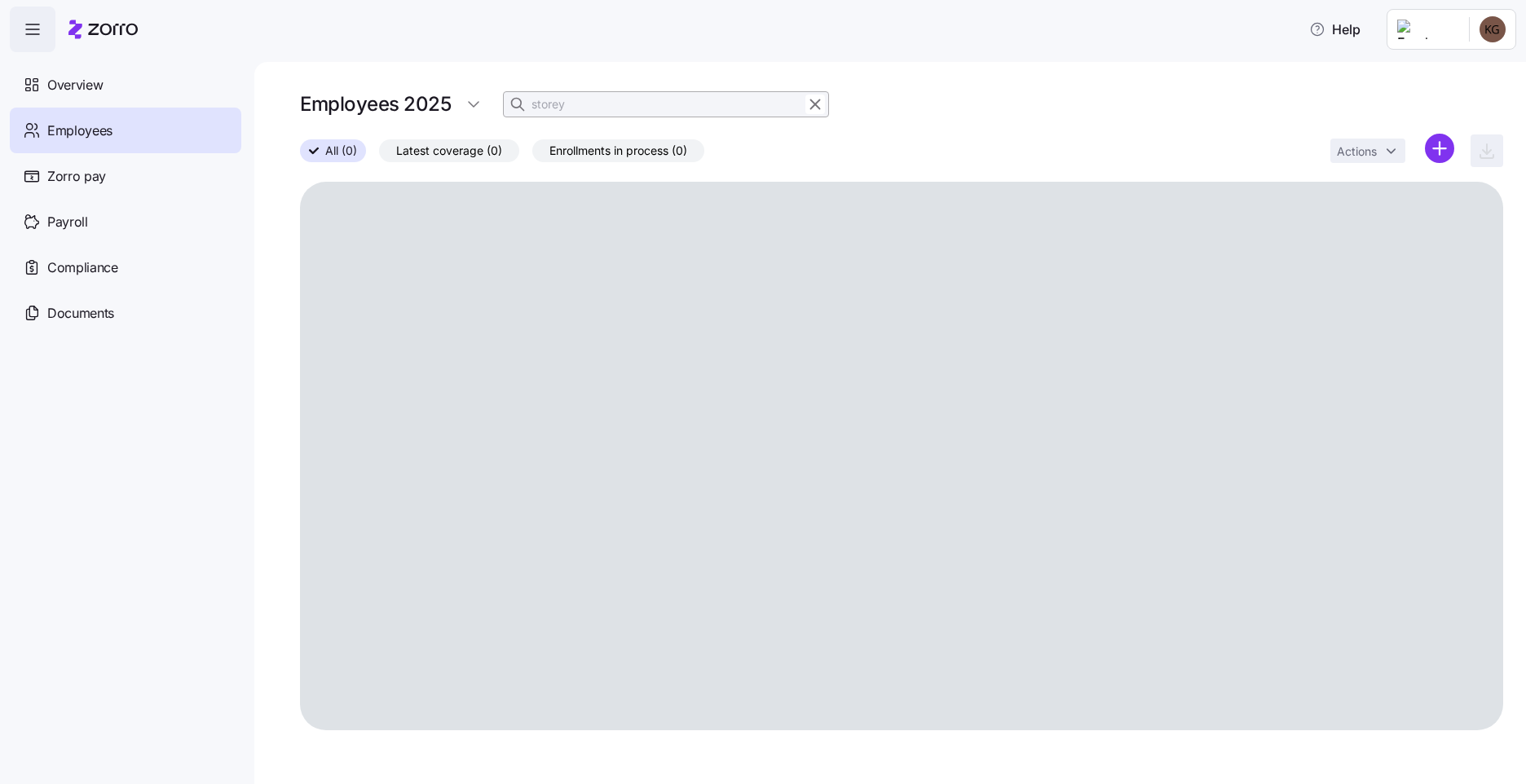
click at [576, 120] on div "Employees 2025 storey" at bounding box center [901, 111] width 1203 height 46
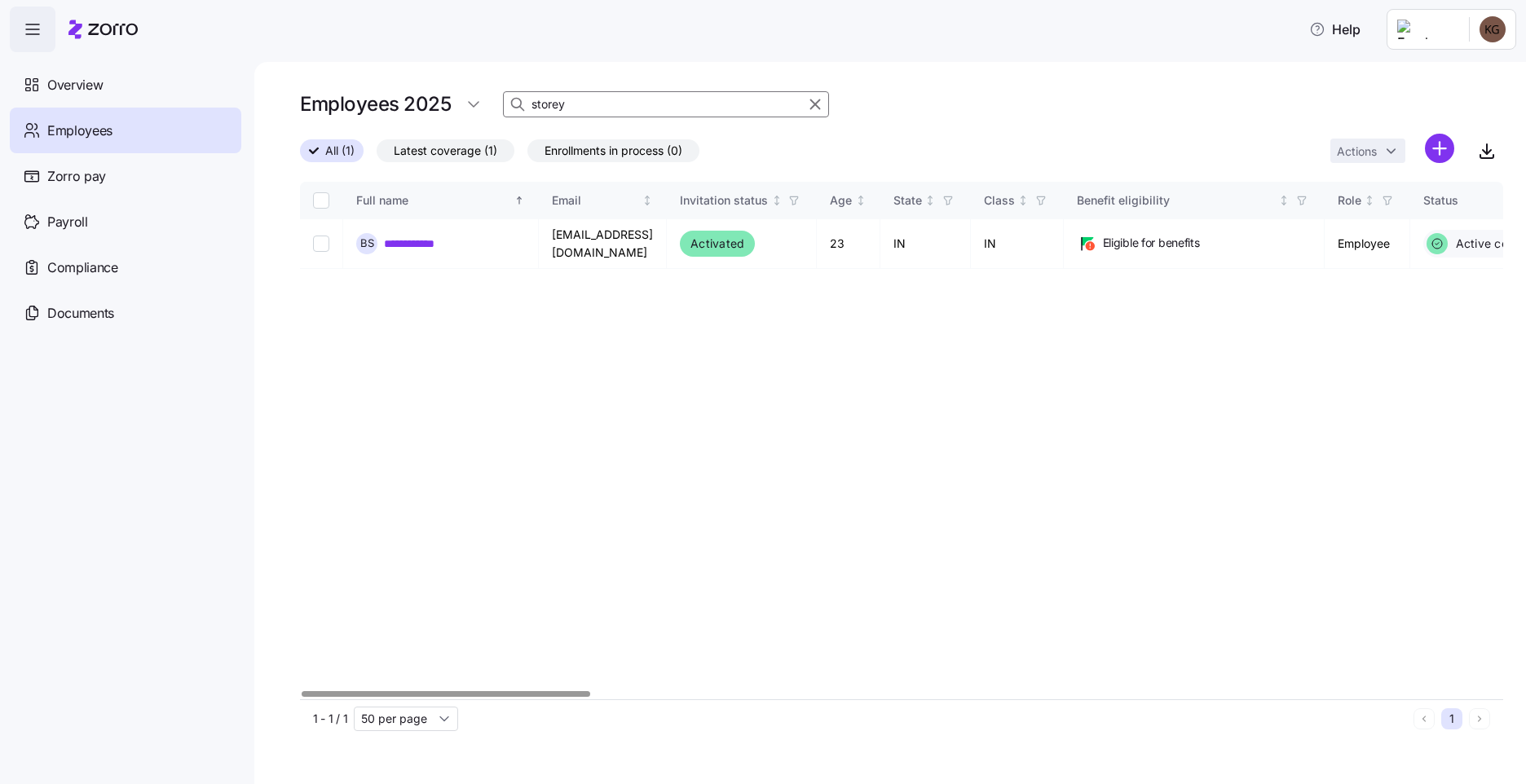
drag, startPoint x: 636, startPoint y: 108, endPoint x: 416, endPoint y: 105, distance: 220.0
click at [416, 105] on div "Employees 2025 storey" at bounding box center [564, 104] width 529 height 33
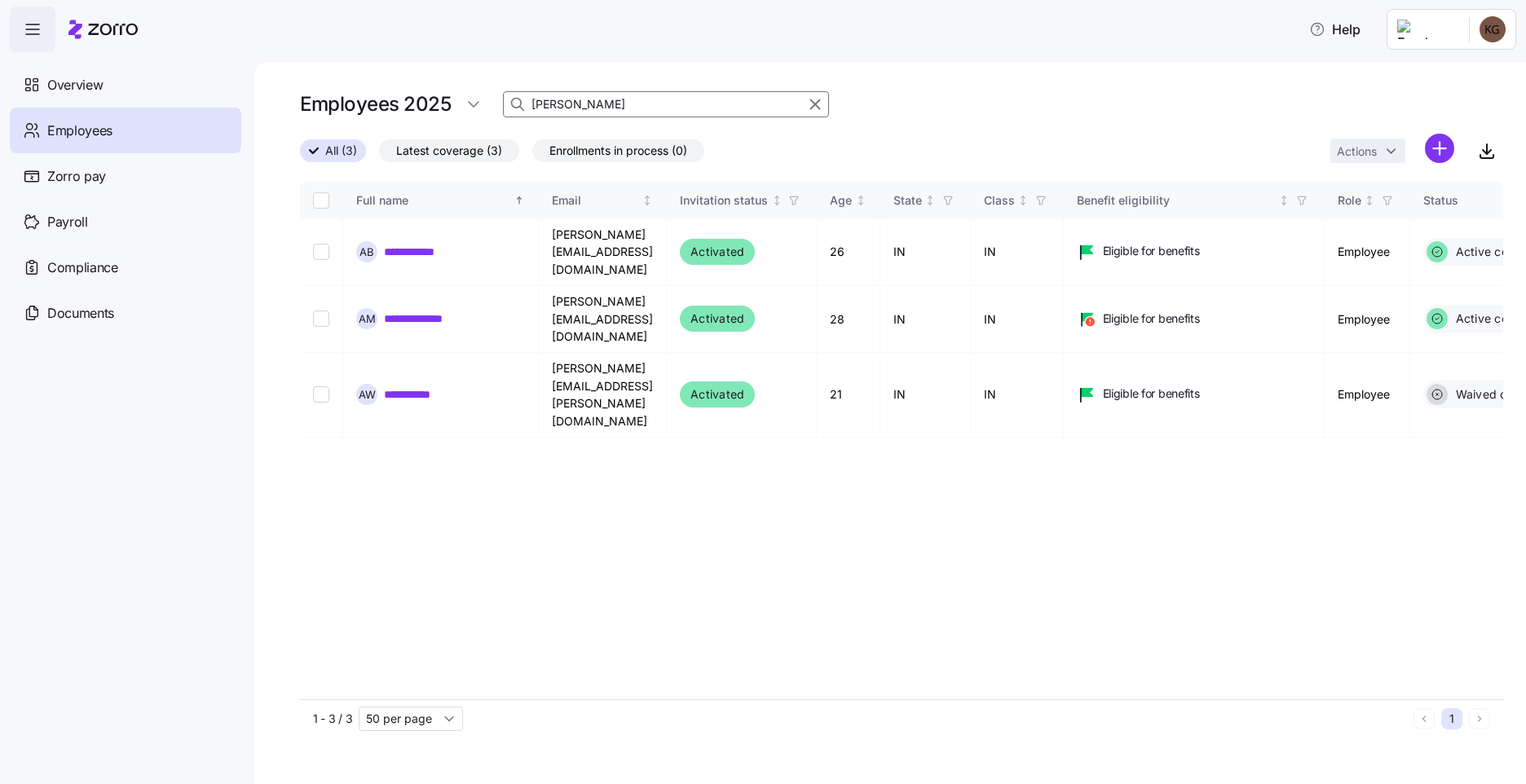
type input "[PERSON_NAME]"
click at [448, 310] on link "**********" at bounding box center [424, 318] width 81 height 16
click at [450, 310] on link "**********" at bounding box center [424, 318] width 81 height 16
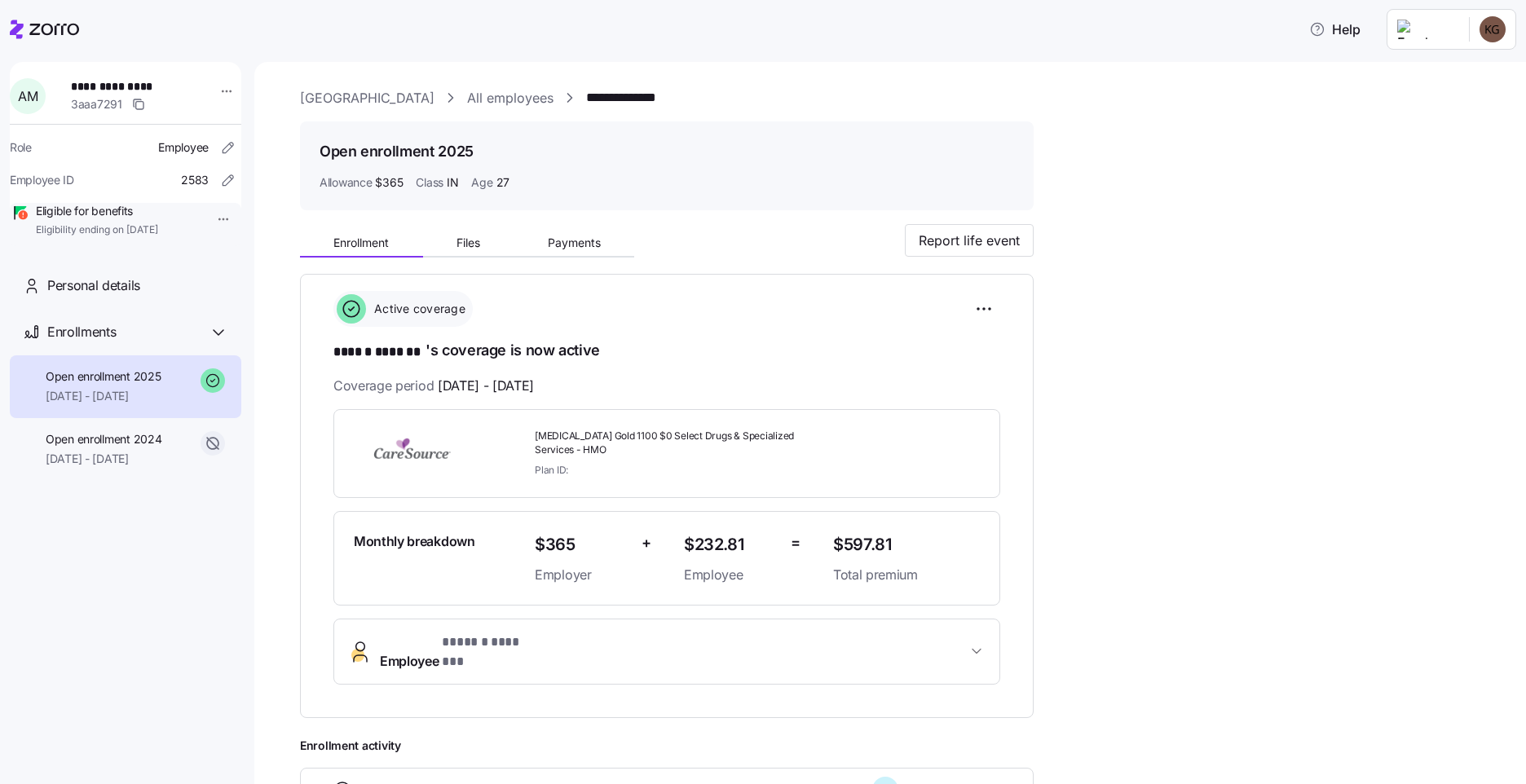
click at [913, 404] on div "**********" at bounding box center [667, 487] width 667 height 393
drag, startPoint x: 221, startPoint y: 732, endPoint x: 196, endPoint y: 779, distance: 53.2
click at [542, 95] on link "All employees" at bounding box center [510, 98] width 87 height 20
